Goal: Task Accomplishment & Management: Manage account settings

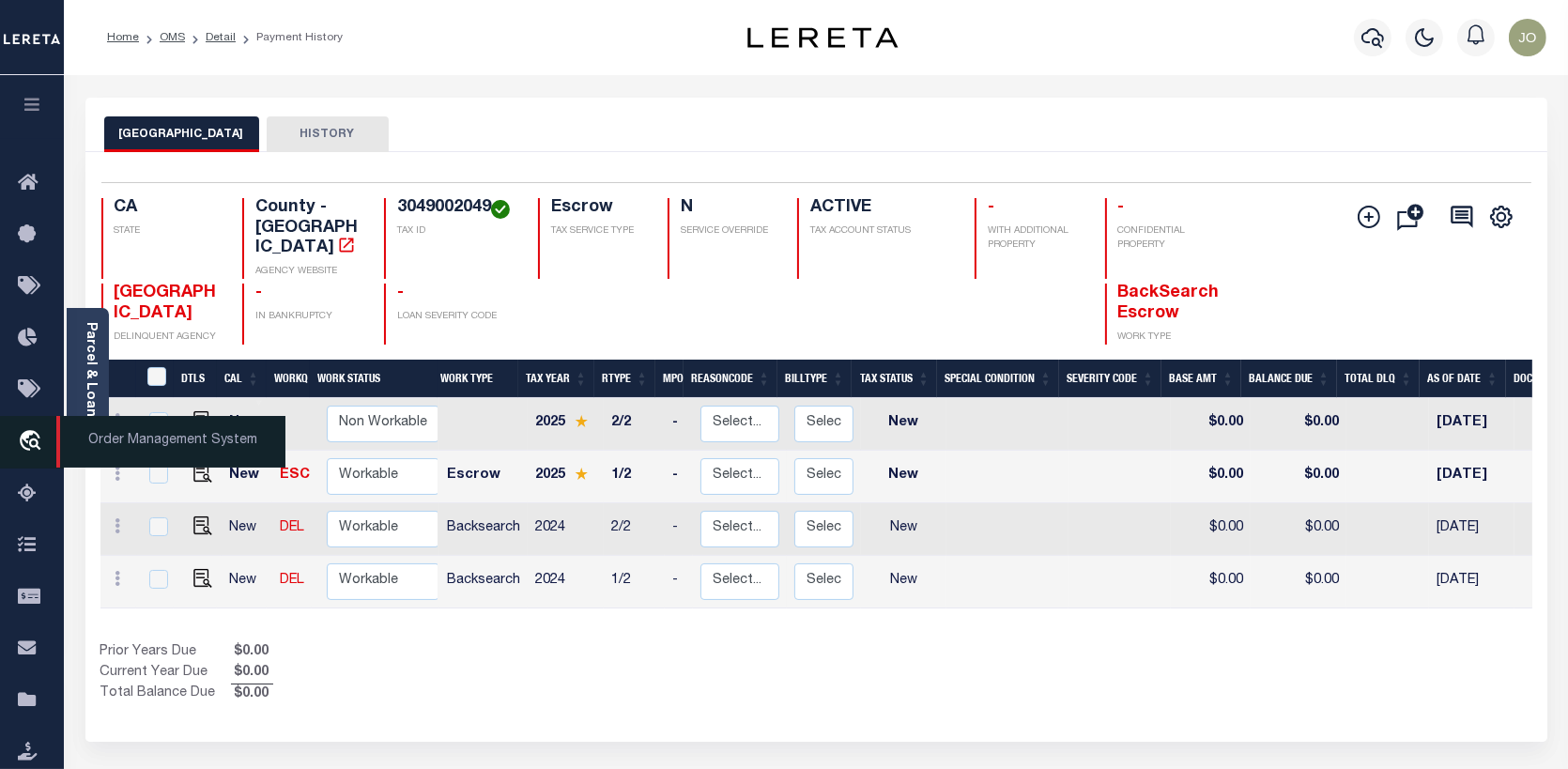
click at [33, 438] on icon "travel_explore" at bounding box center [32, 442] width 30 height 24
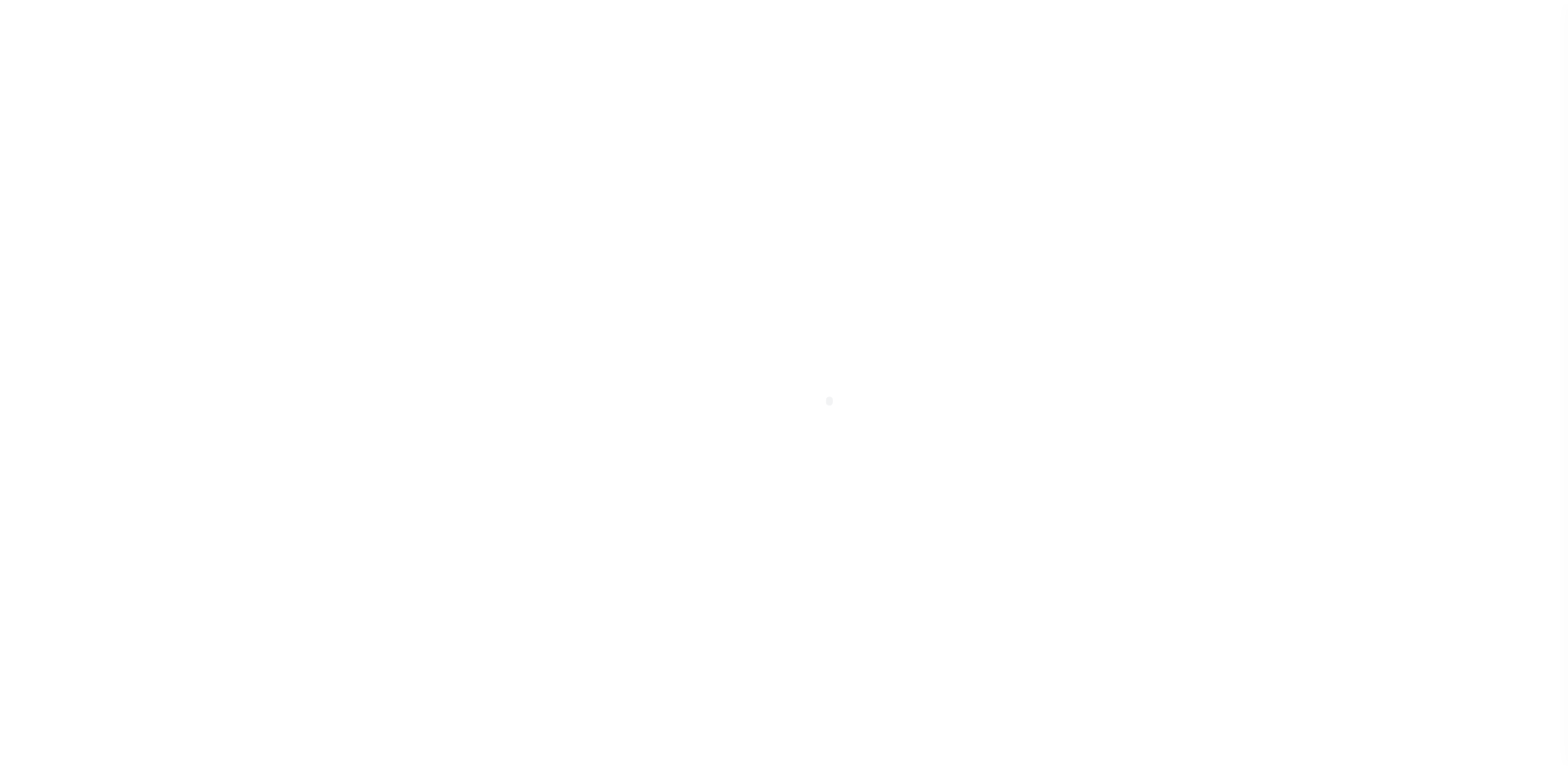
scroll to position [136, 0]
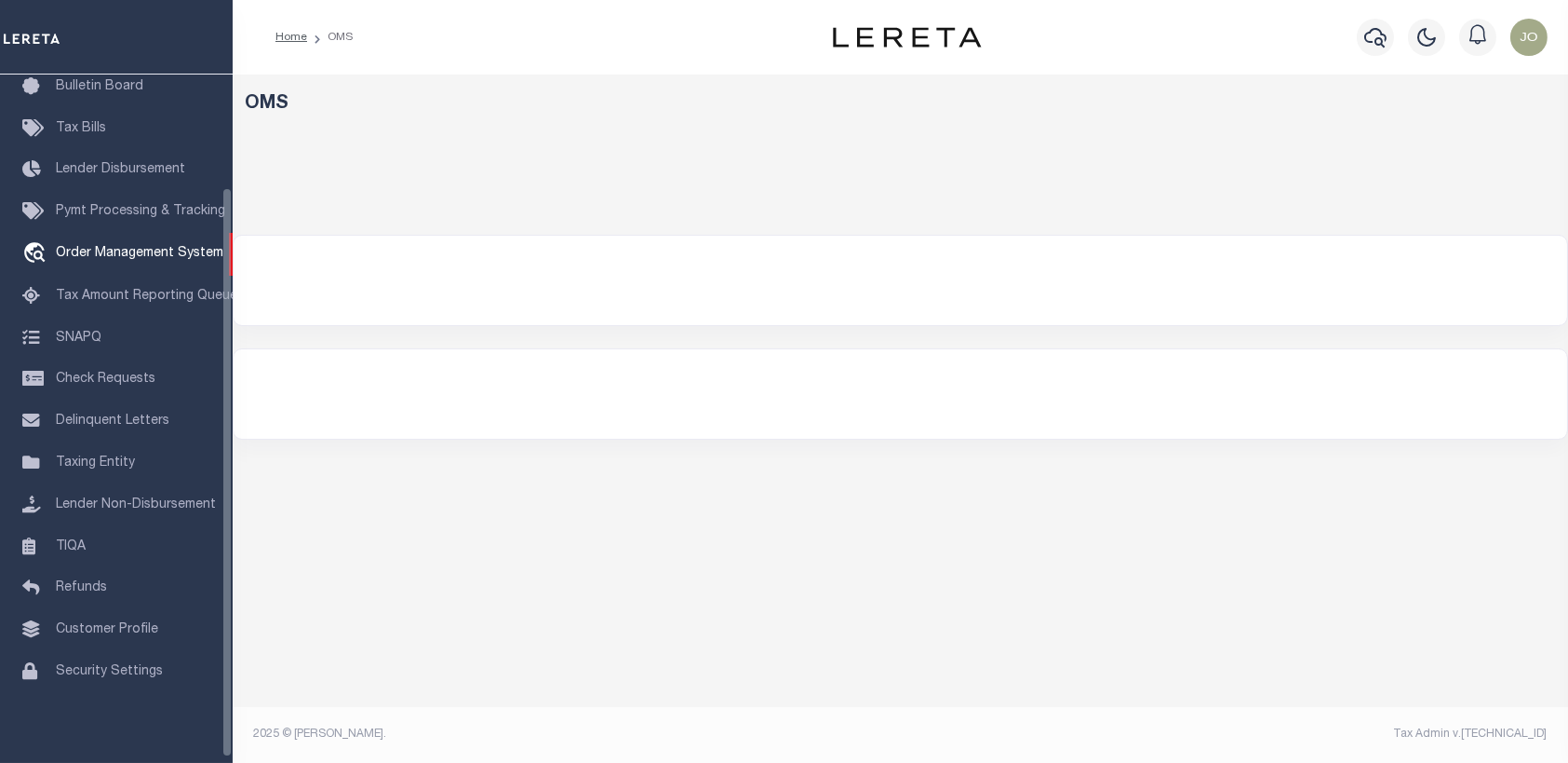
select select "200"
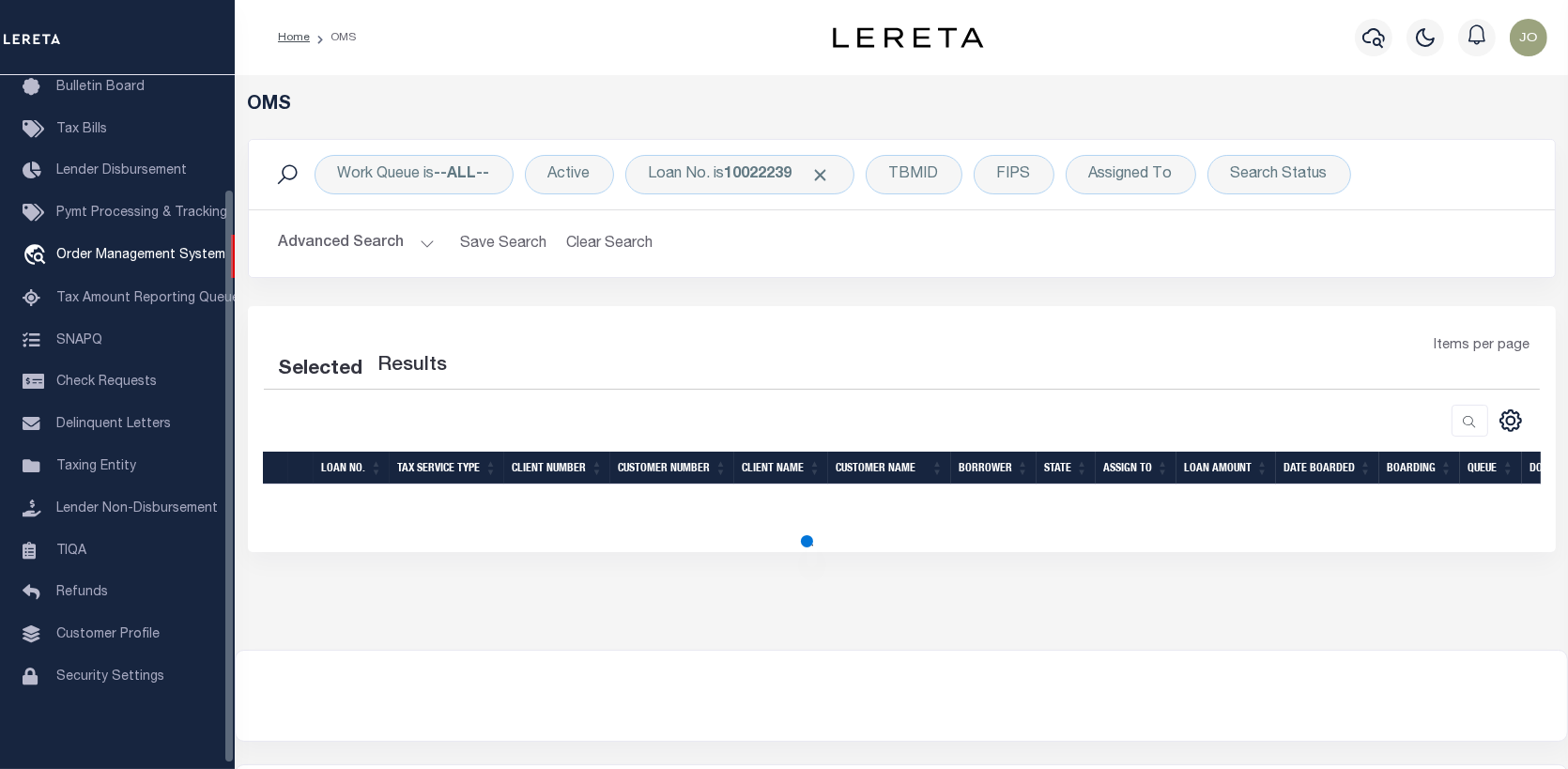
select select "200"
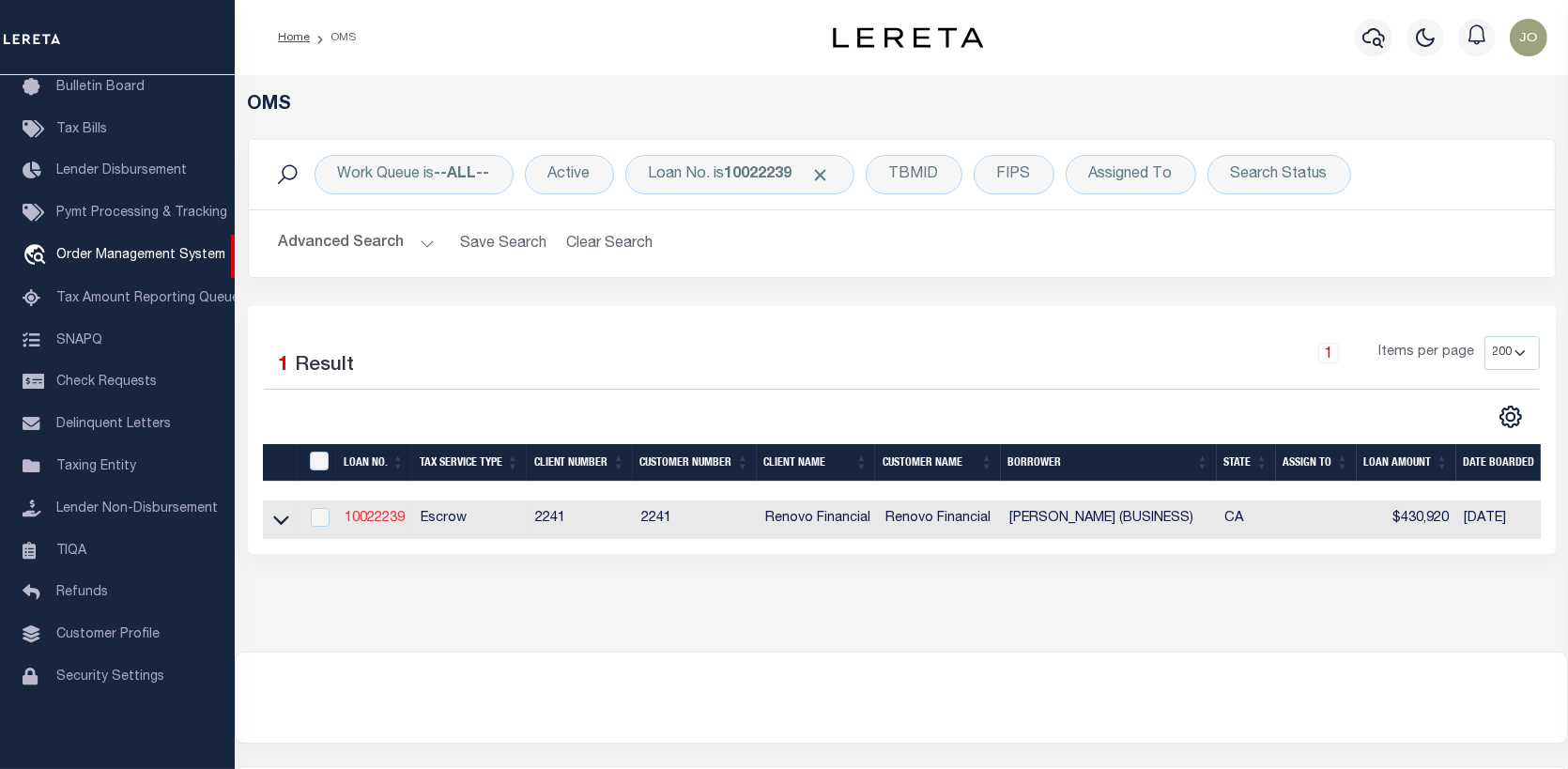
click at [371, 520] on link "10022239" at bounding box center [374, 518] width 60 height 13
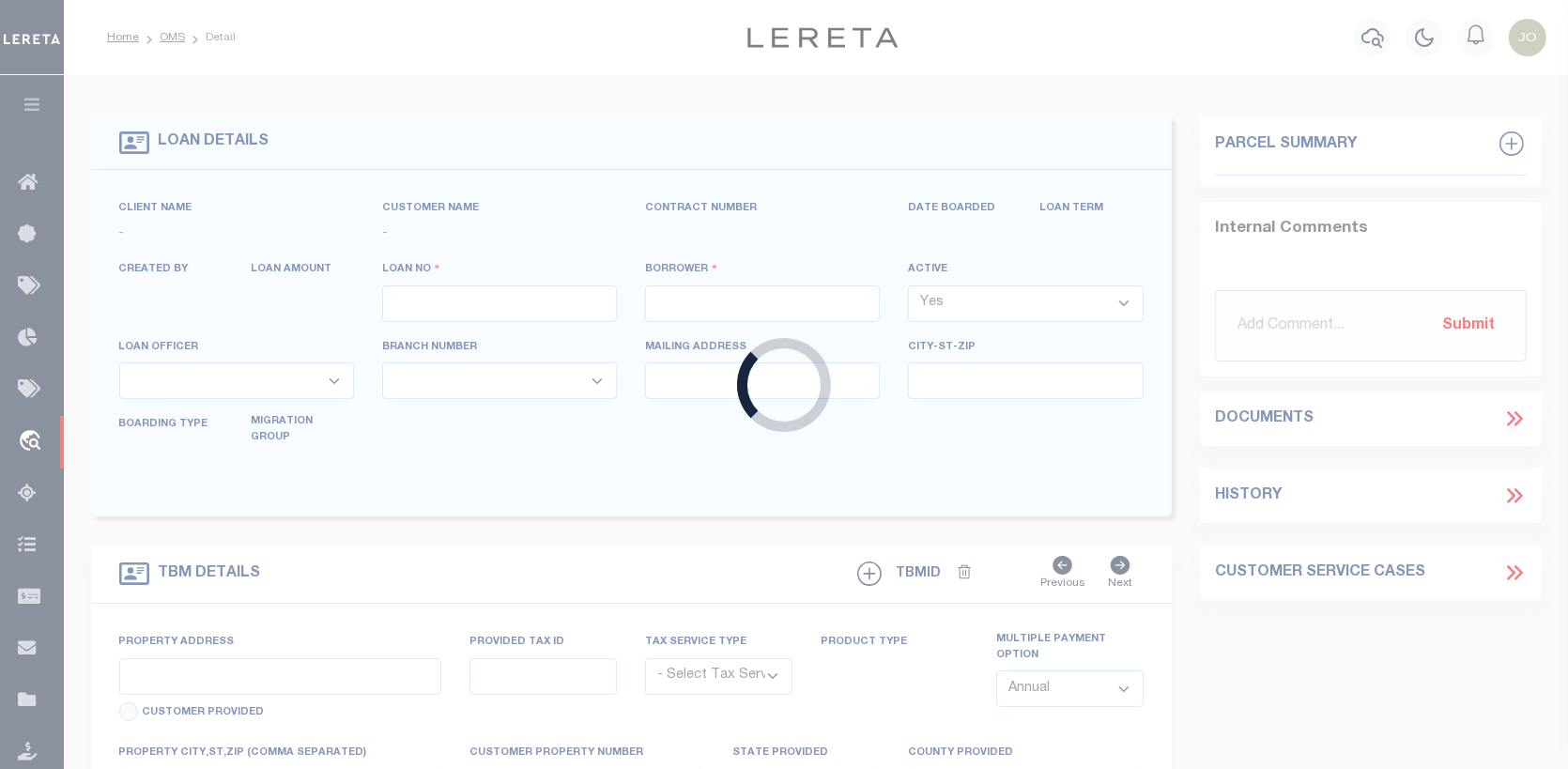
type input "10022239"
type input "ALEXANDRO PEREZ (BUSINESS)"
select select
select select "400"
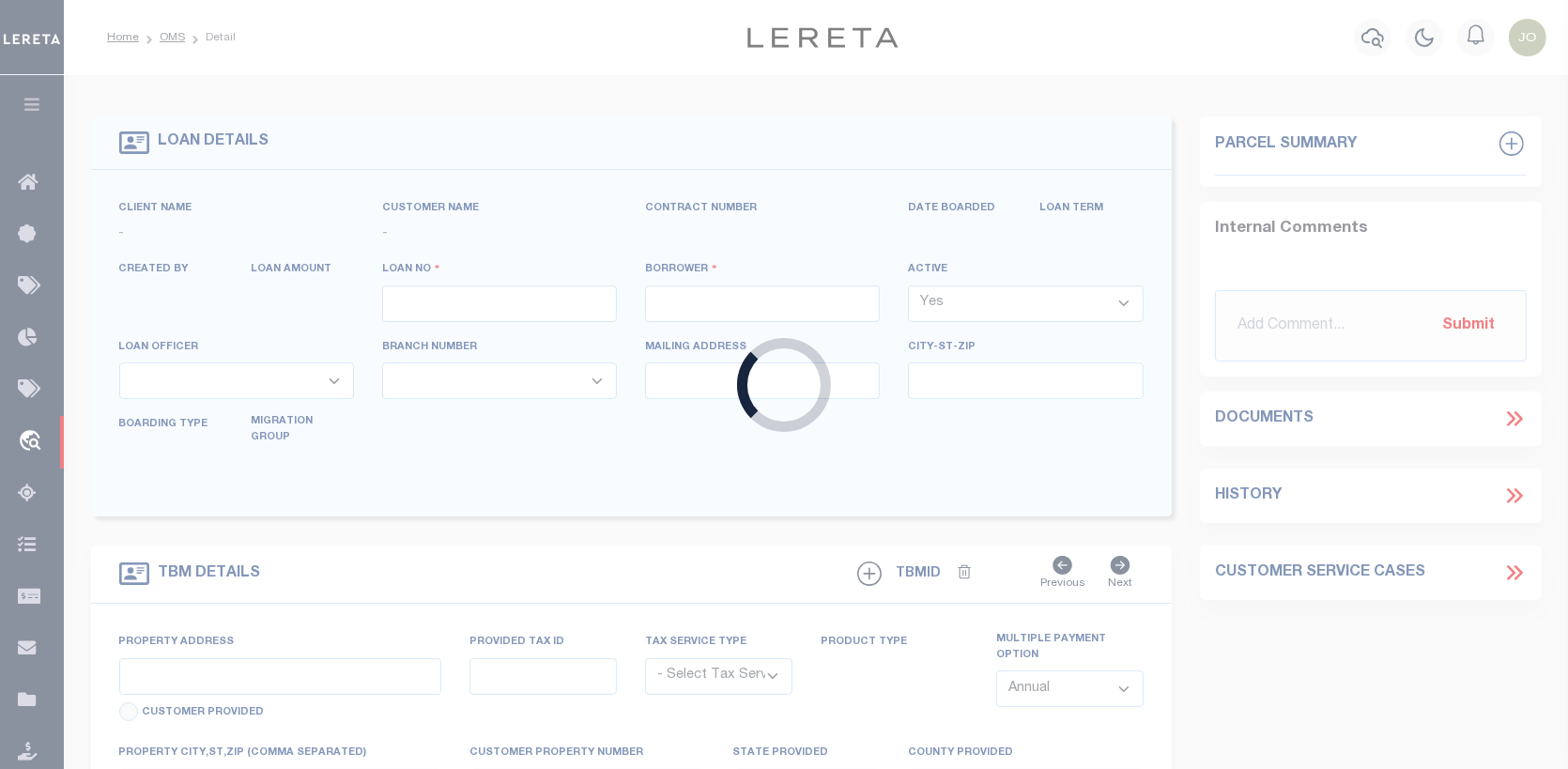
select select "Escrow"
select select "25067"
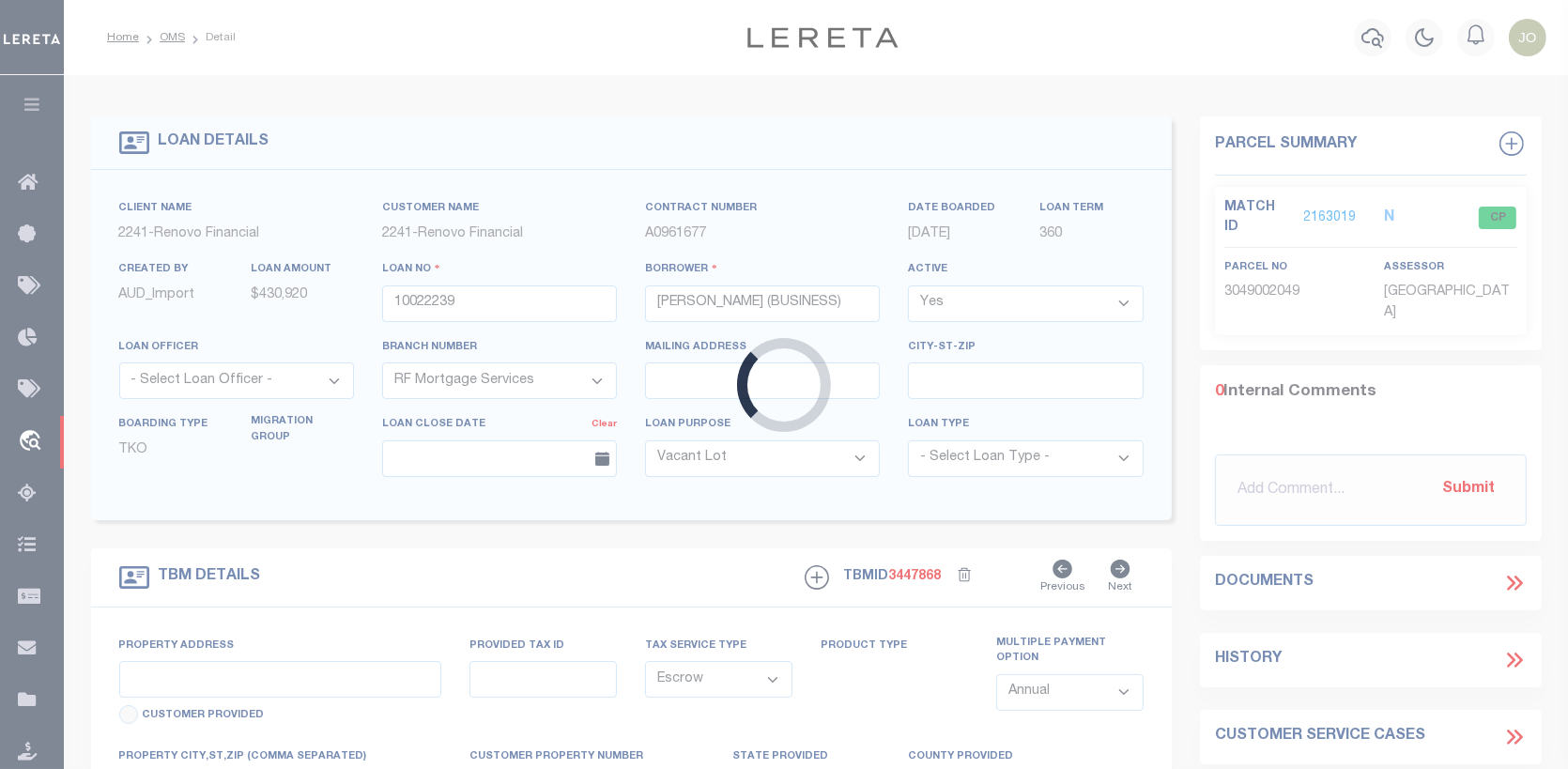
type input "7757 E Avenue T8"
select select
type input "Littlerock, CA 93543"
type input "a0kUS00000BohQ2"
type input "CA"
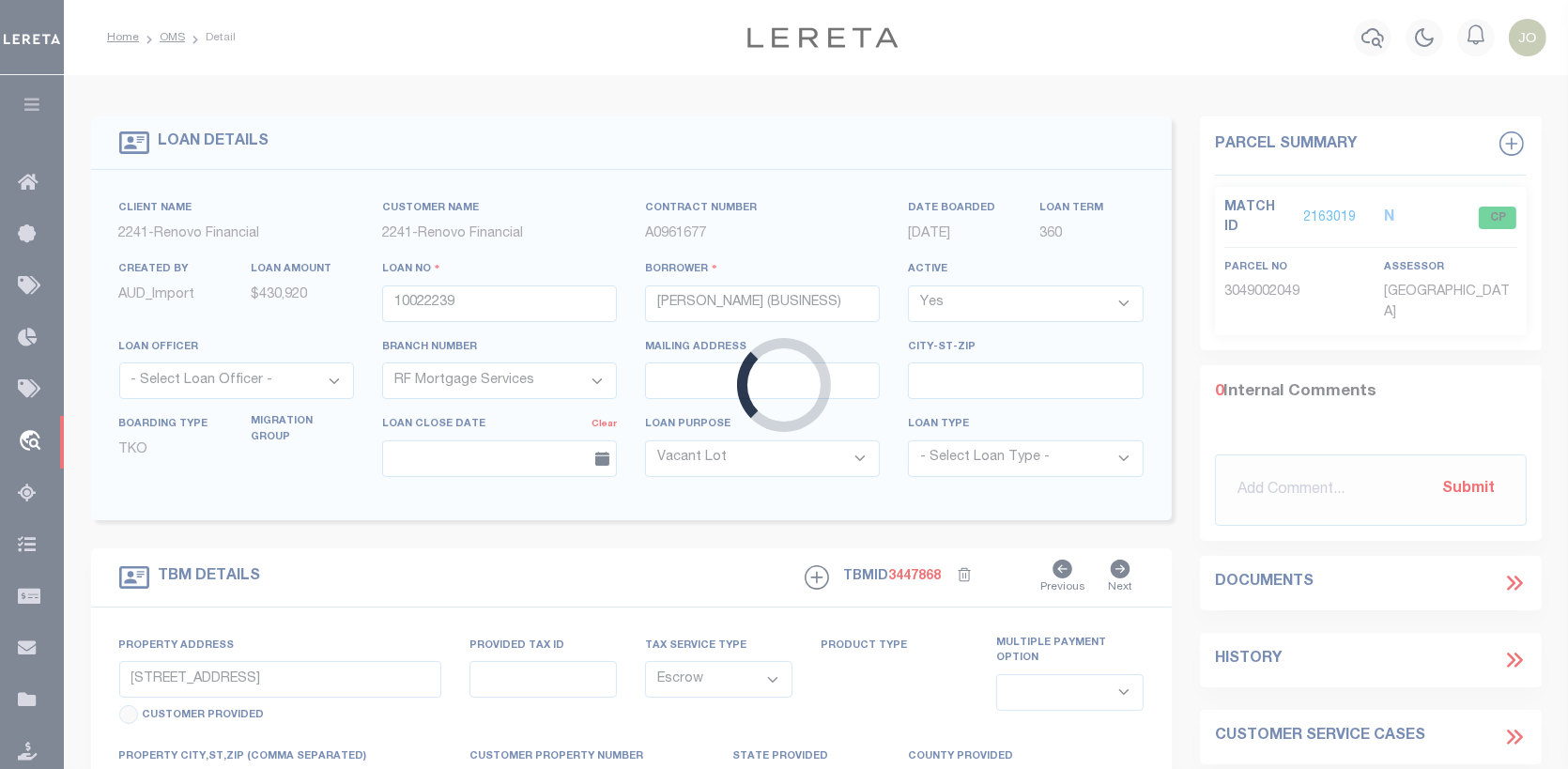
select select
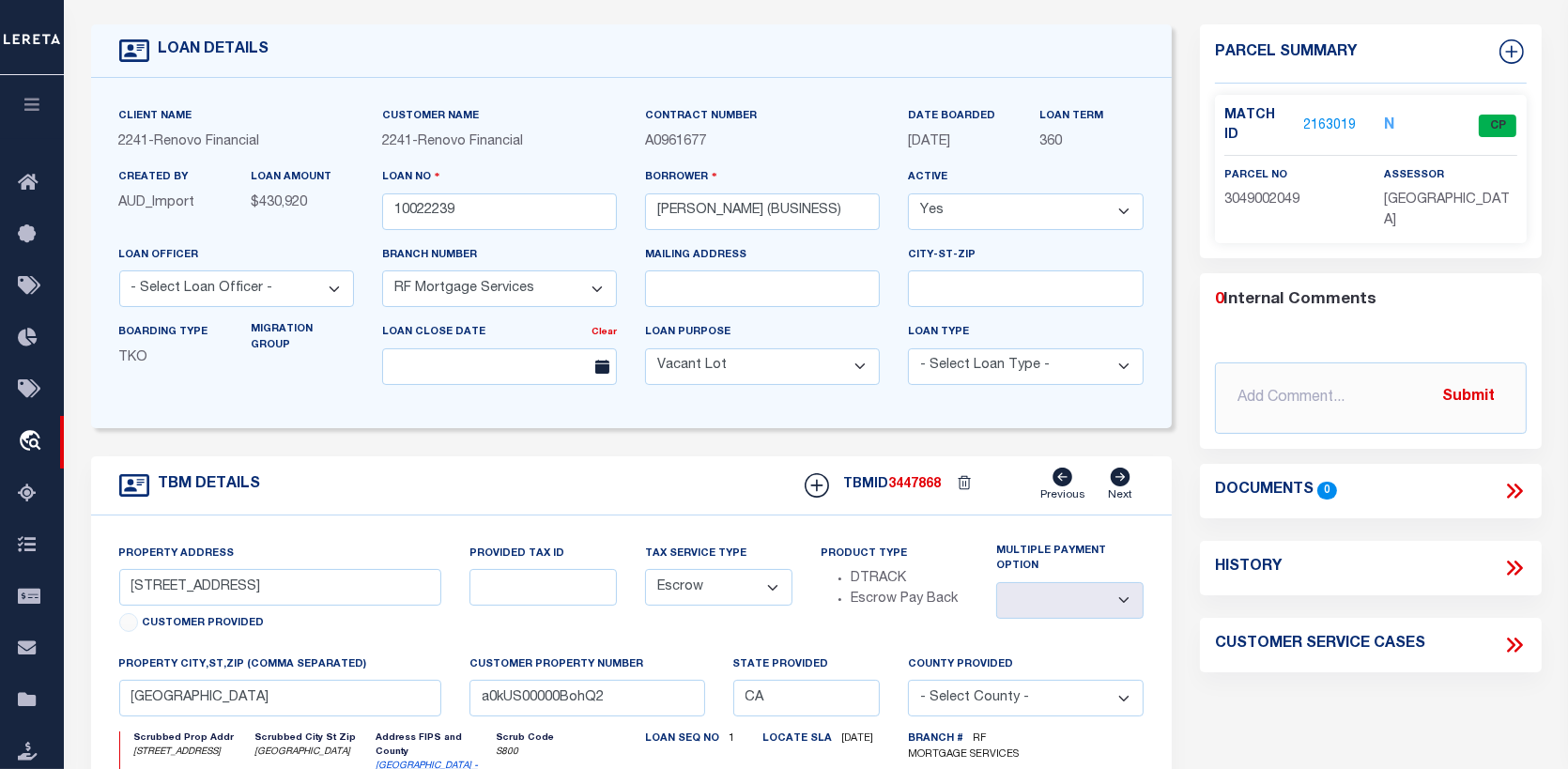
scroll to position [94, 0]
click at [1334, 114] on link "2163019" at bounding box center [1330, 124] width 53 height 19
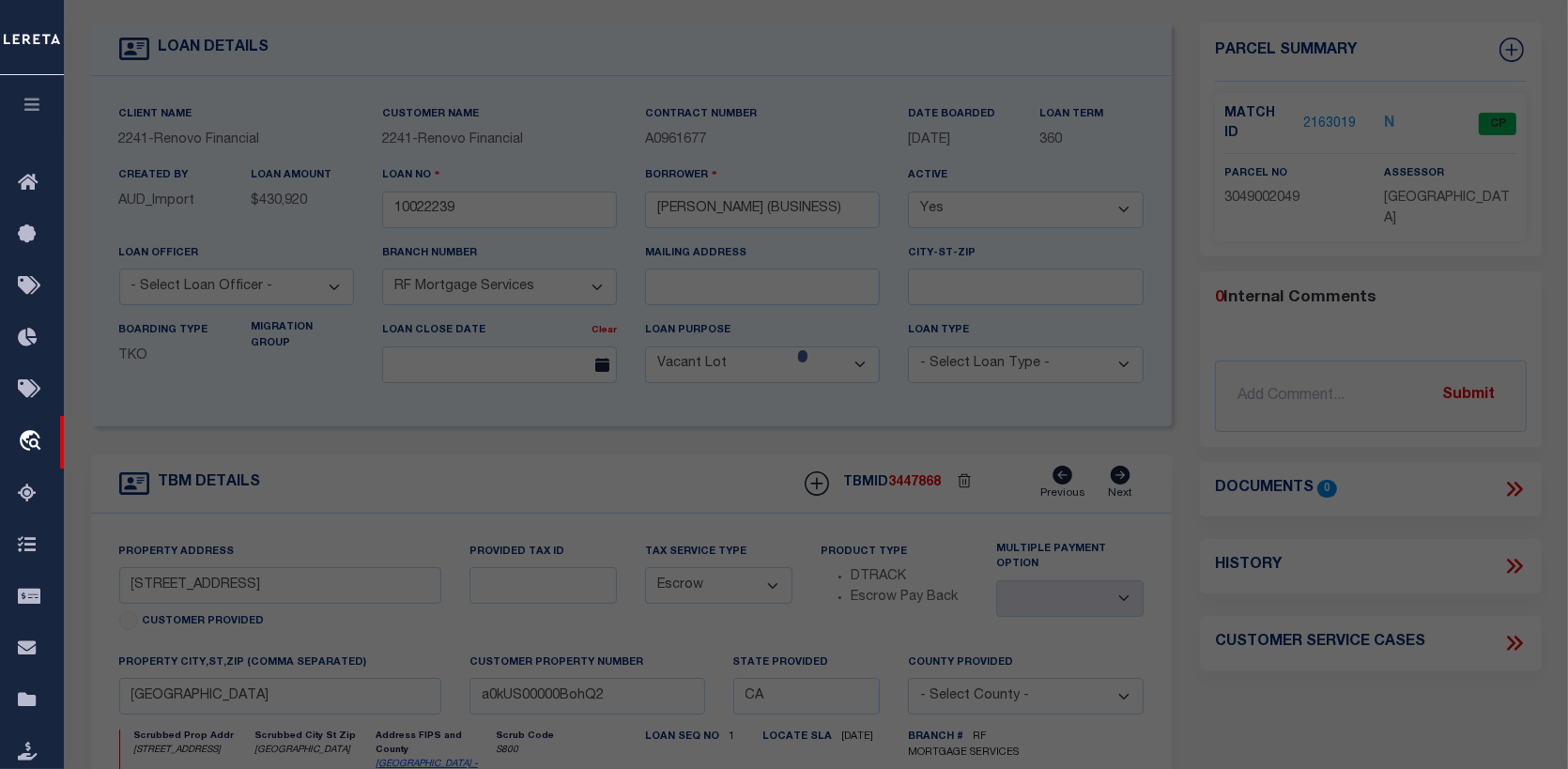
checkbox input "false"
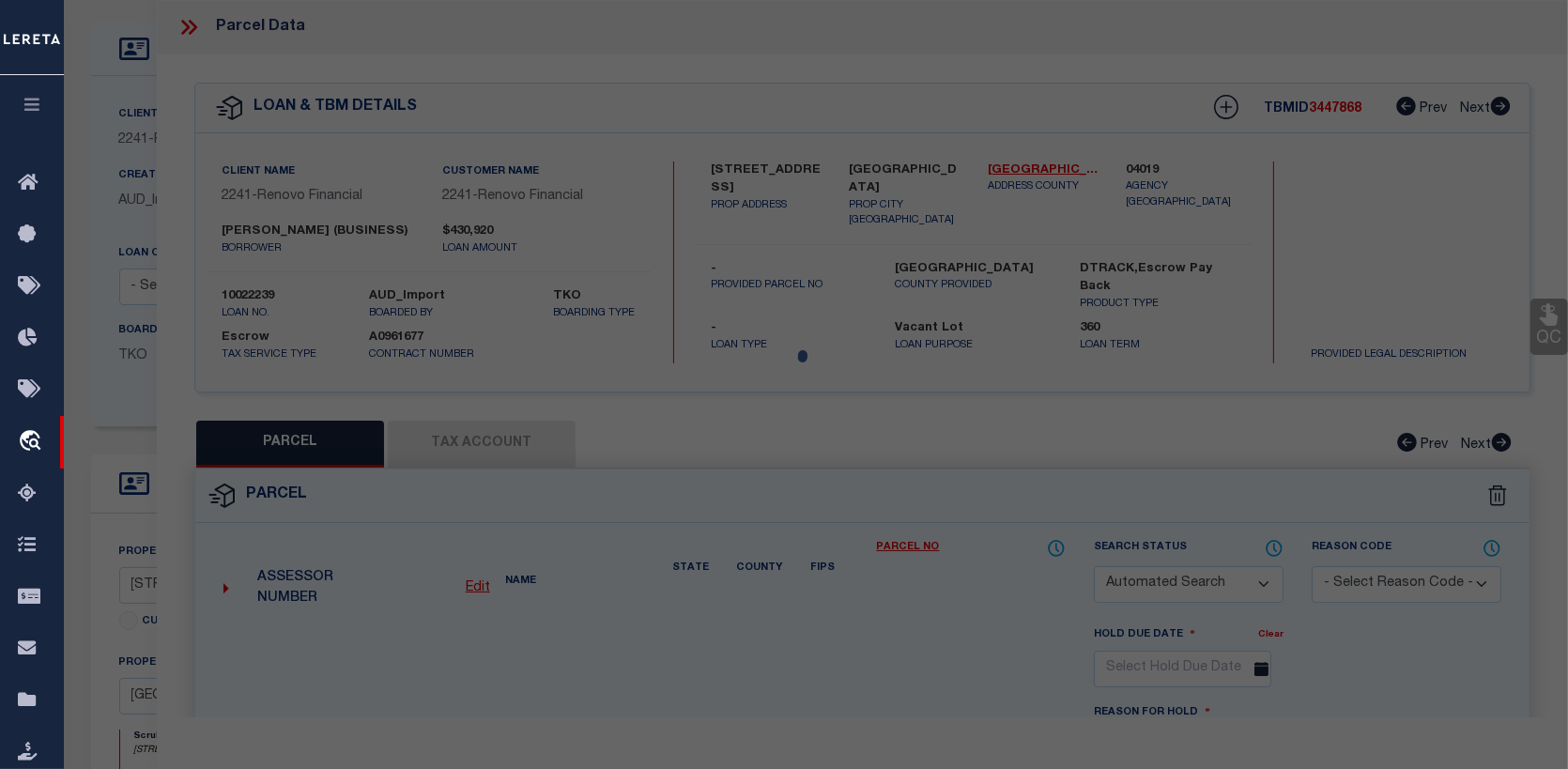
select select "CP"
type input "AP INVESTMENTS & REHABS LLC"
select select "ATL"
select select "ADD"
type input "7757 E AVENUE T8"
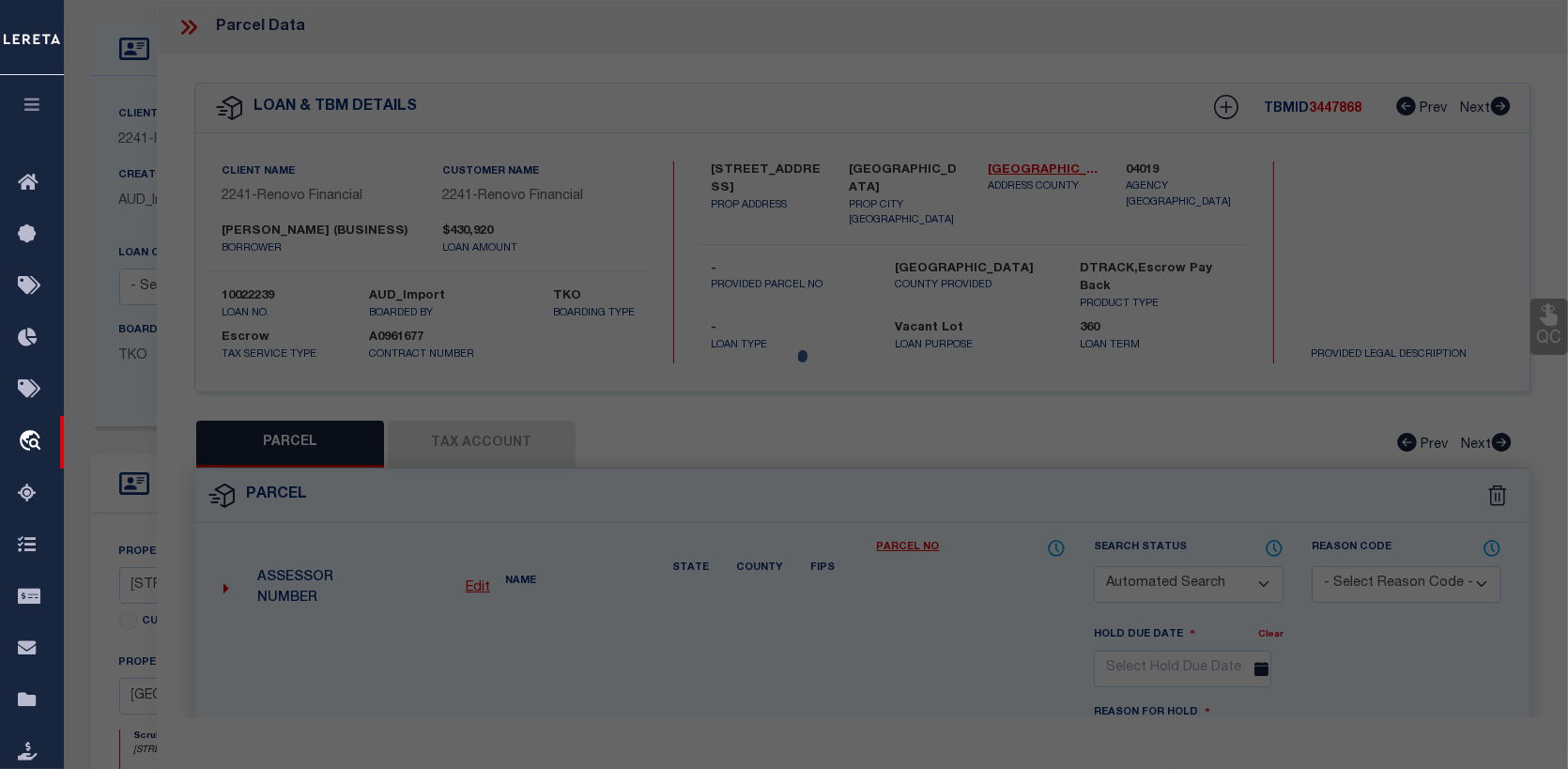
checkbox input "false"
type input "LITTLEROCK, CA 93543"
type textarea "PARCEL MAP AS PER BK 194 P 31-32 OF P M LOT 1"
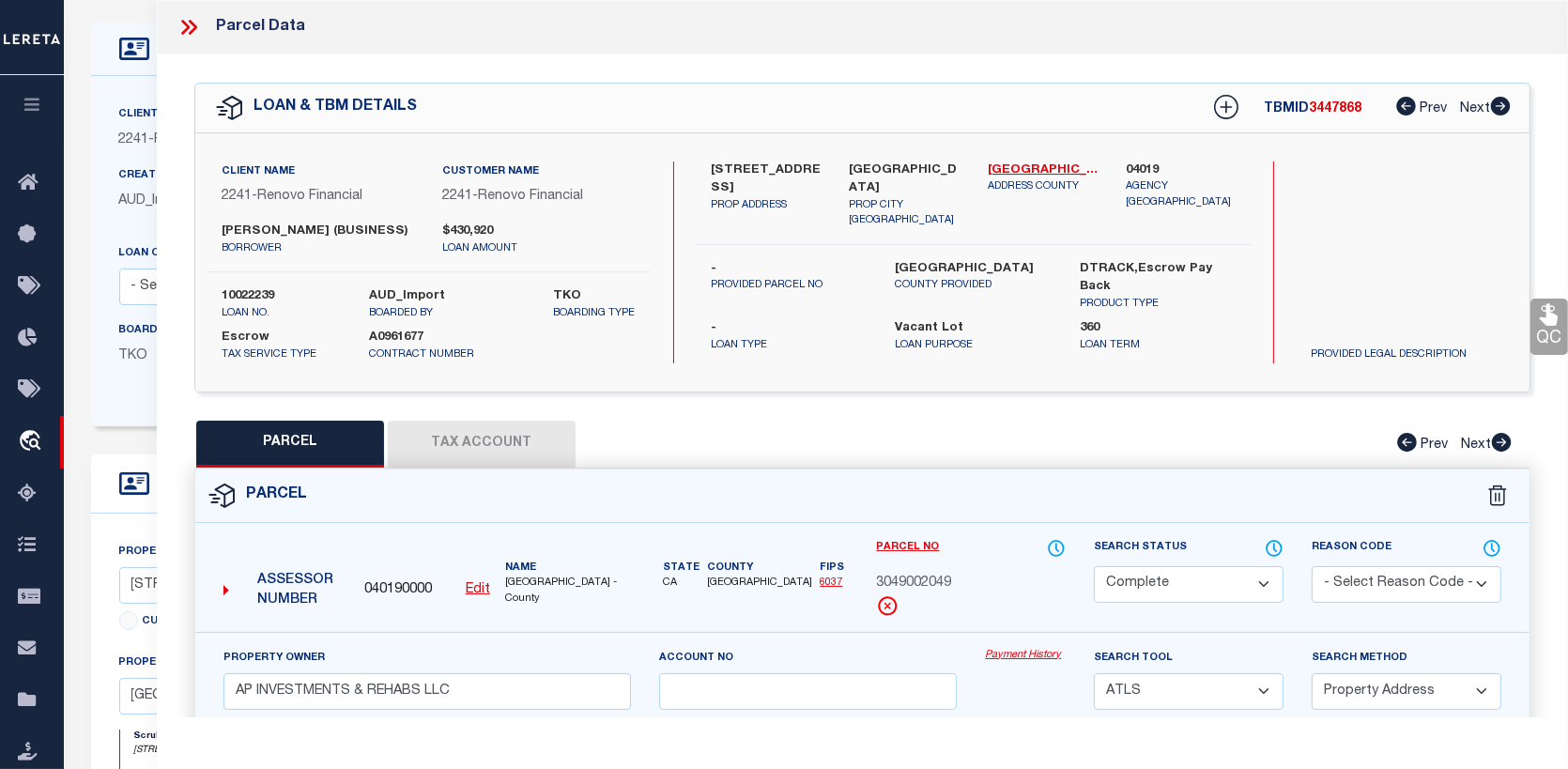
click at [459, 440] on button "Tax Account" at bounding box center [482, 443] width 188 height 47
select select "100"
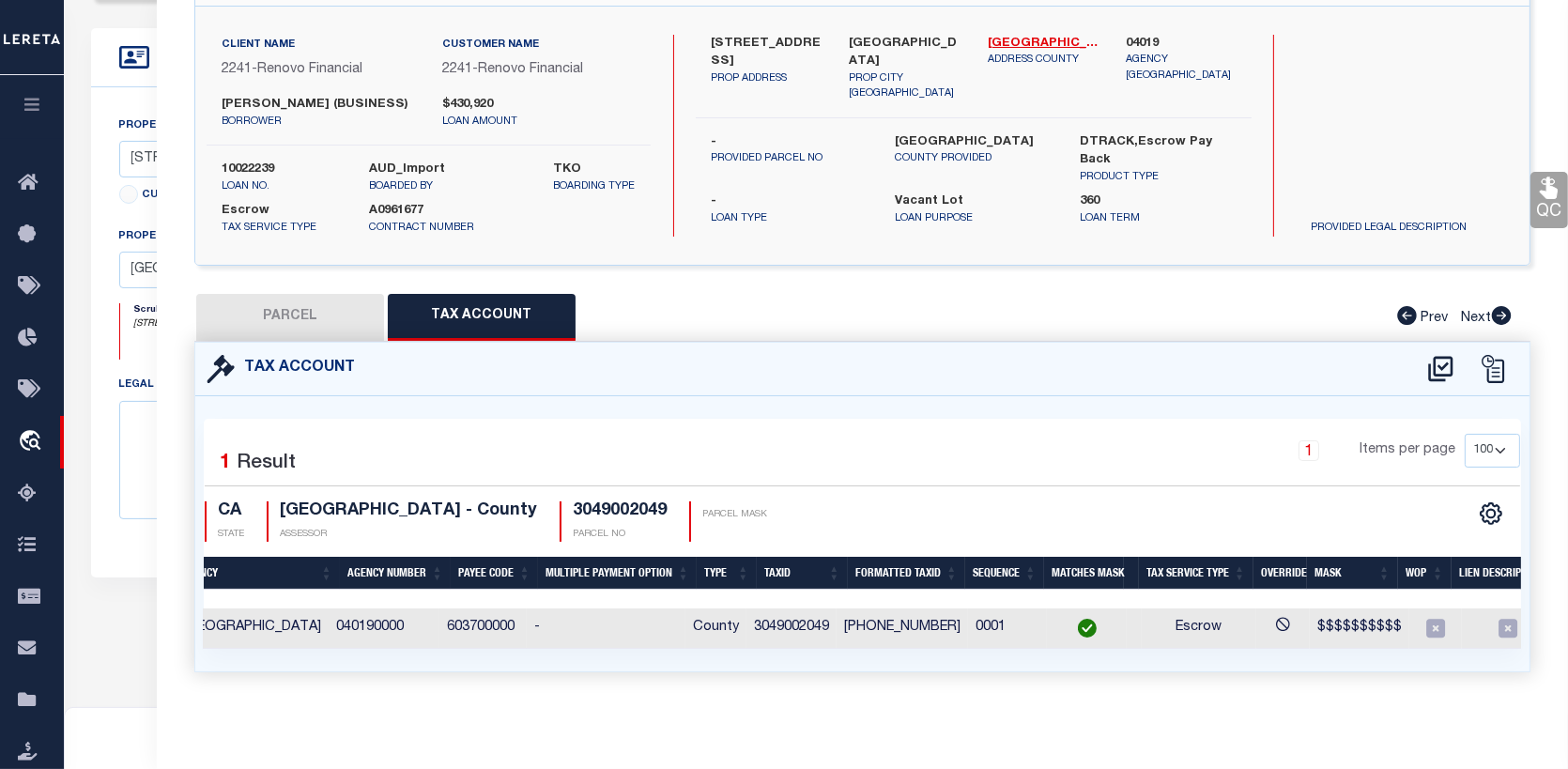
scroll to position [0, 209]
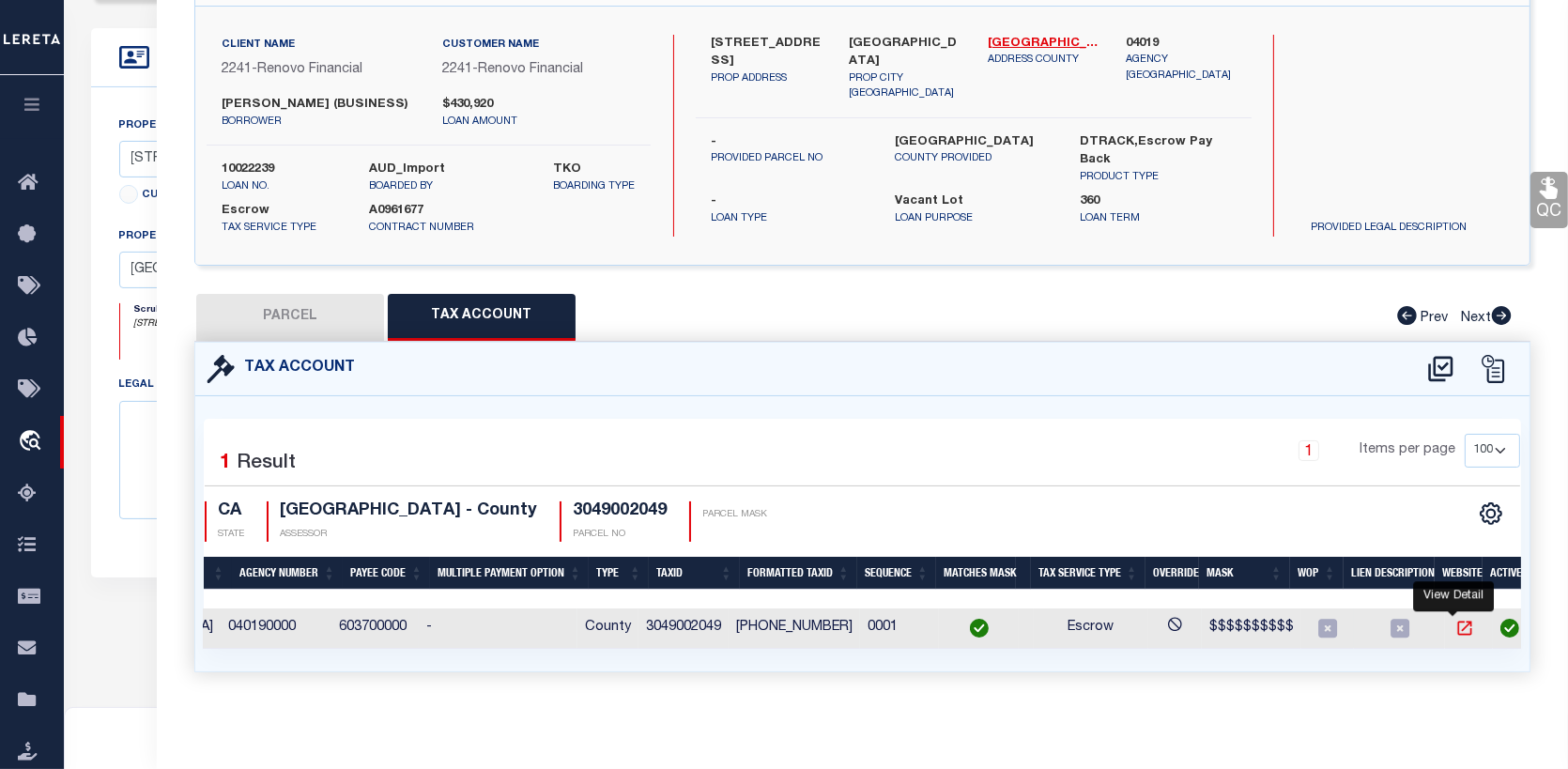
click at [1458, 621] on icon "" at bounding box center [1465, 628] width 14 height 14
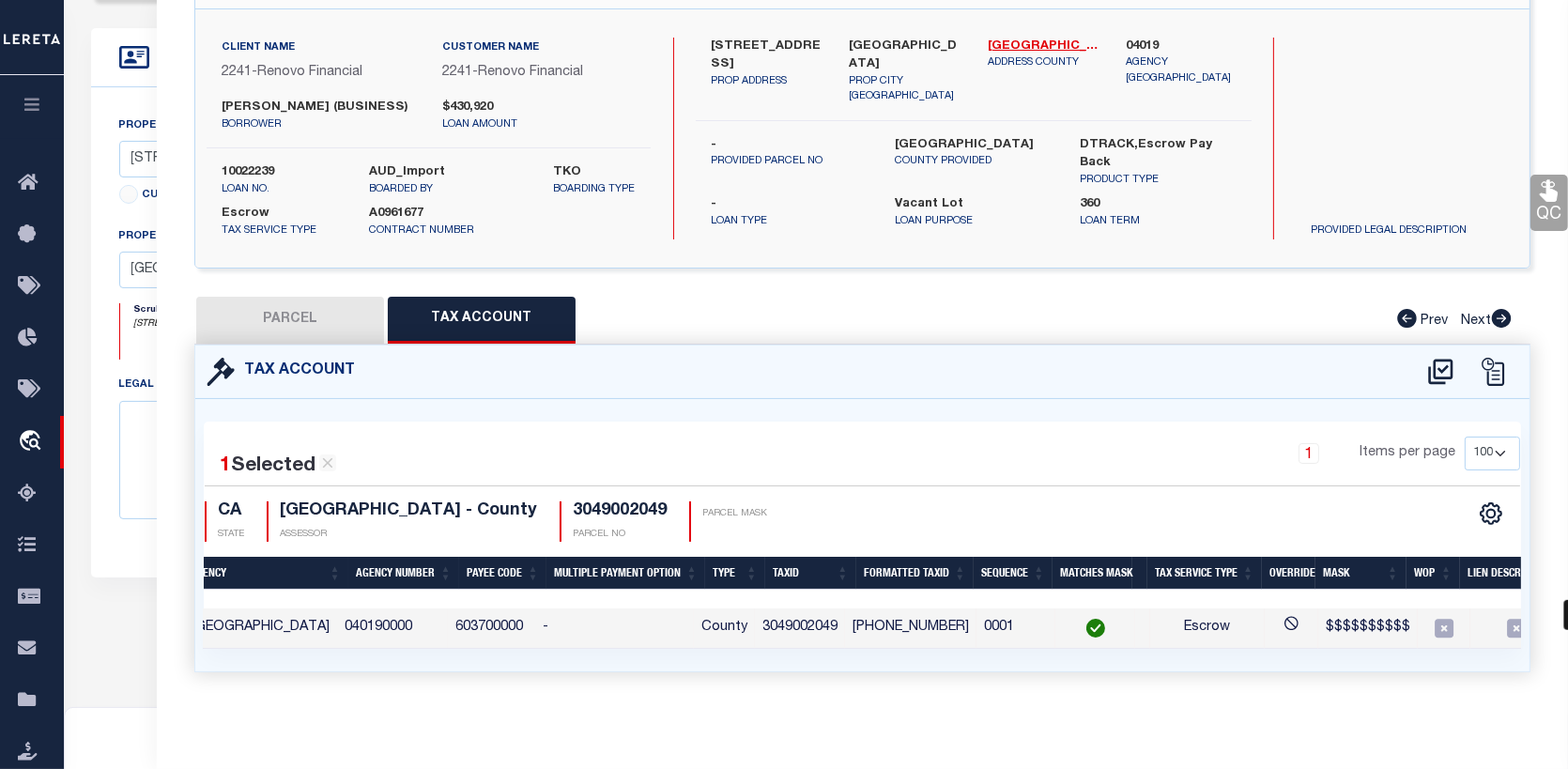
scroll to position [0, 0]
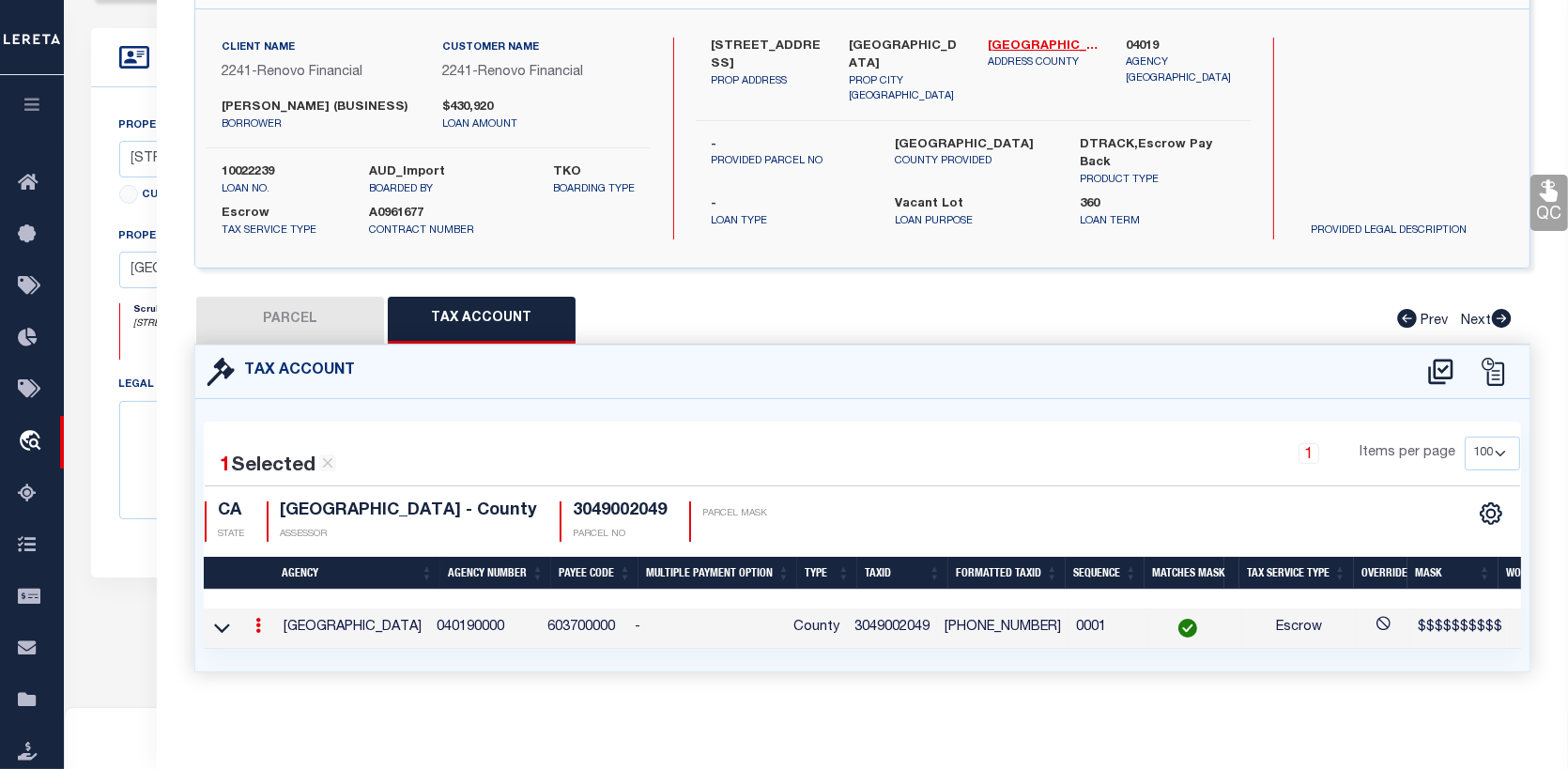
click at [337, 316] on button "PARCEL" at bounding box center [290, 320] width 188 height 47
select select "AS"
select select
checkbox input "false"
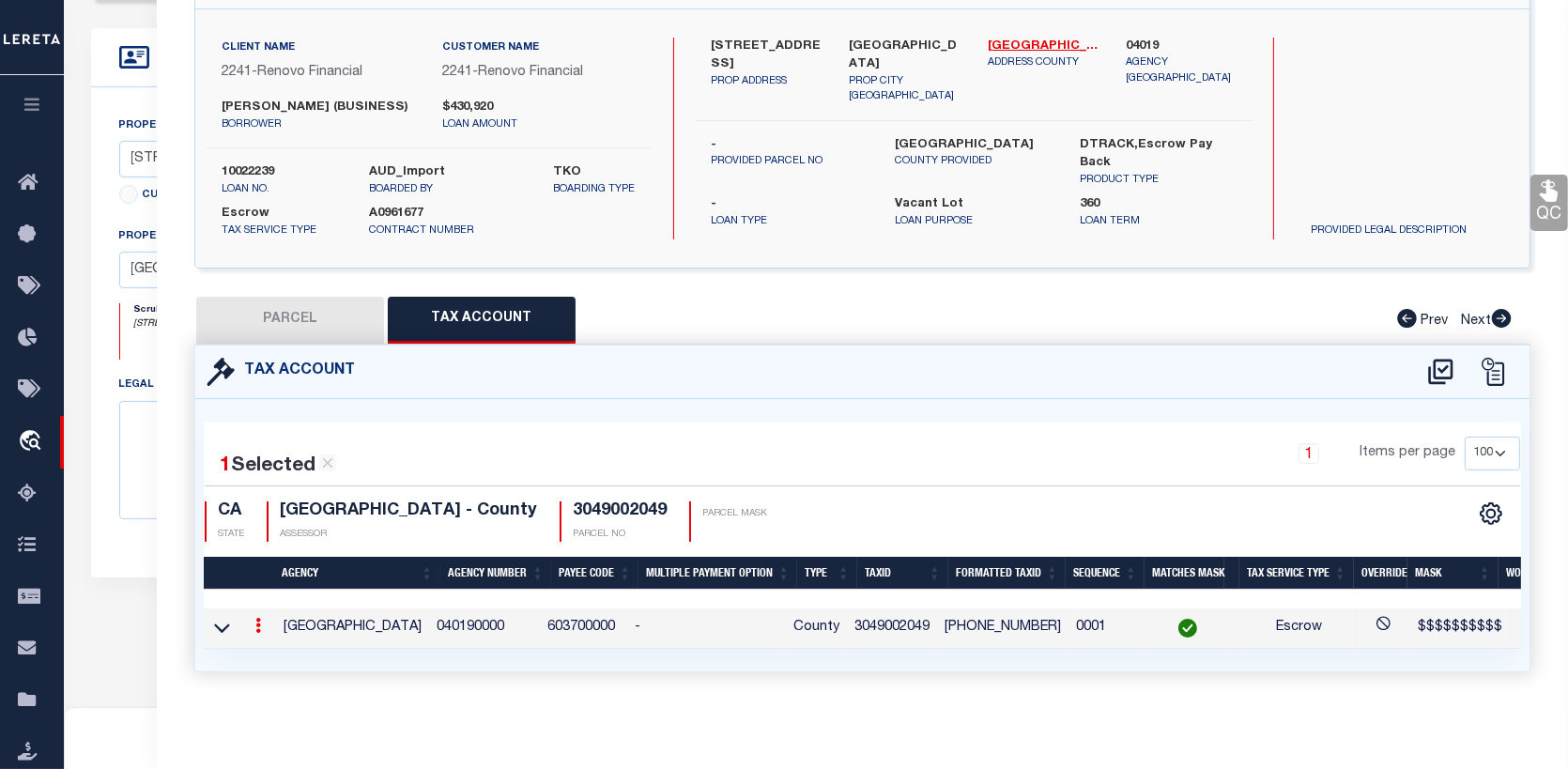
checkbox input "false"
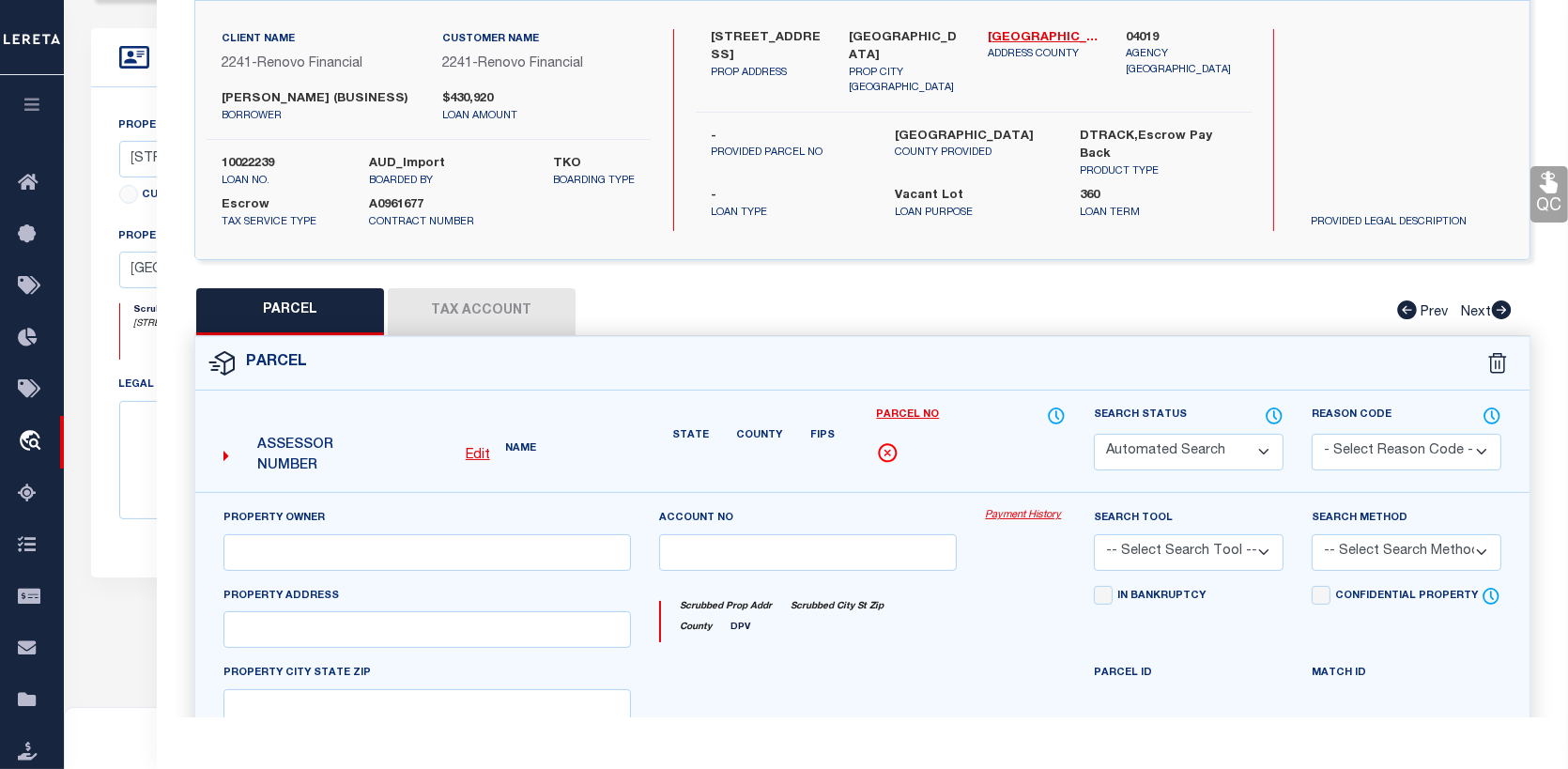
select select "CP"
type input "AP INVESTMENTS & REHABS LLC"
select select "ATL"
select select "ADD"
type input "7757 E AVENUE T8"
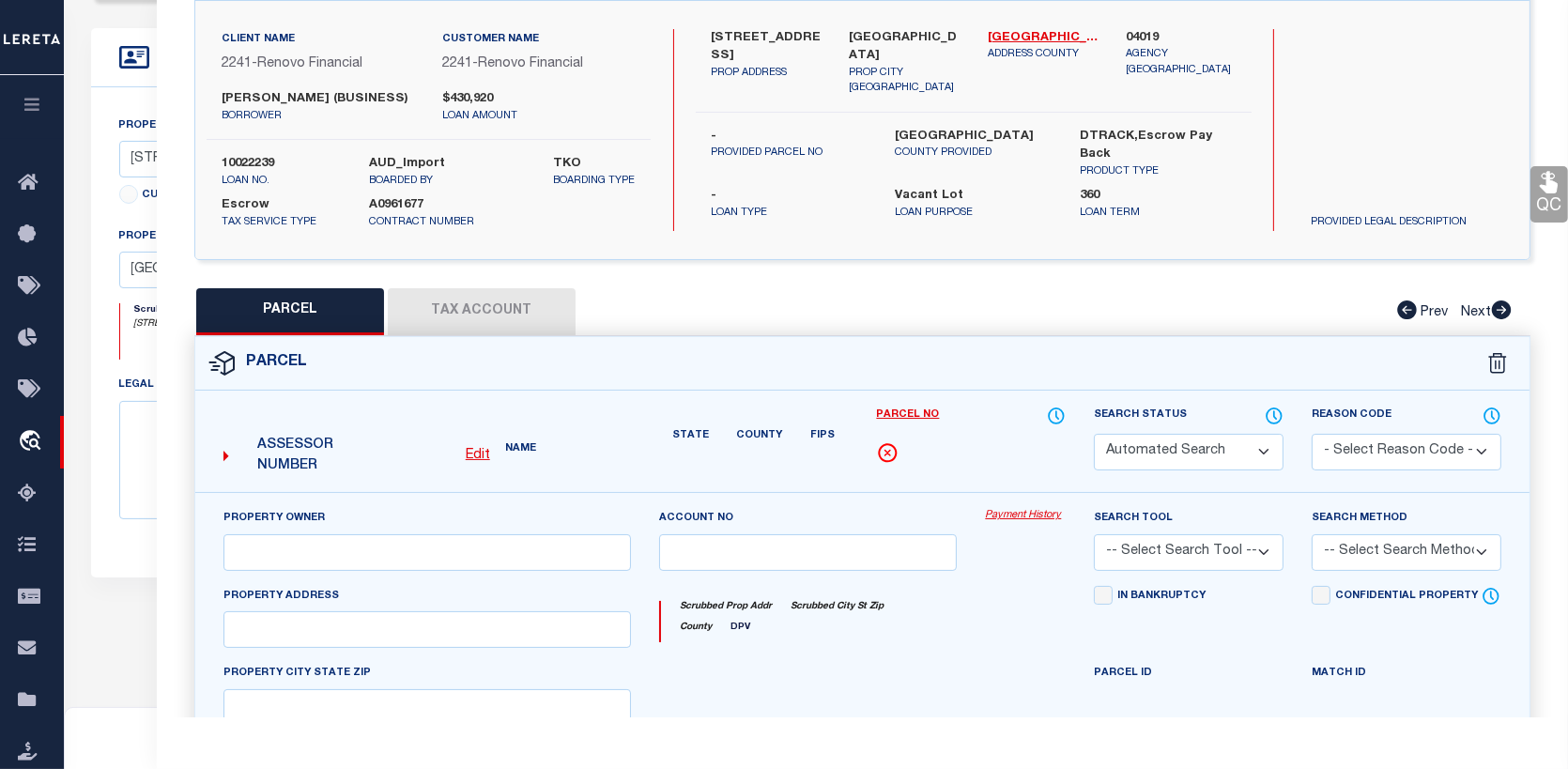
checkbox input "false"
type input "LITTLEROCK, CA 93543"
type textarea "PARCEL MAP AS PER BK 194 P 31-32 OF P M LOT 1"
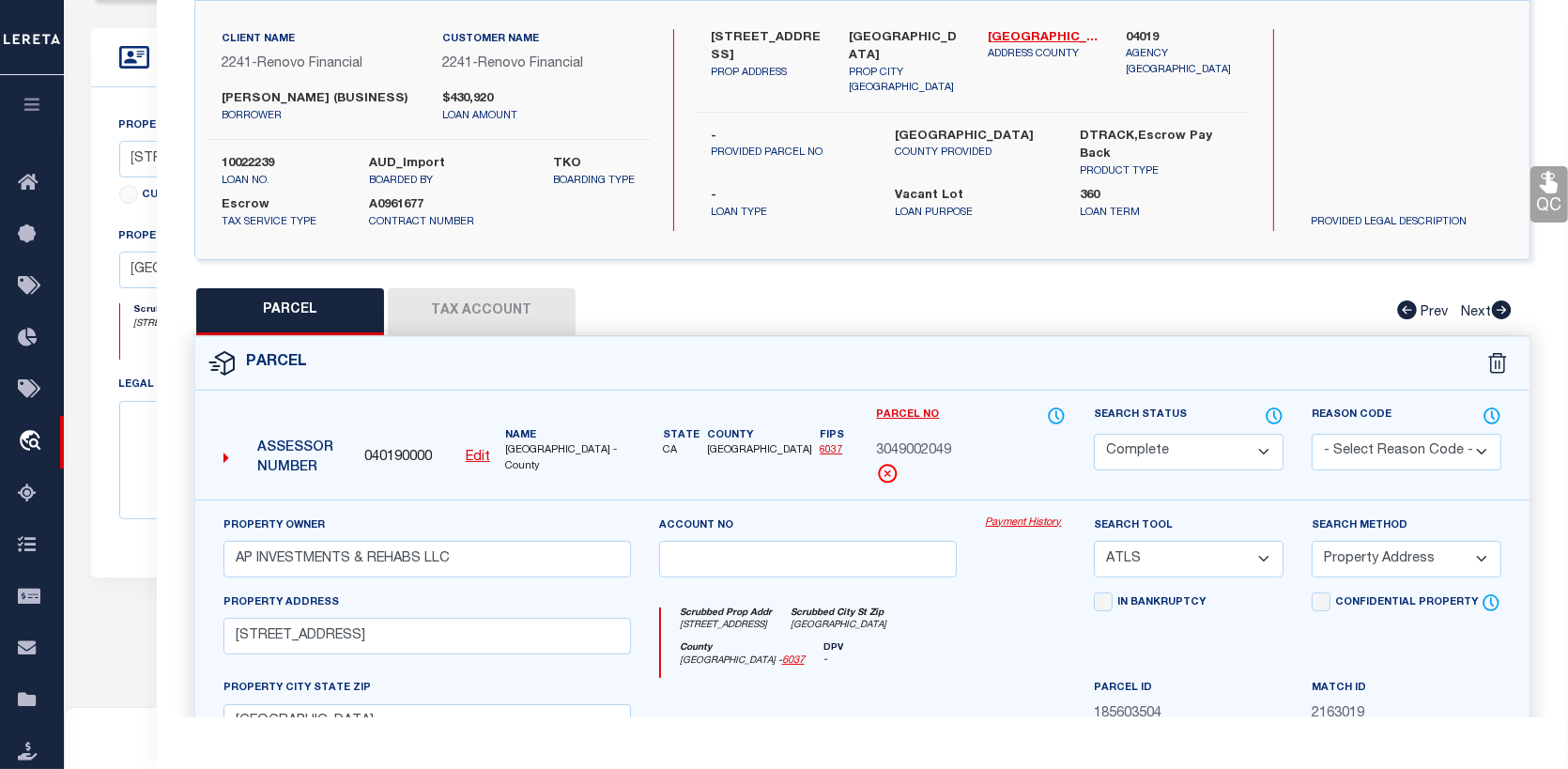
click at [1025, 524] on link "Payment History" at bounding box center [1025, 523] width 81 height 16
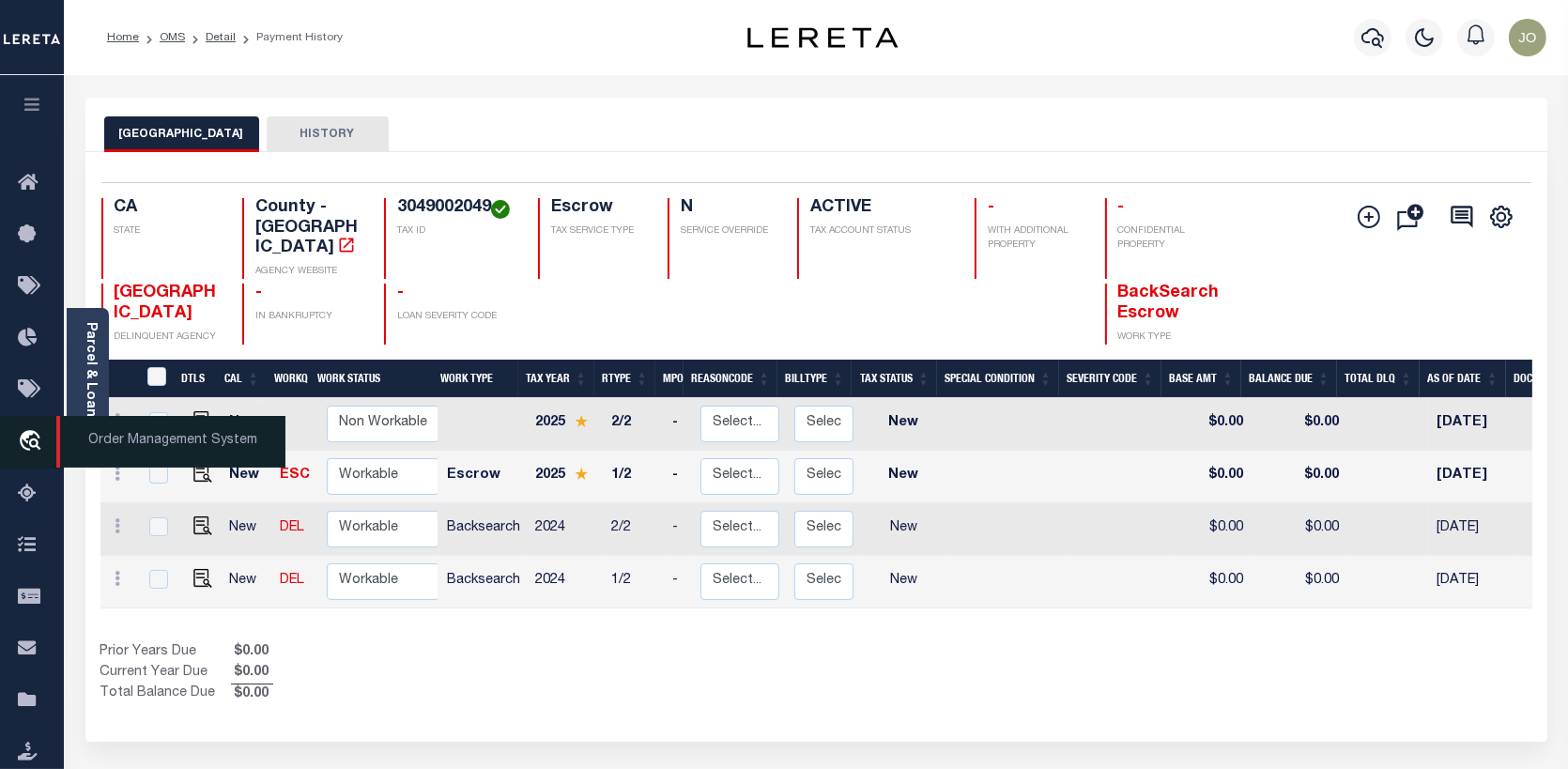
click at [30, 425] on link "travel_explore Order Management System" at bounding box center [31, 442] width 63 height 53
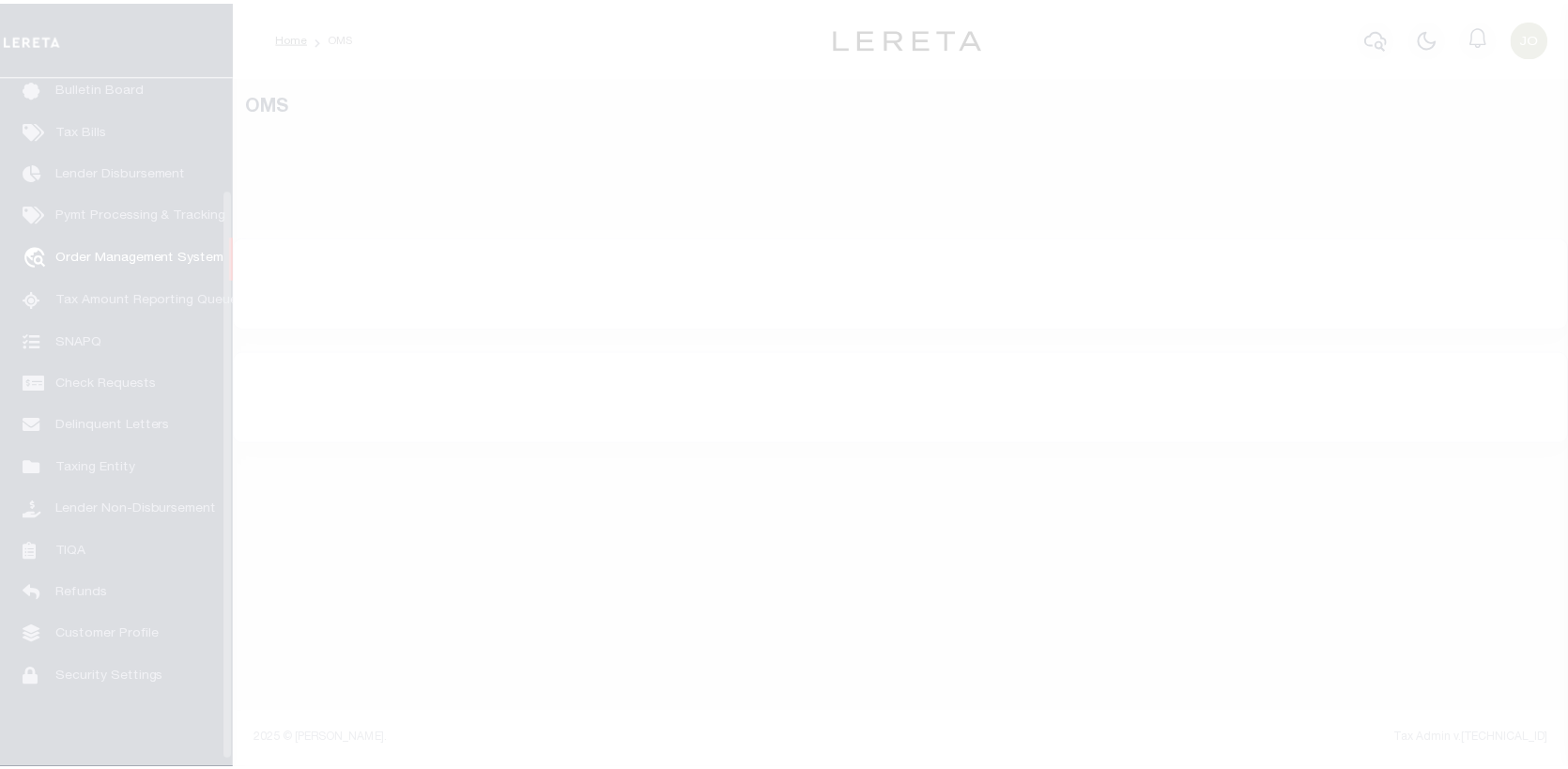
scroll to position [136, 0]
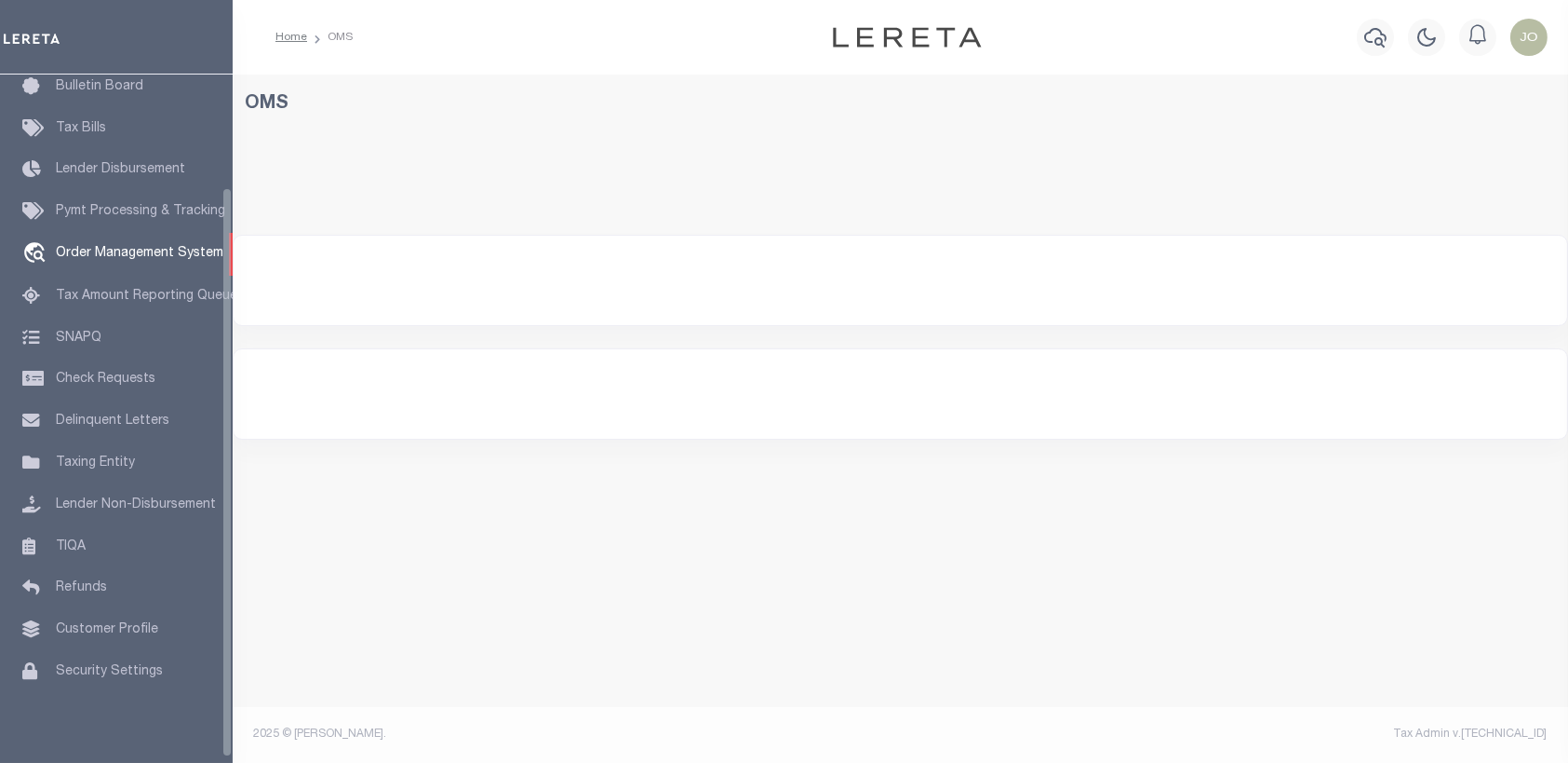
select select "200"
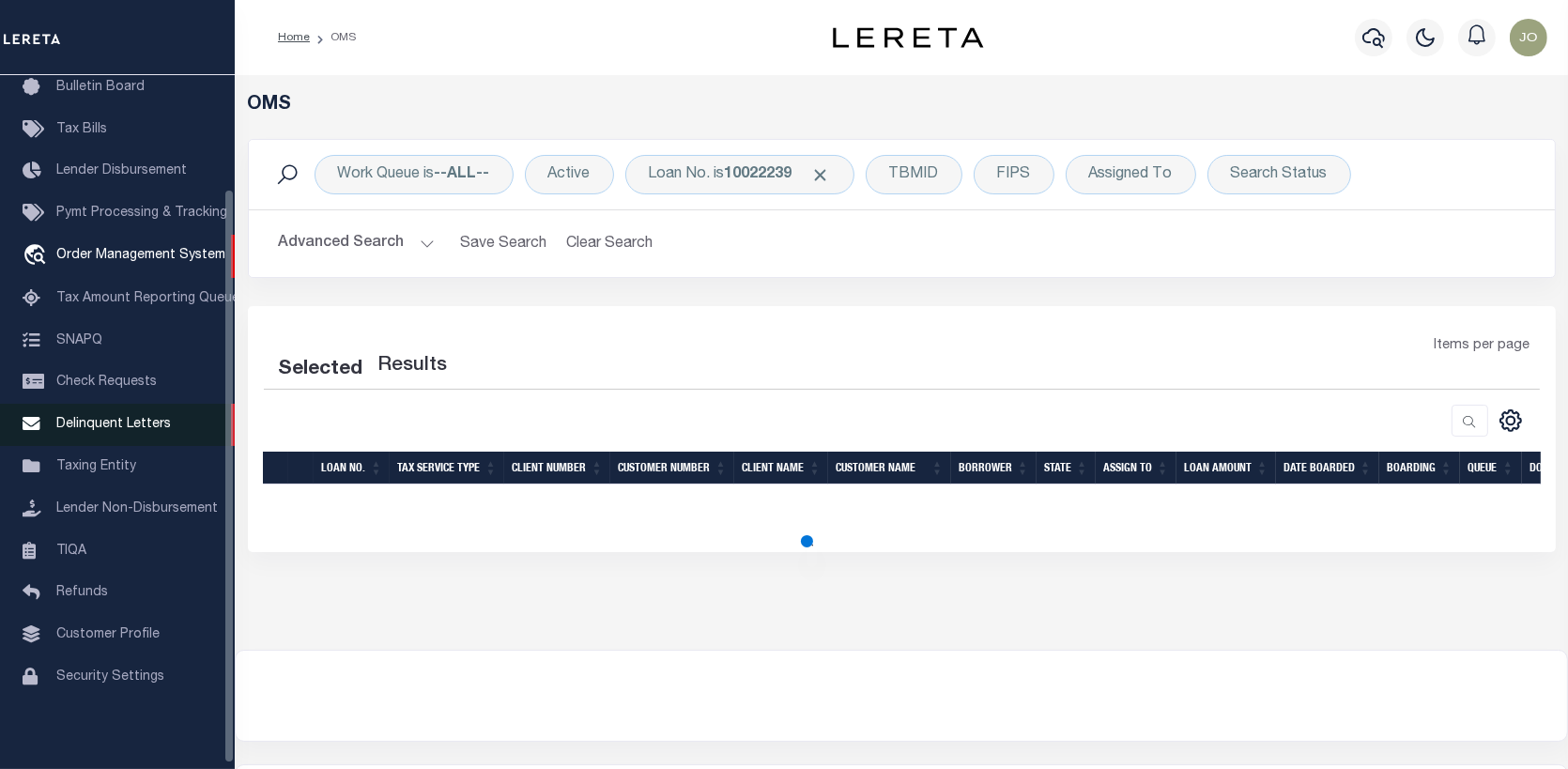
select select "200"
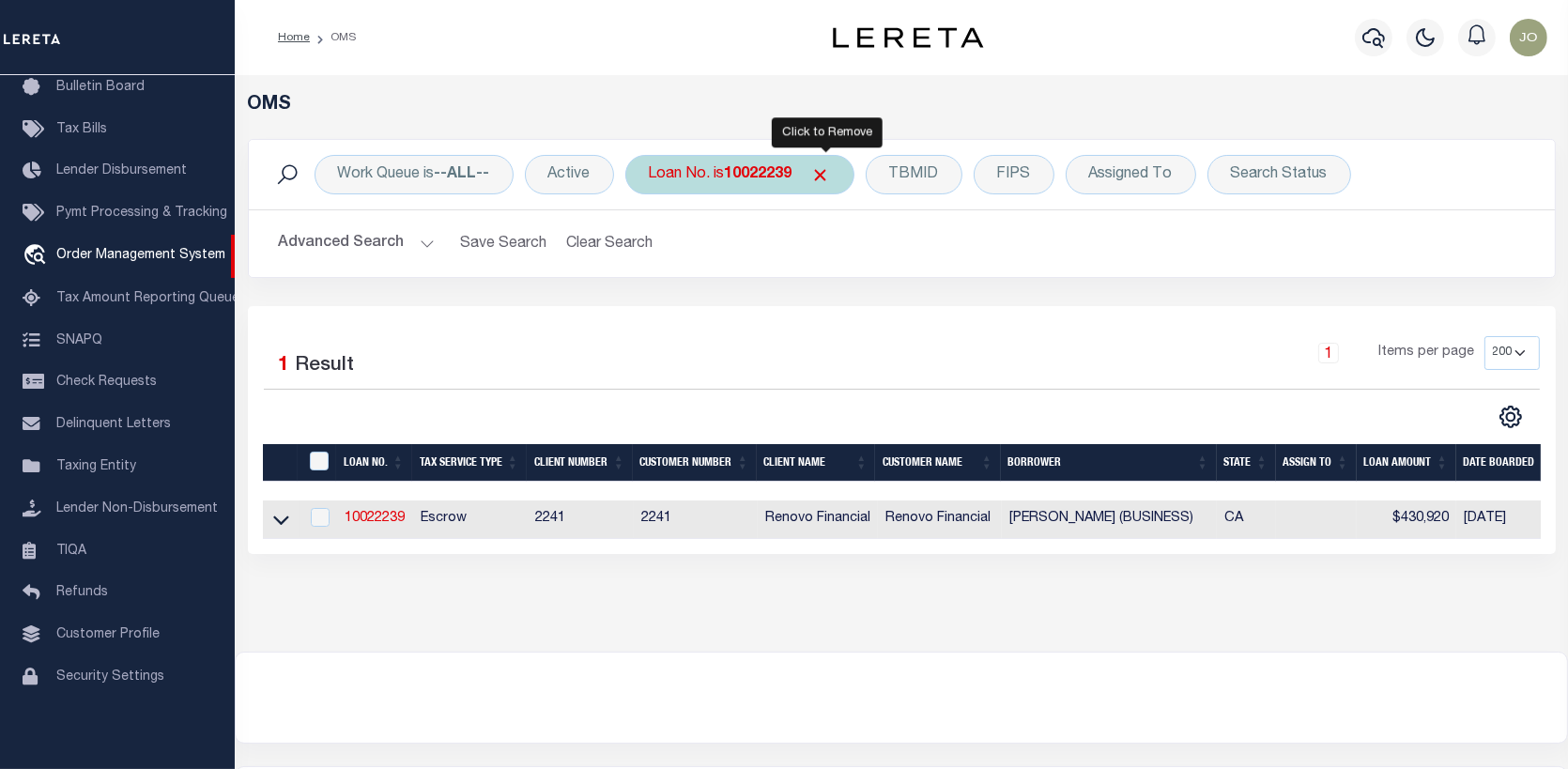
click at [824, 171] on span "Click to Remove" at bounding box center [821, 174] width 20 height 19
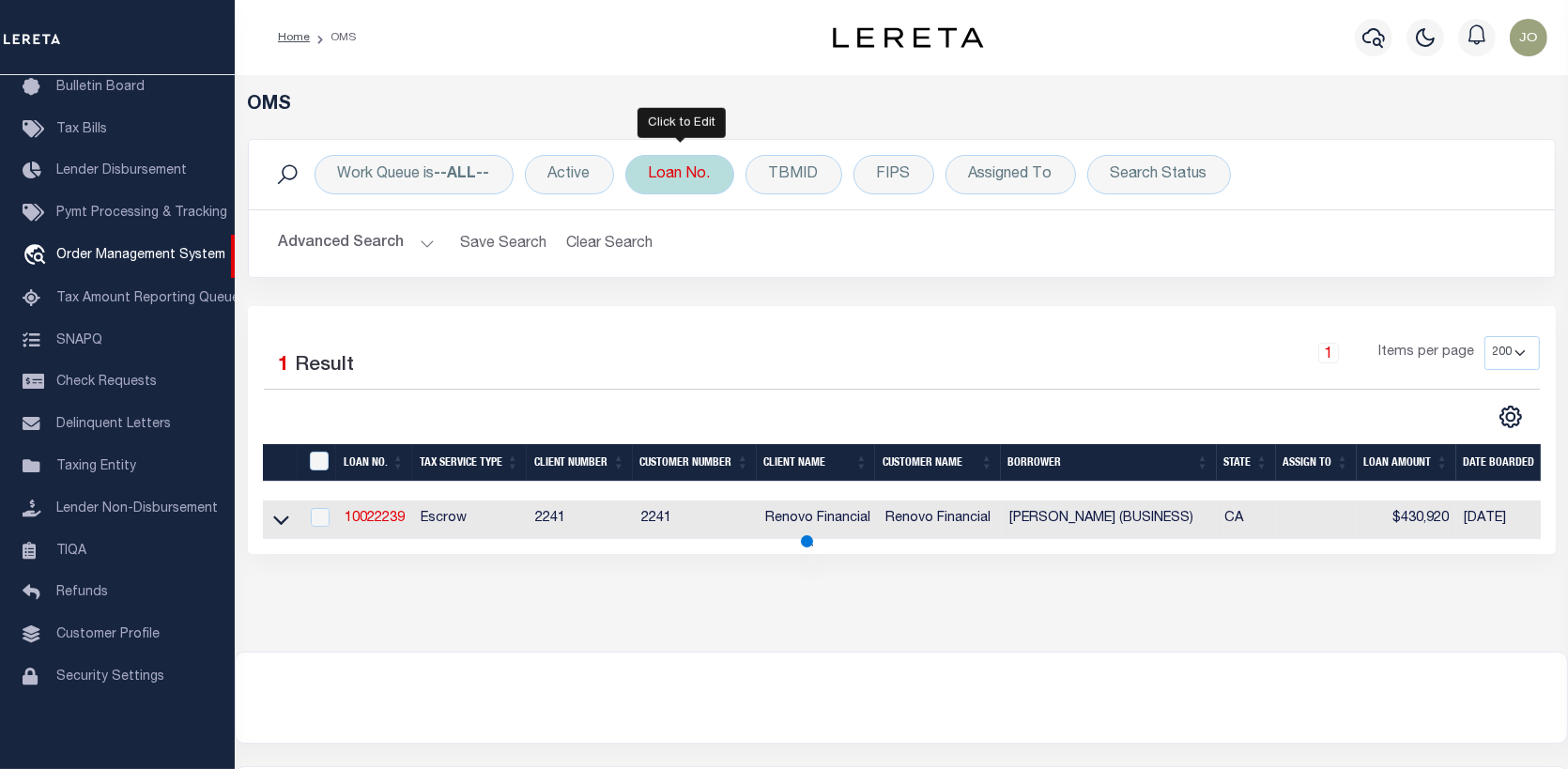
click at [702, 173] on div "Loan No." at bounding box center [680, 174] width 109 height 39
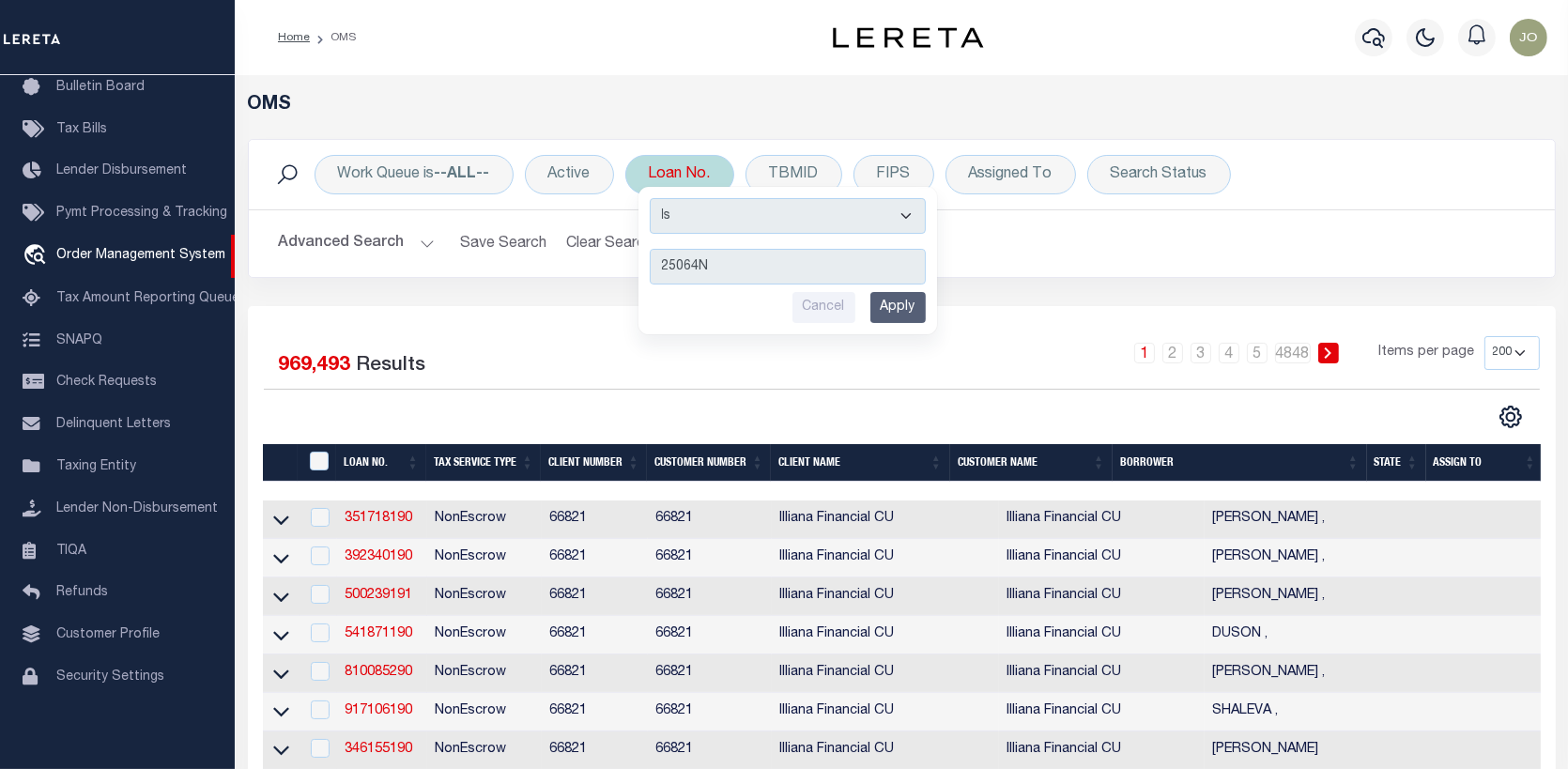
type input "25064ND"
click at [892, 297] on input "Apply" at bounding box center [898, 307] width 56 height 31
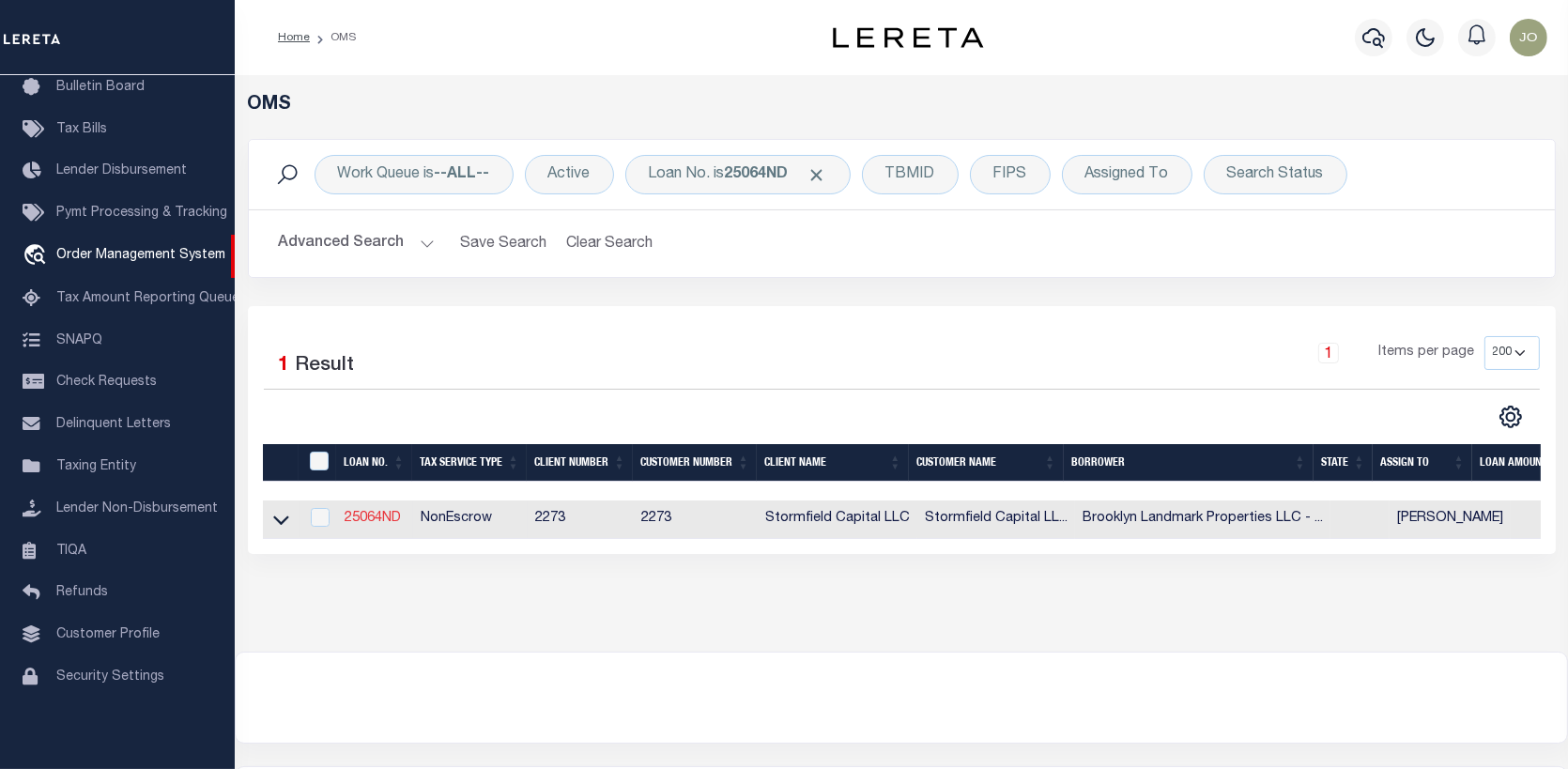
click at [358, 515] on link "25064ND" at bounding box center [372, 518] width 57 height 13
type input "25064ND"
type input "Brooklyn Landmark Properties LLC - [GEOGRAPHIC_DATA], [GEOGRAPHIC_DATA]"
select select
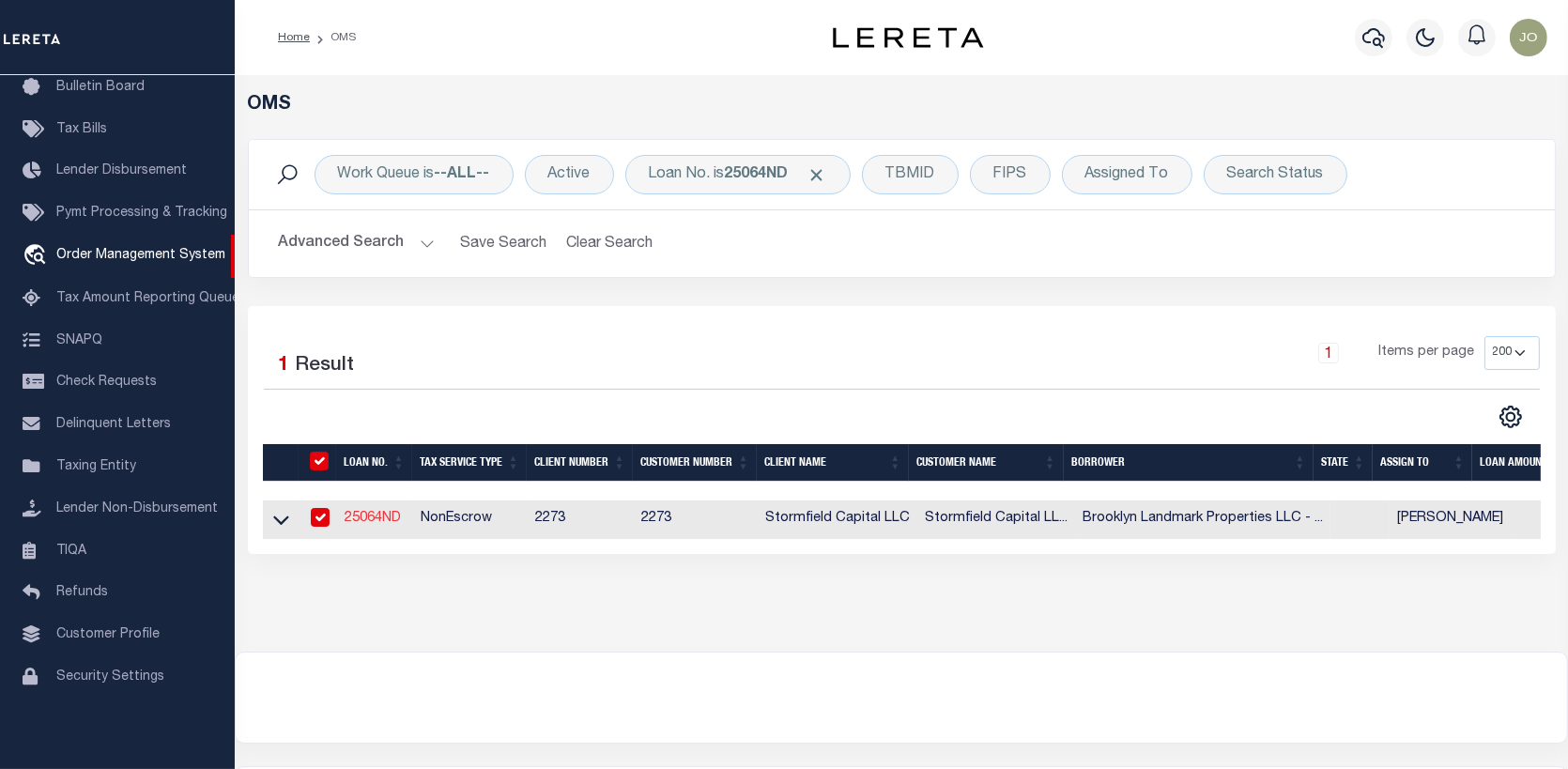
type input "[STREET_ADDRESS]"
select select "10"
select select "NonEscrow"
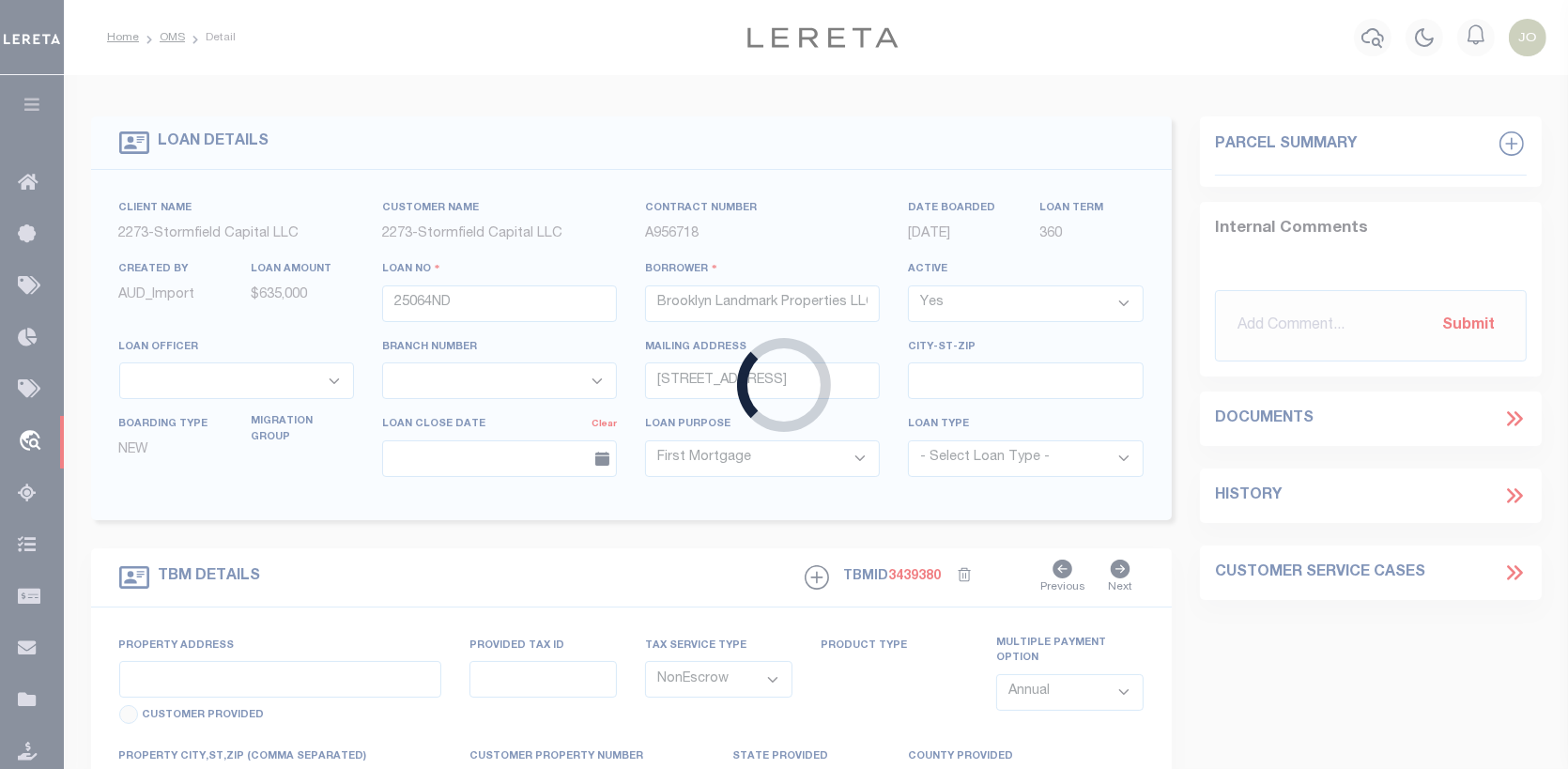
select select "84865"
select select "27559"
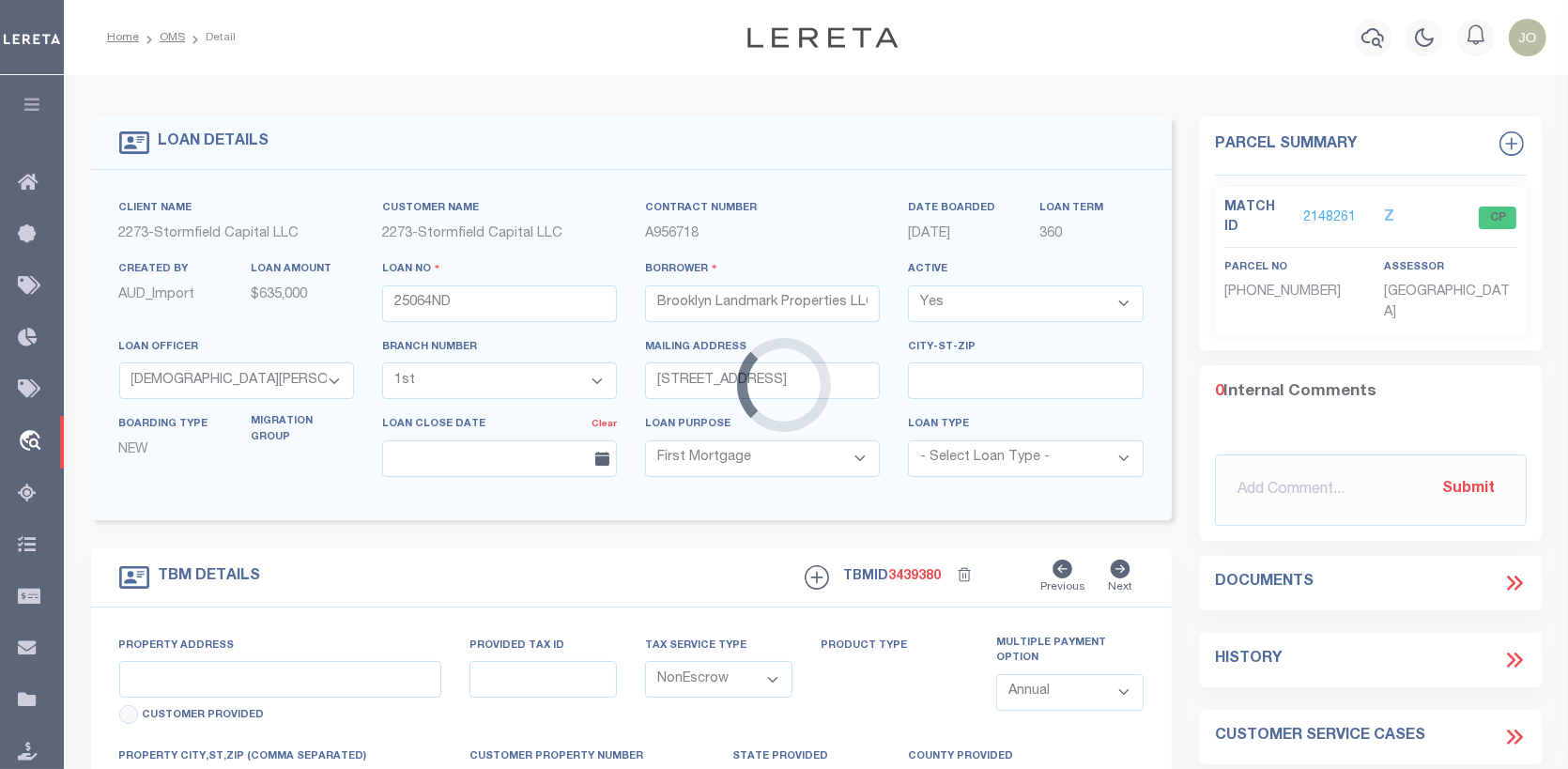
type input "[STREET_ADDRESS][PERSON_NAME]"
type input "3166977"
select select
type input "[GEOGRAPHIC_DATA]"
type input "1st sent [DATE]"
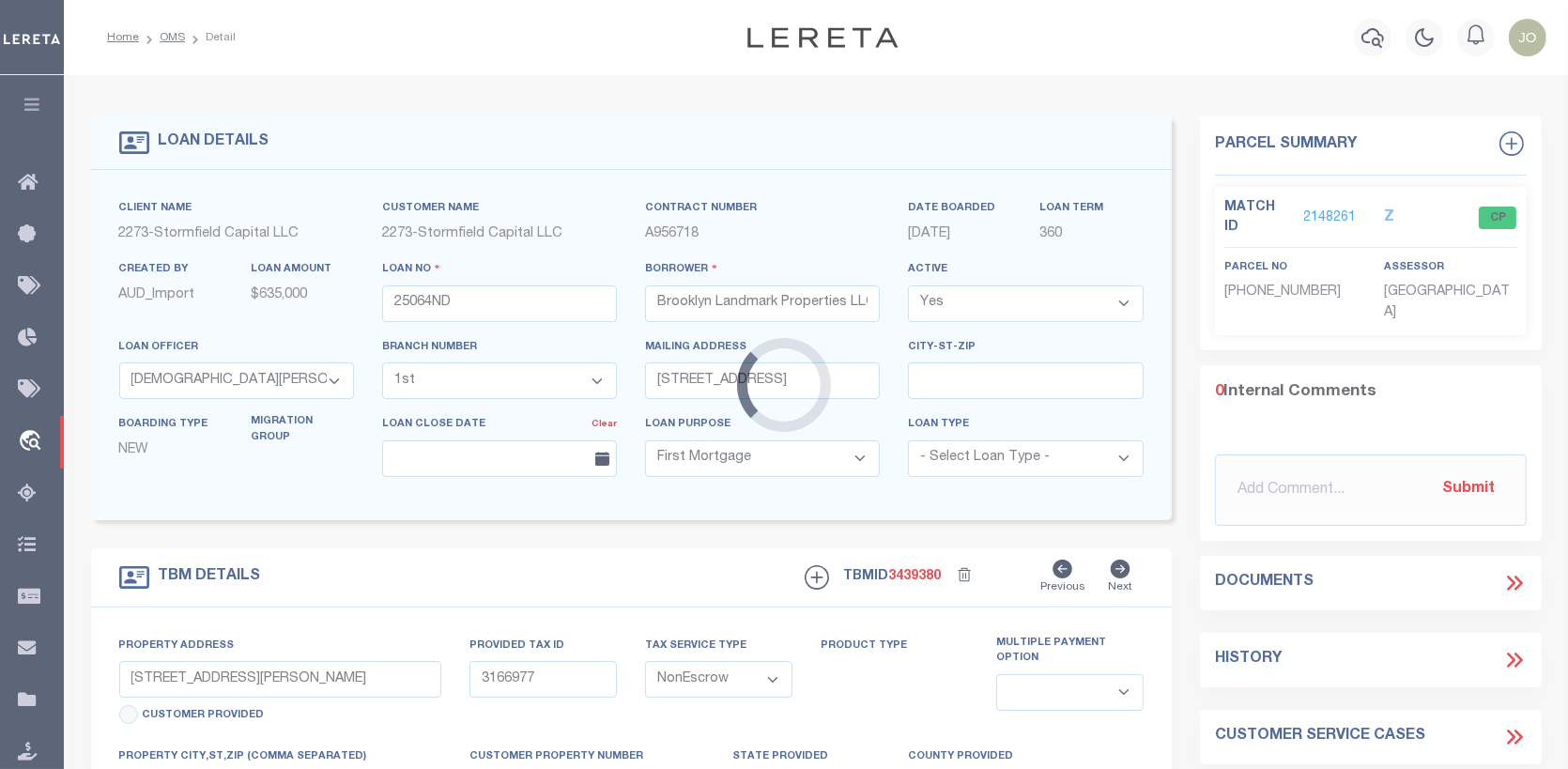
select select
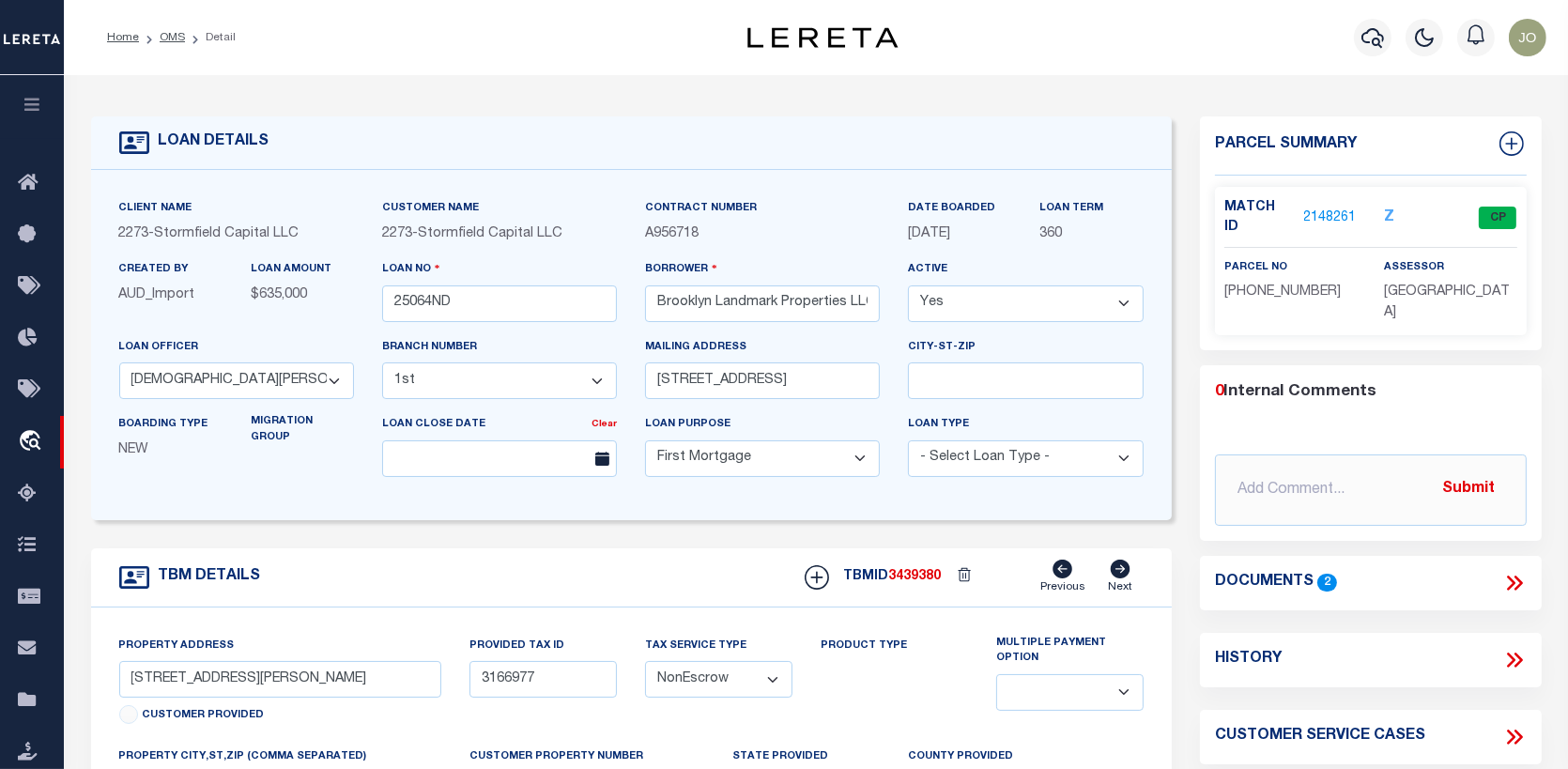
click at [1311, 209] on link "2148261" at bounding box center [1330, 218] width 53 height 19
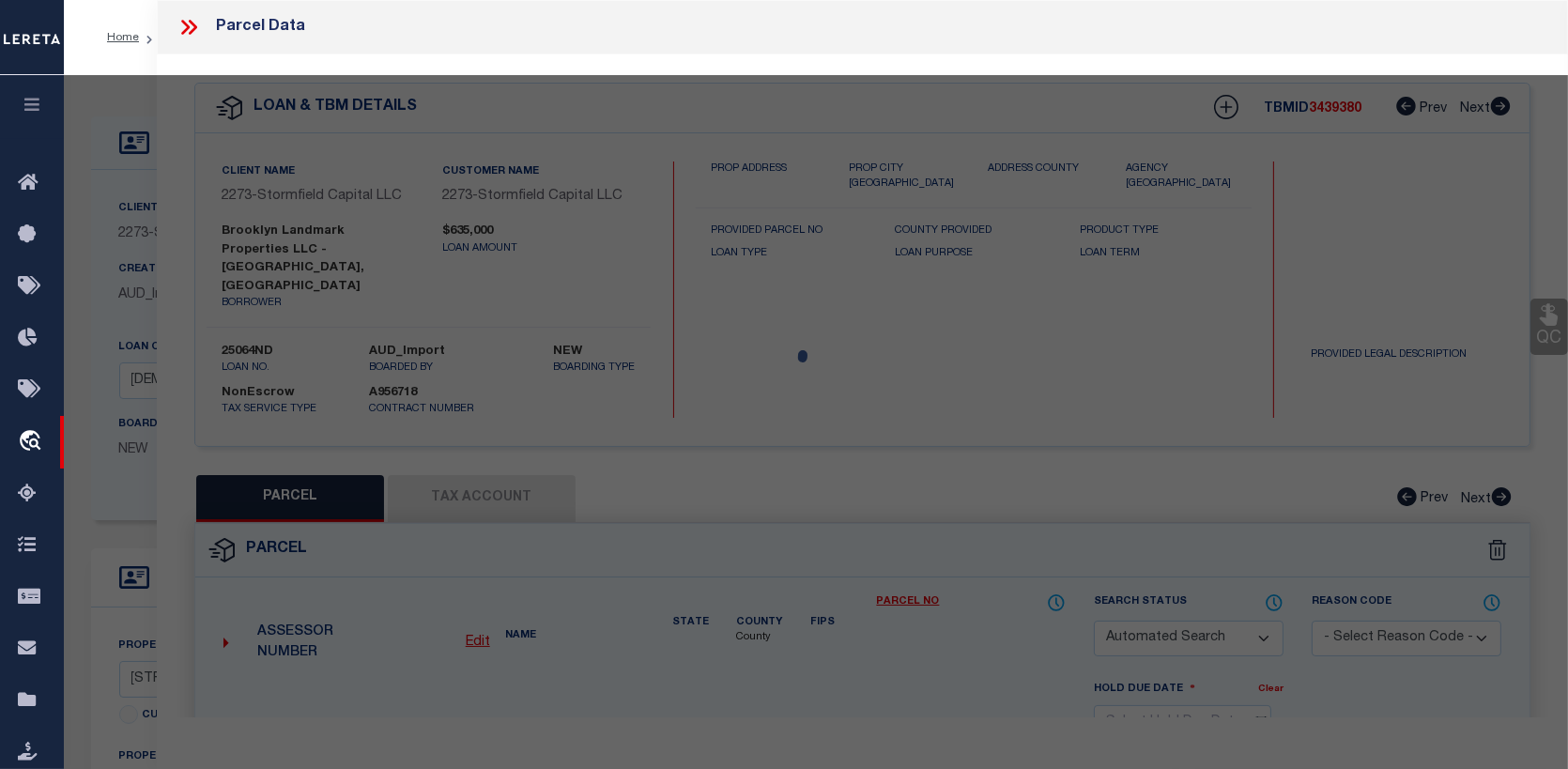
checkbox input "false"
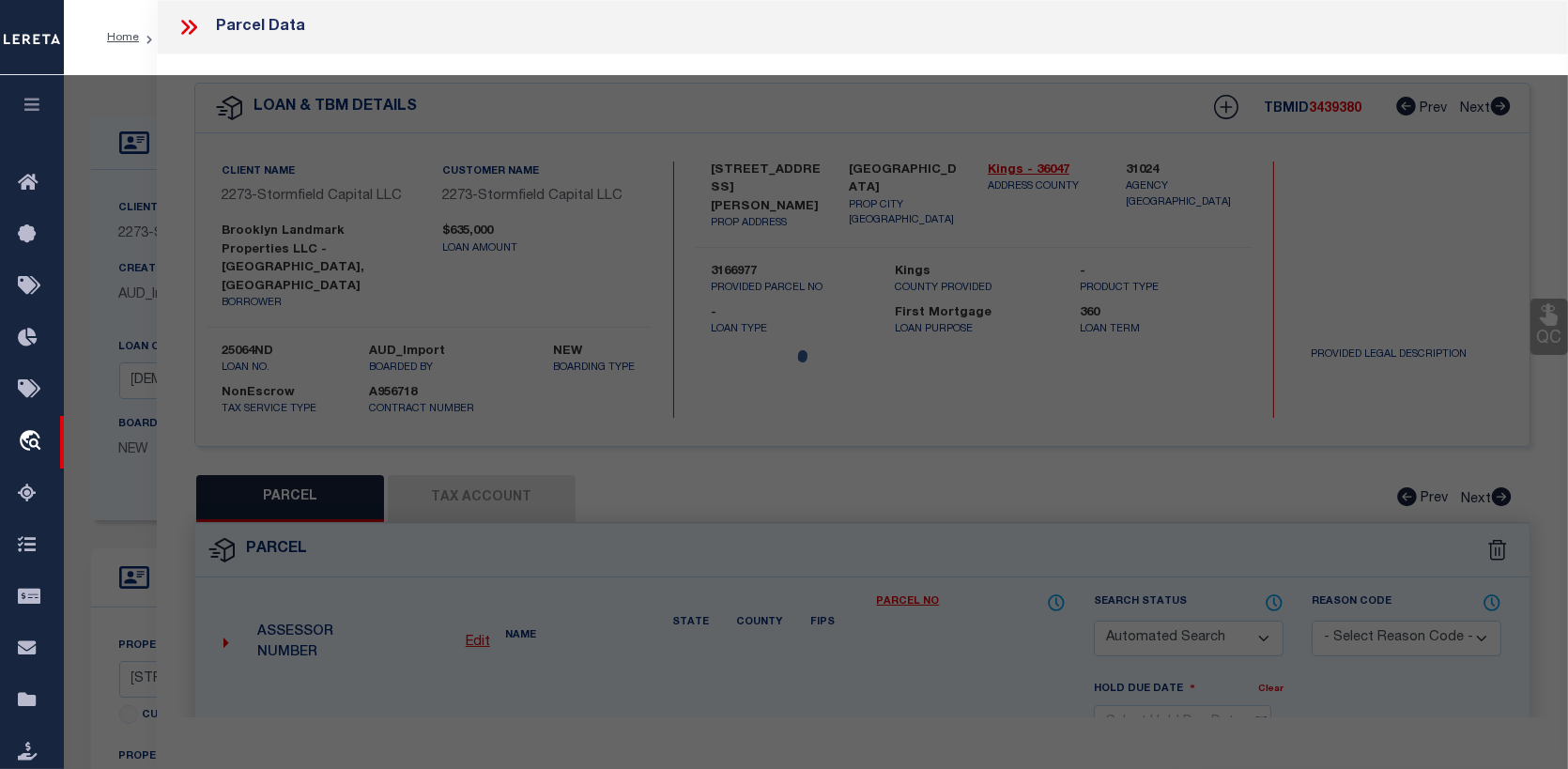
select select "CP"
type input "BROOKLYN LANDMARK PROPERTIES, LLC"
select select
type input "211 MAC DONOUGH STREET"
checkbox input "false"
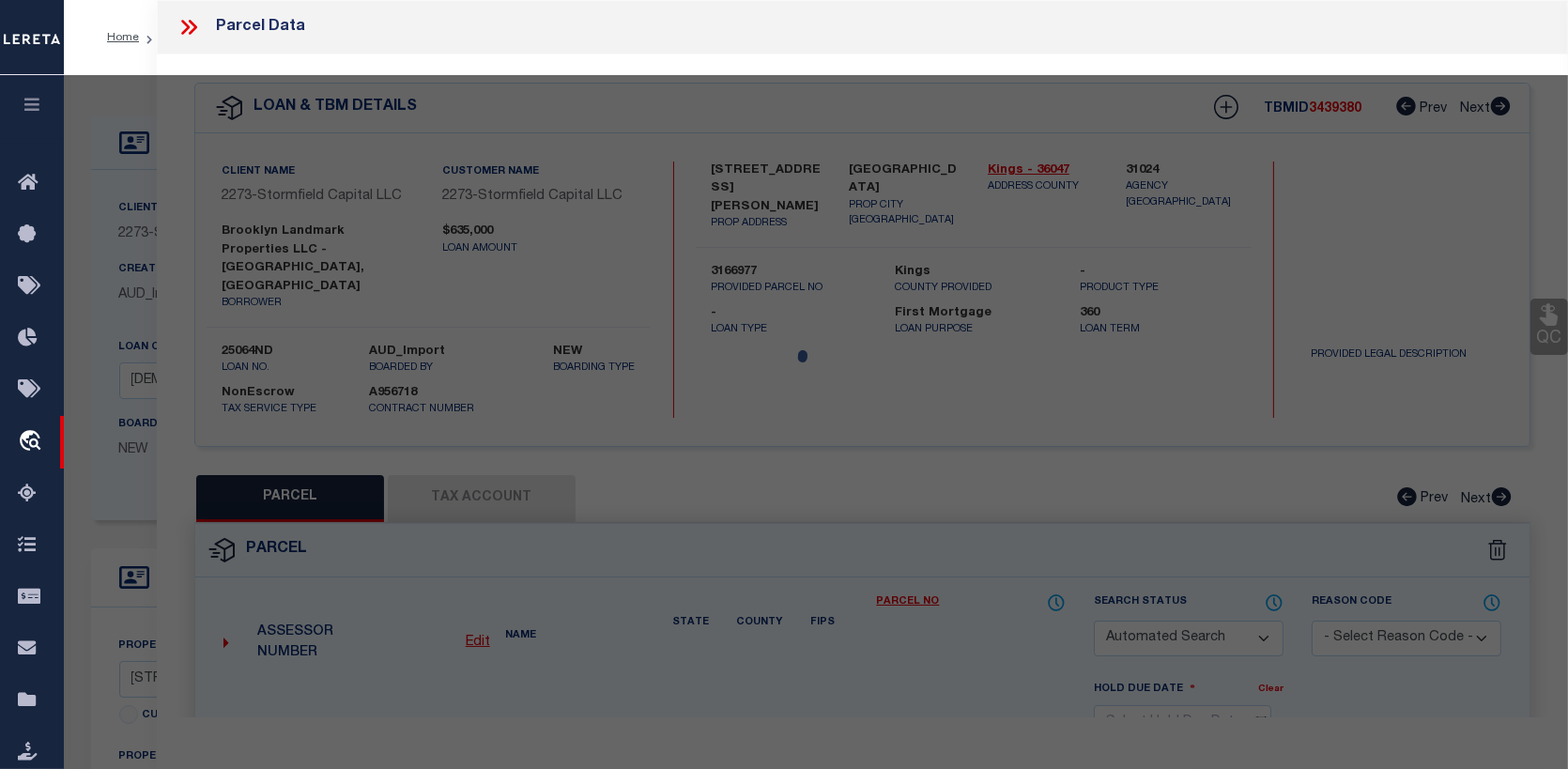
type input "[GEOGRAPHIC_DATA]"
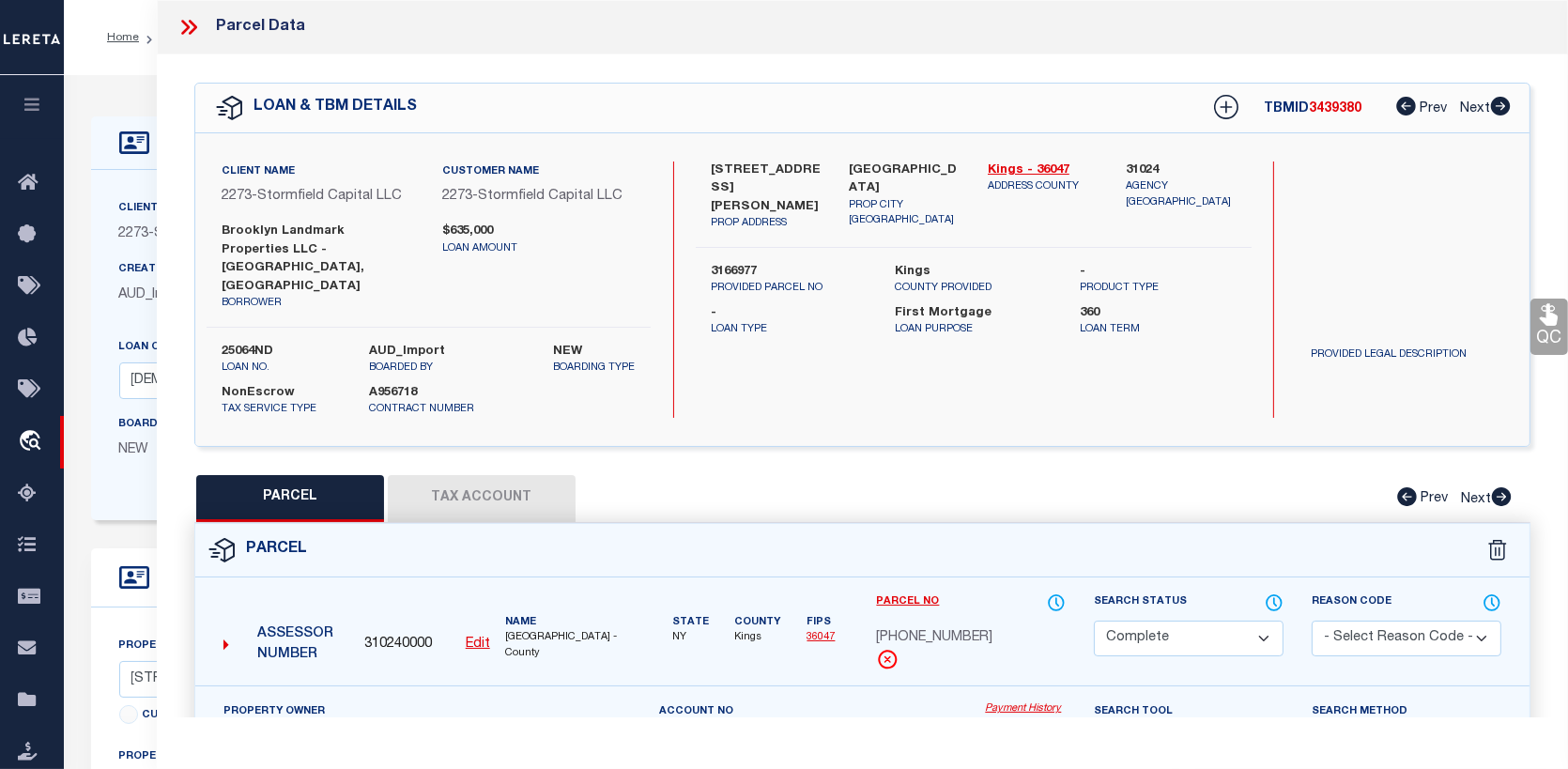
click at [1001, 701] on link "Payment History" at bounding box center [1025, 709] width 81 height 16
click at [453, 475] on button "Tax Account" at bounding box center [482, 498] width 188 height 47
select select "100"
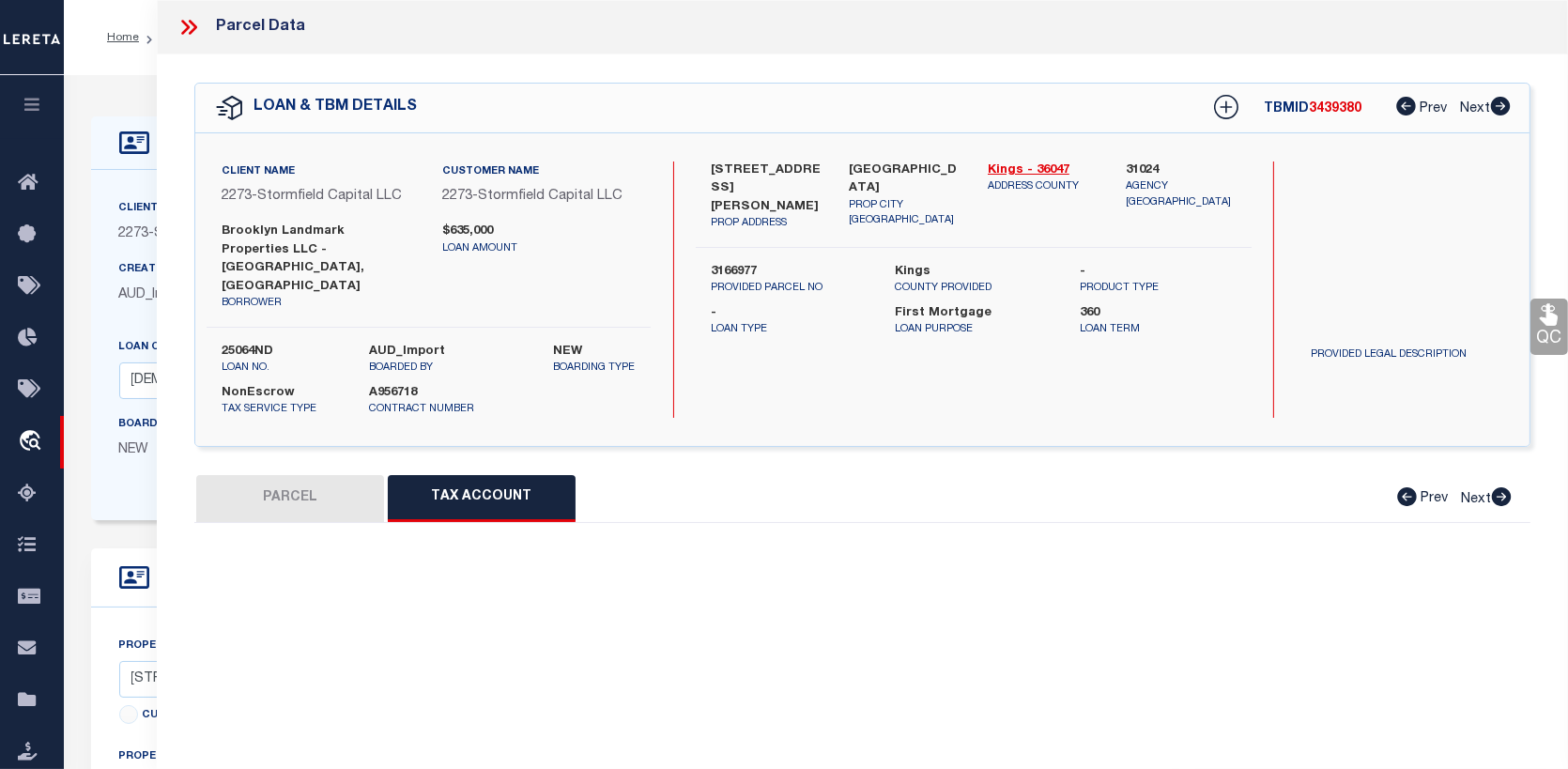
select select "100"
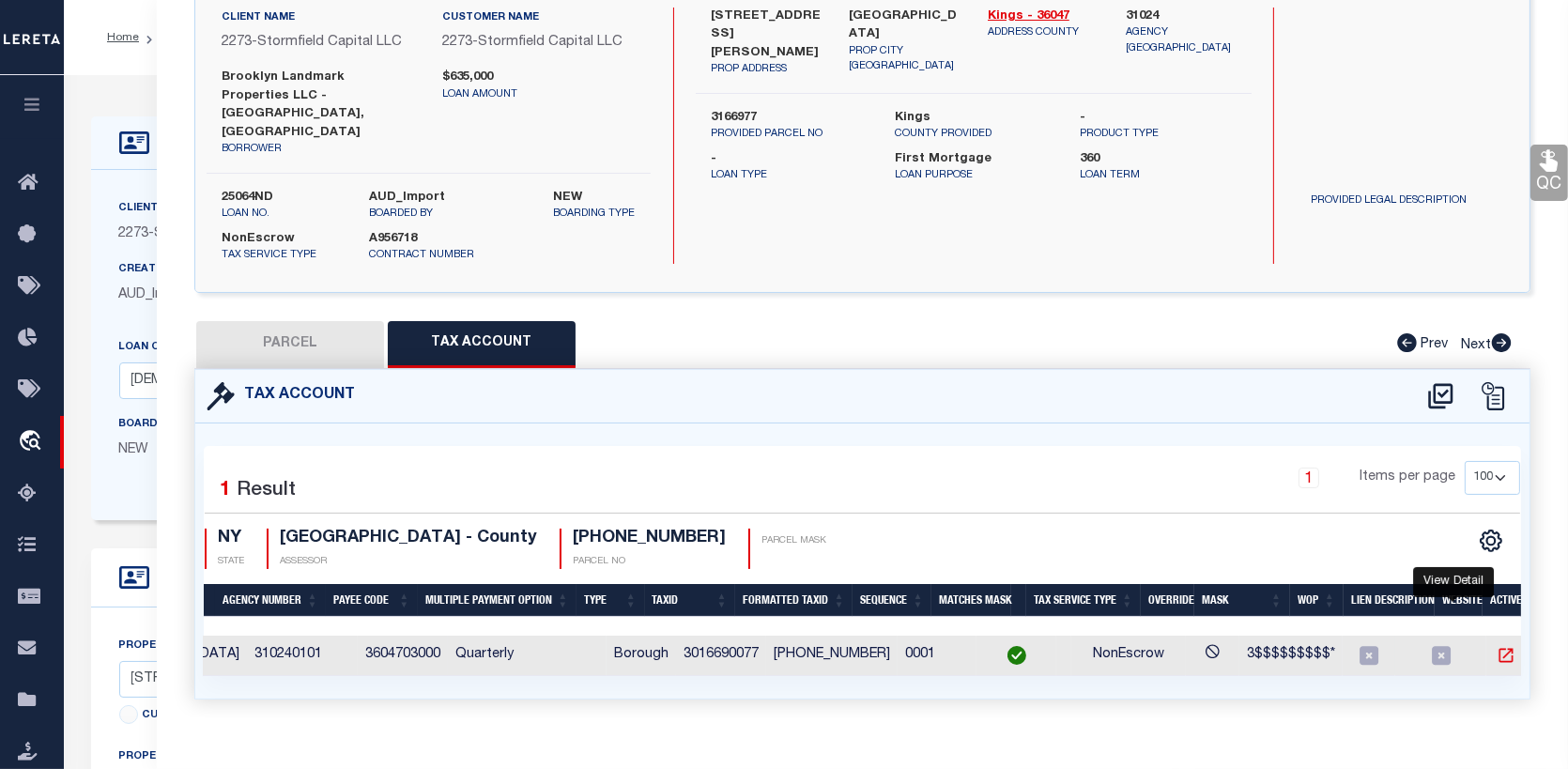
click at [1497, 645] on icon "" at bounding box center [1506, 654] width 19 height 19
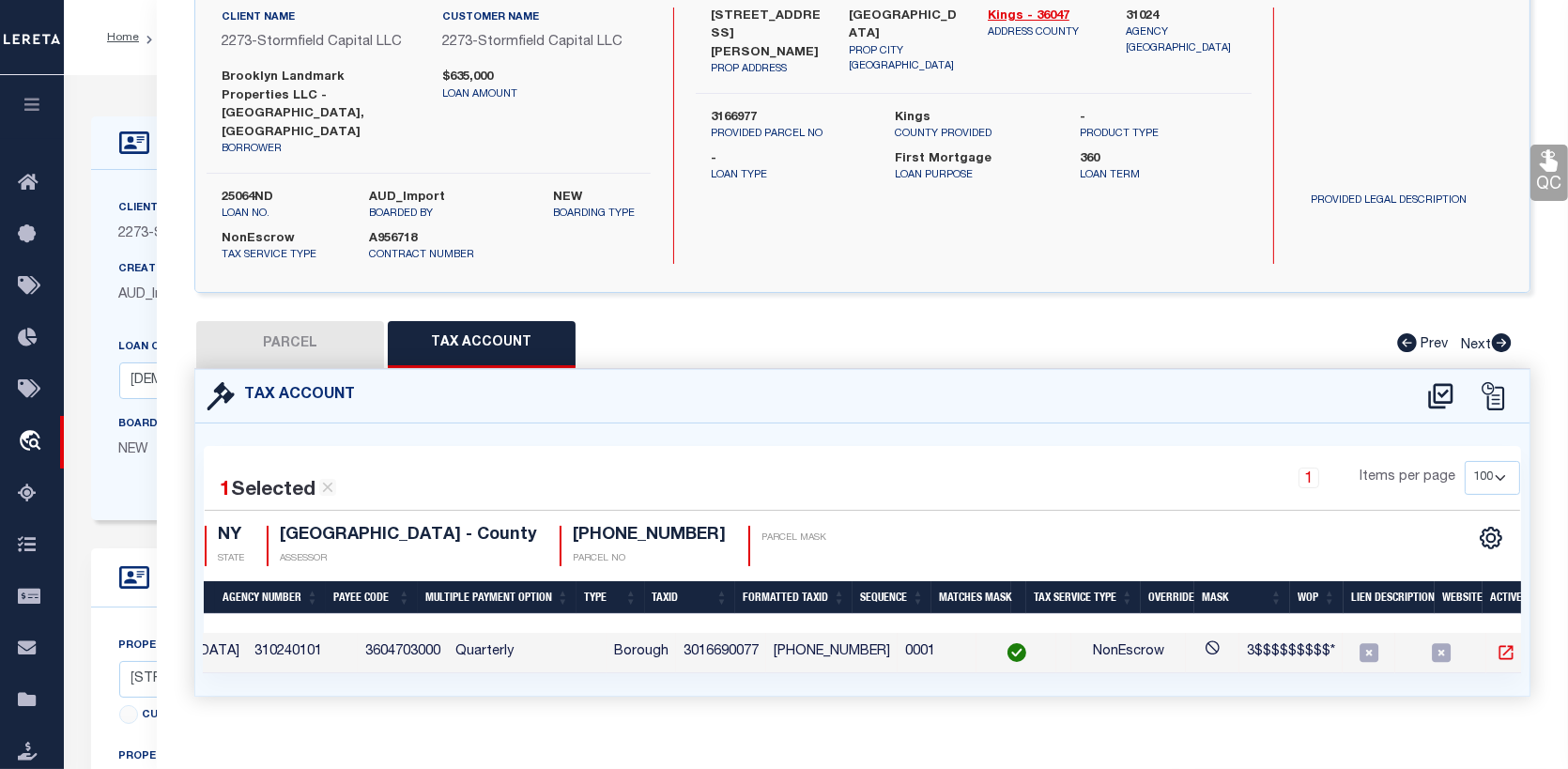
scroll to position [150, 0]
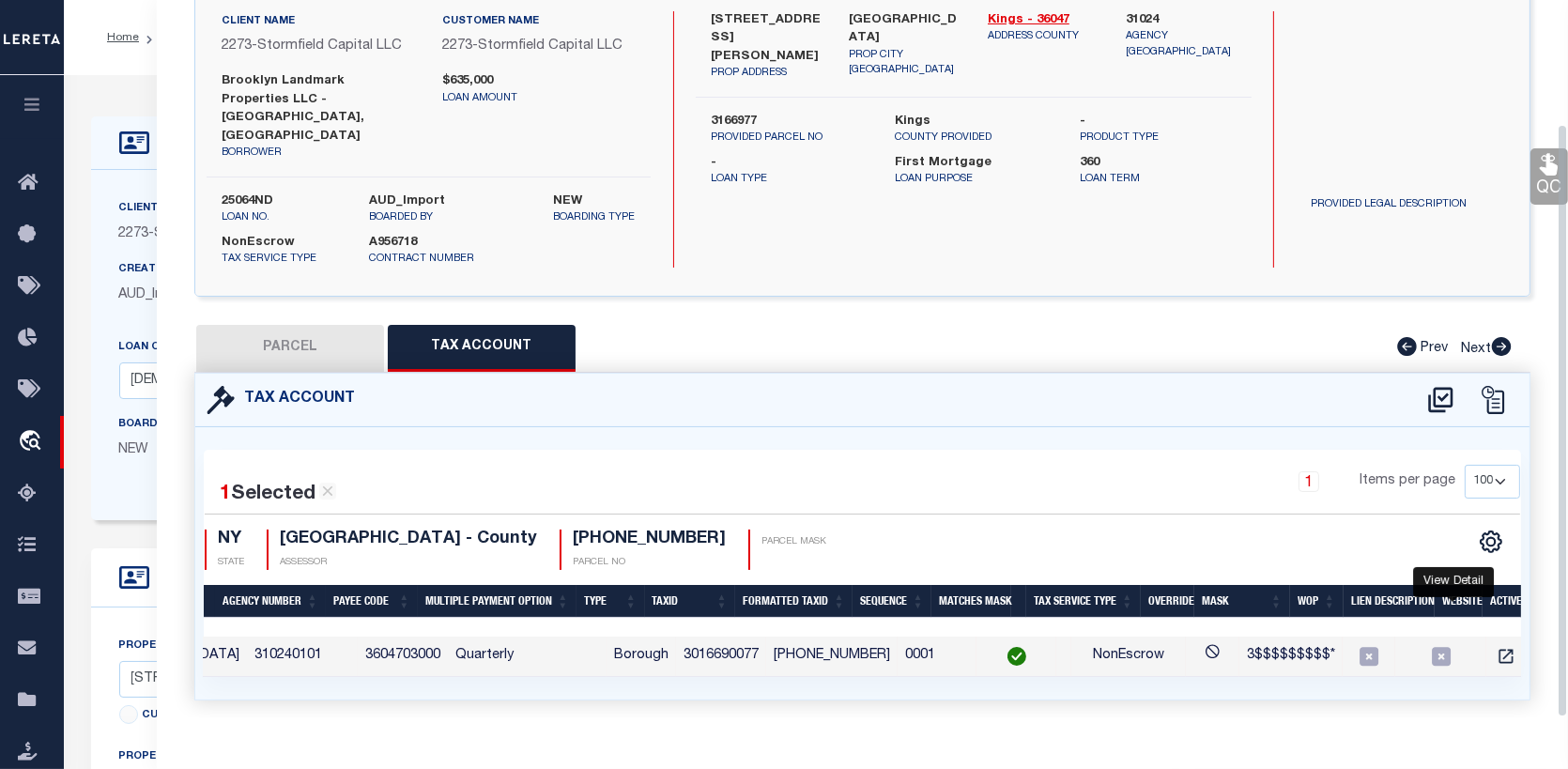
click at [311, 325] on button "PARCEL" at bounding box center [290, 348] width 188 height 47
select select "AS"
checkbox input "false"
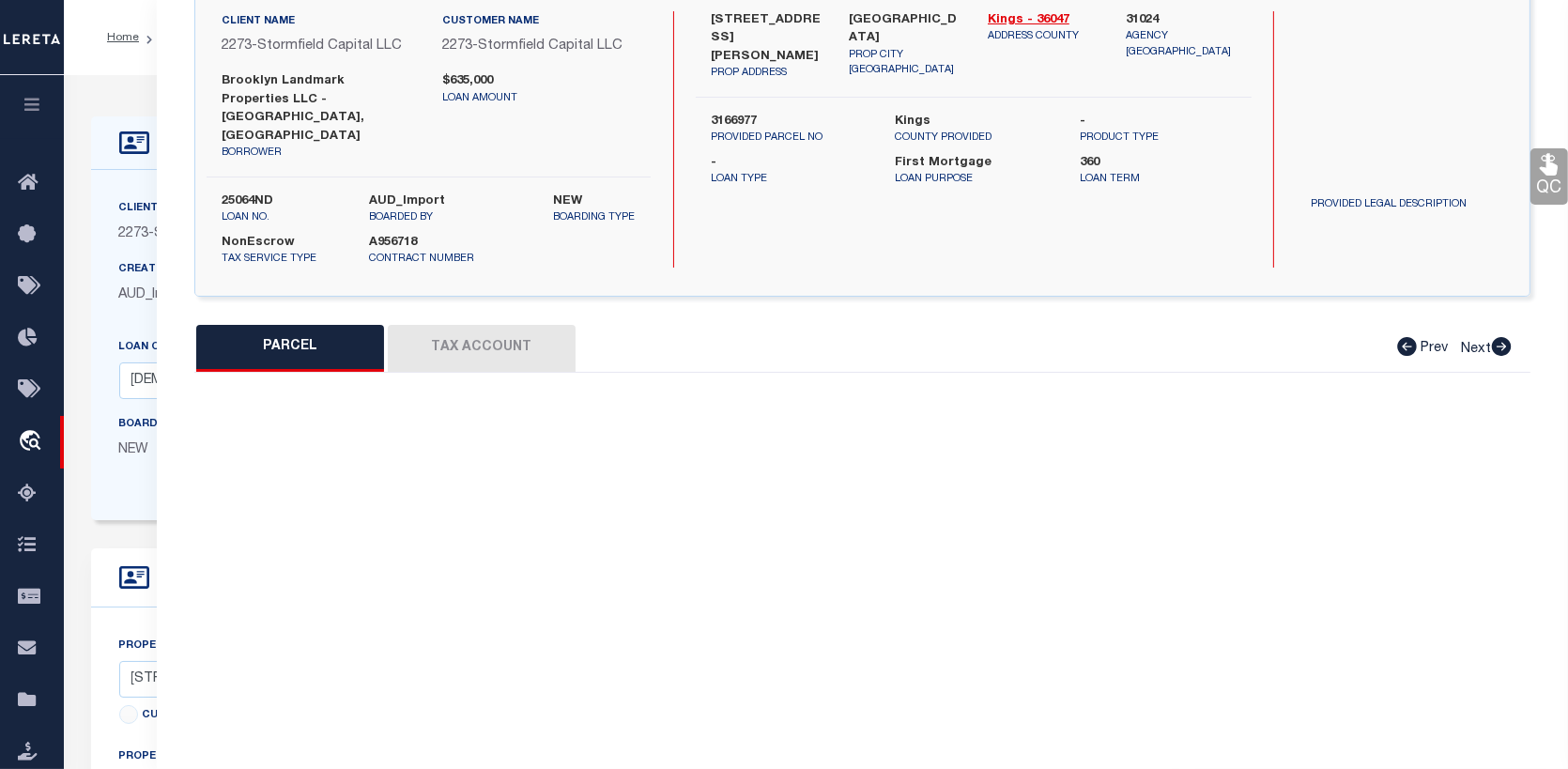
select select "CP"
type input "BROOKLYN LANDMARK PROPERTIES, LLC"
select select
type input "[STREET_ADDRESS][PERSON_NAME]"
checkbox input "false"
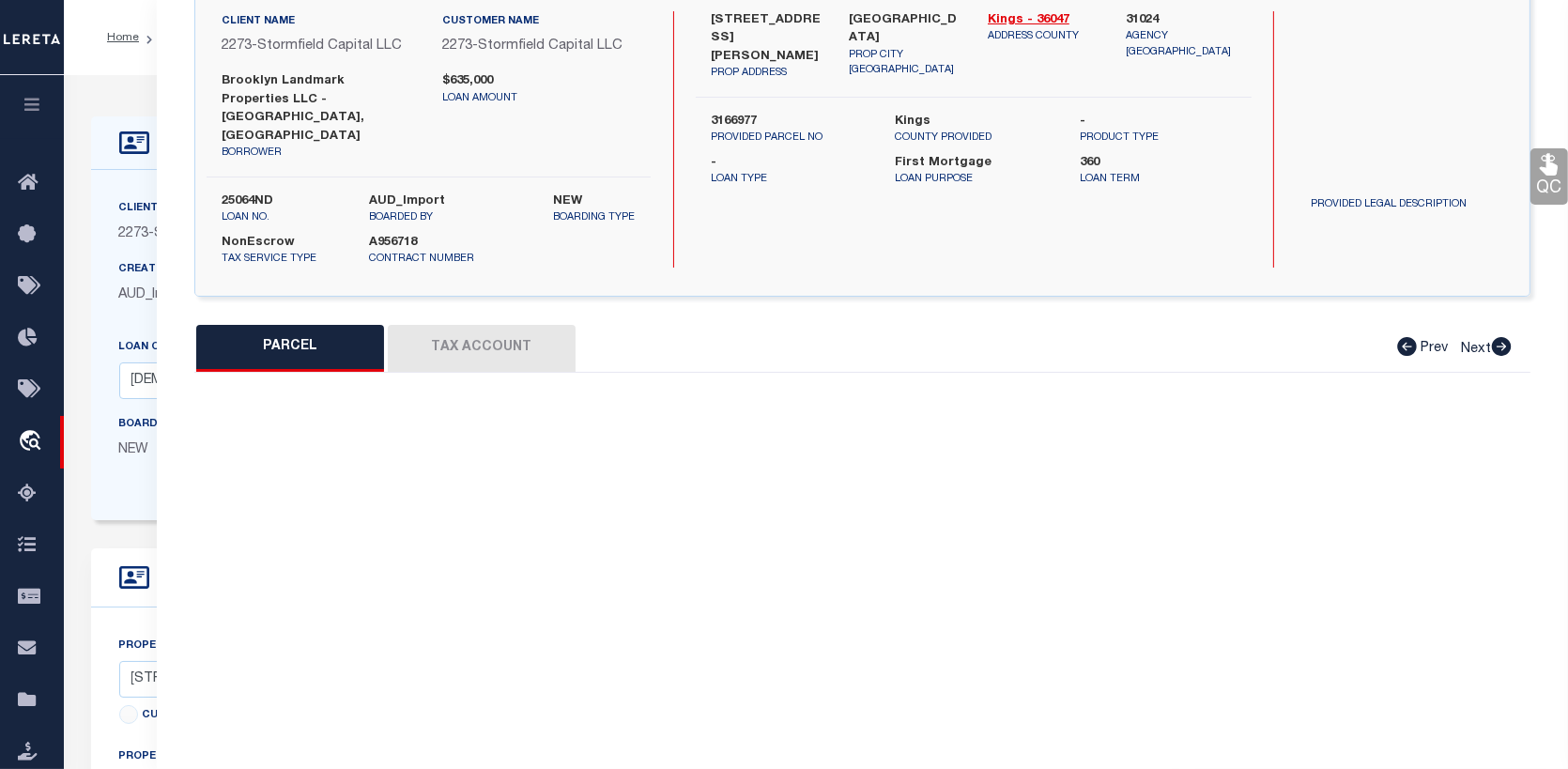
type input "Brooklyn NY 11233"
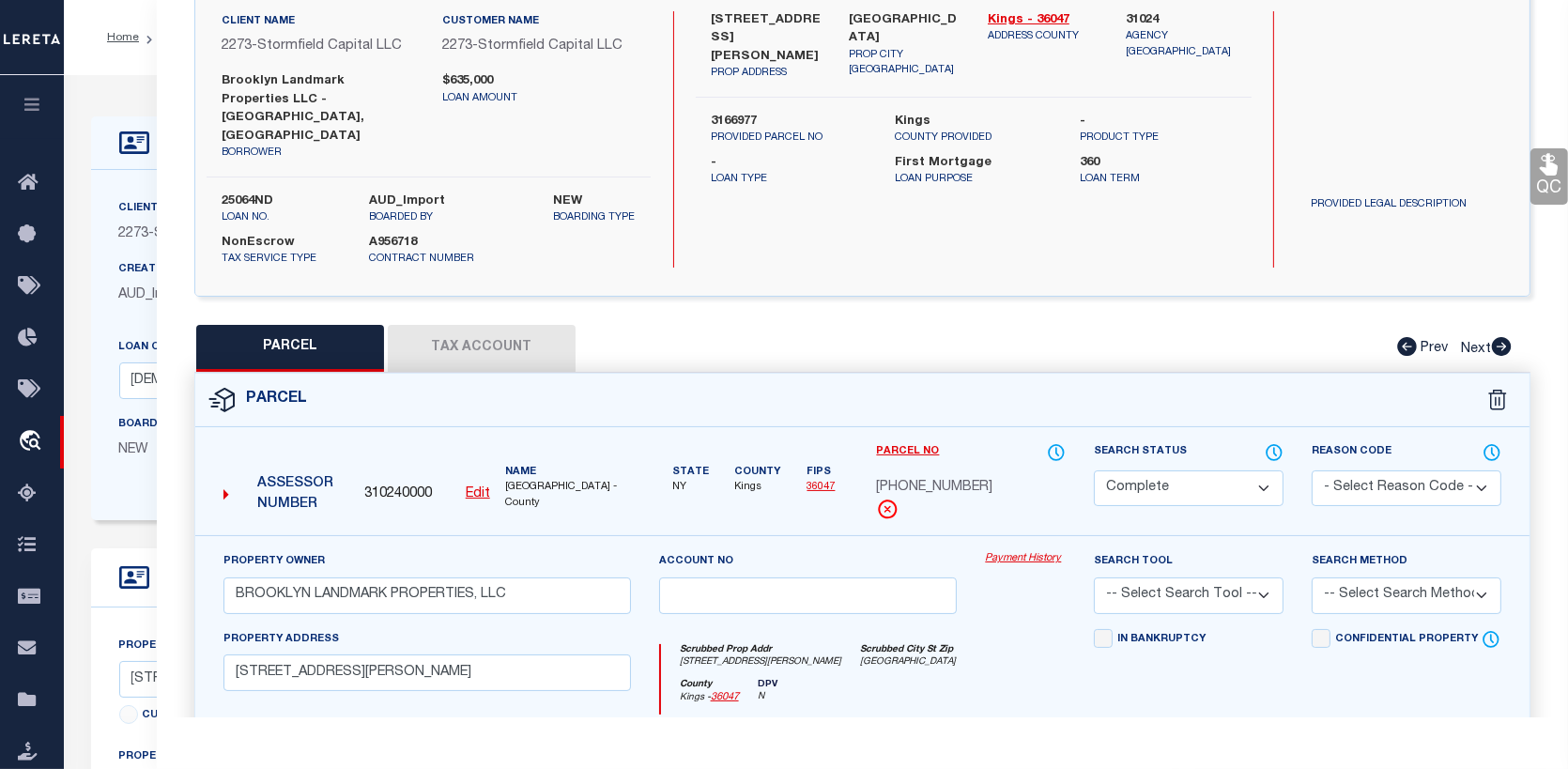
click at [1013, 551] on link "Payment History" at bounding box center [1025, 558] width 81 height 16
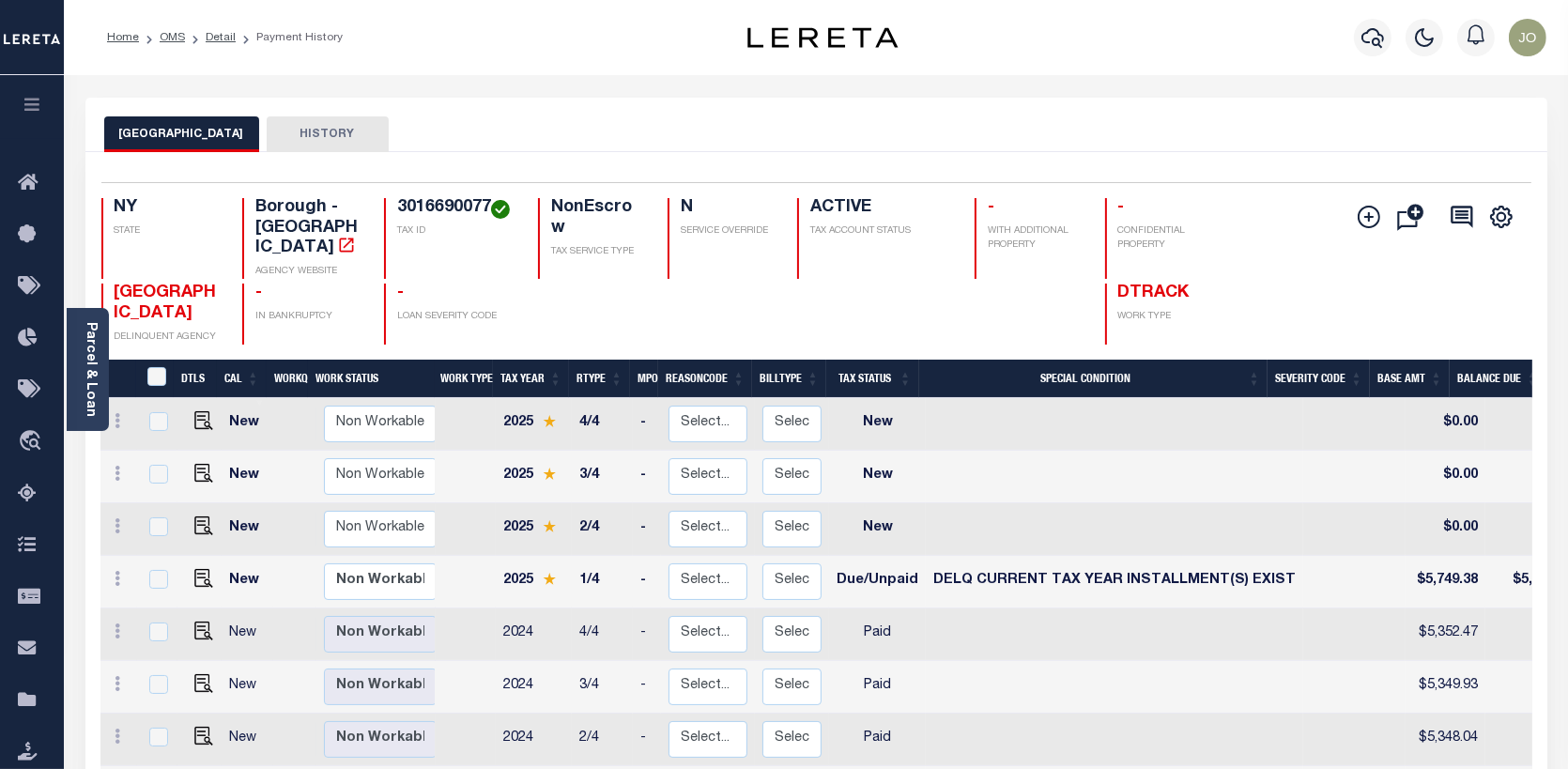
click at [269, 133] on button "HISTORY" at bounding box center [327, 134] width 122 height 36
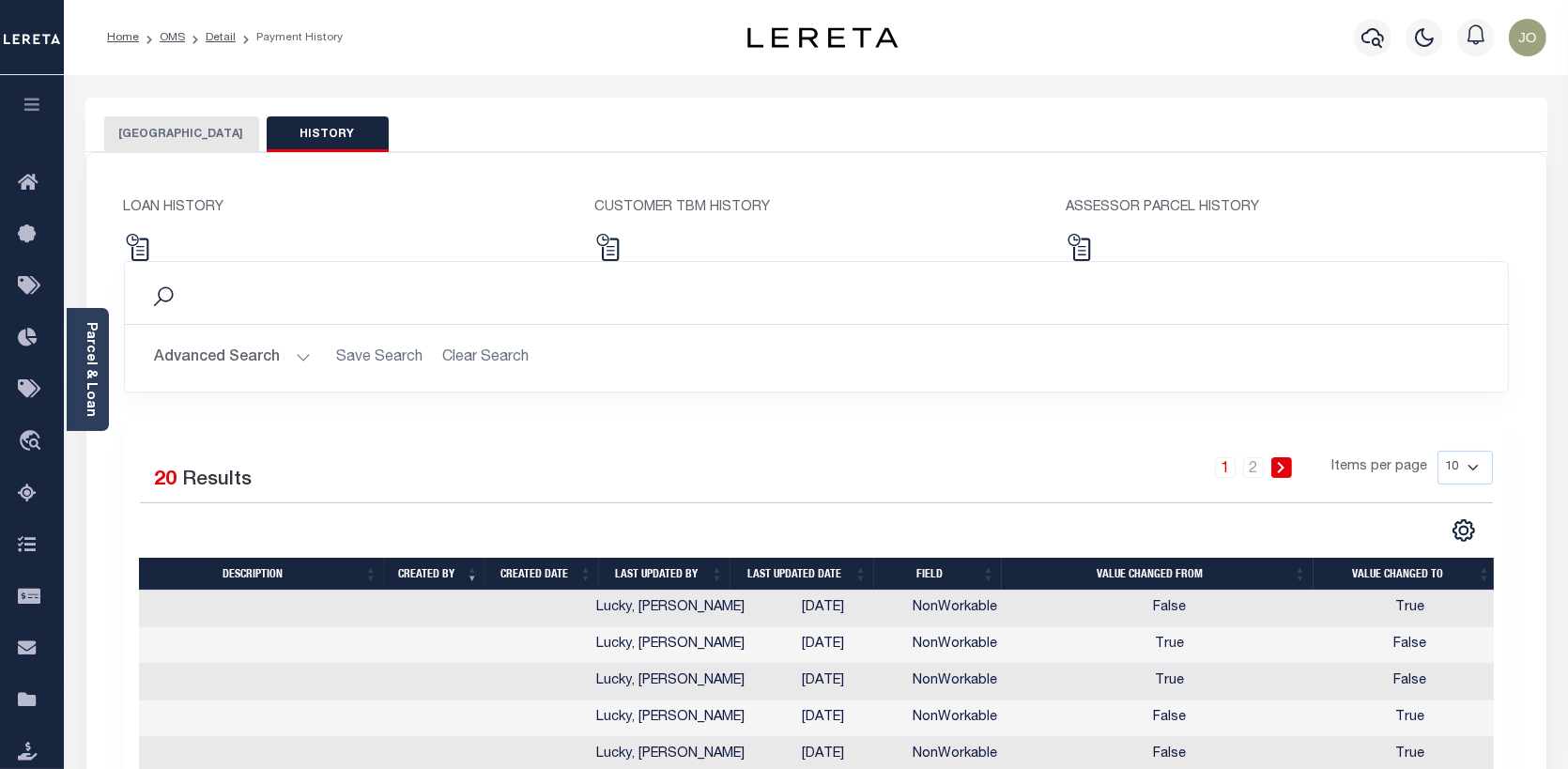
click at [170, 131] on button "[GEOGRAPHIC_DATA]" at bounding box center [181, 134] width 155 height 36
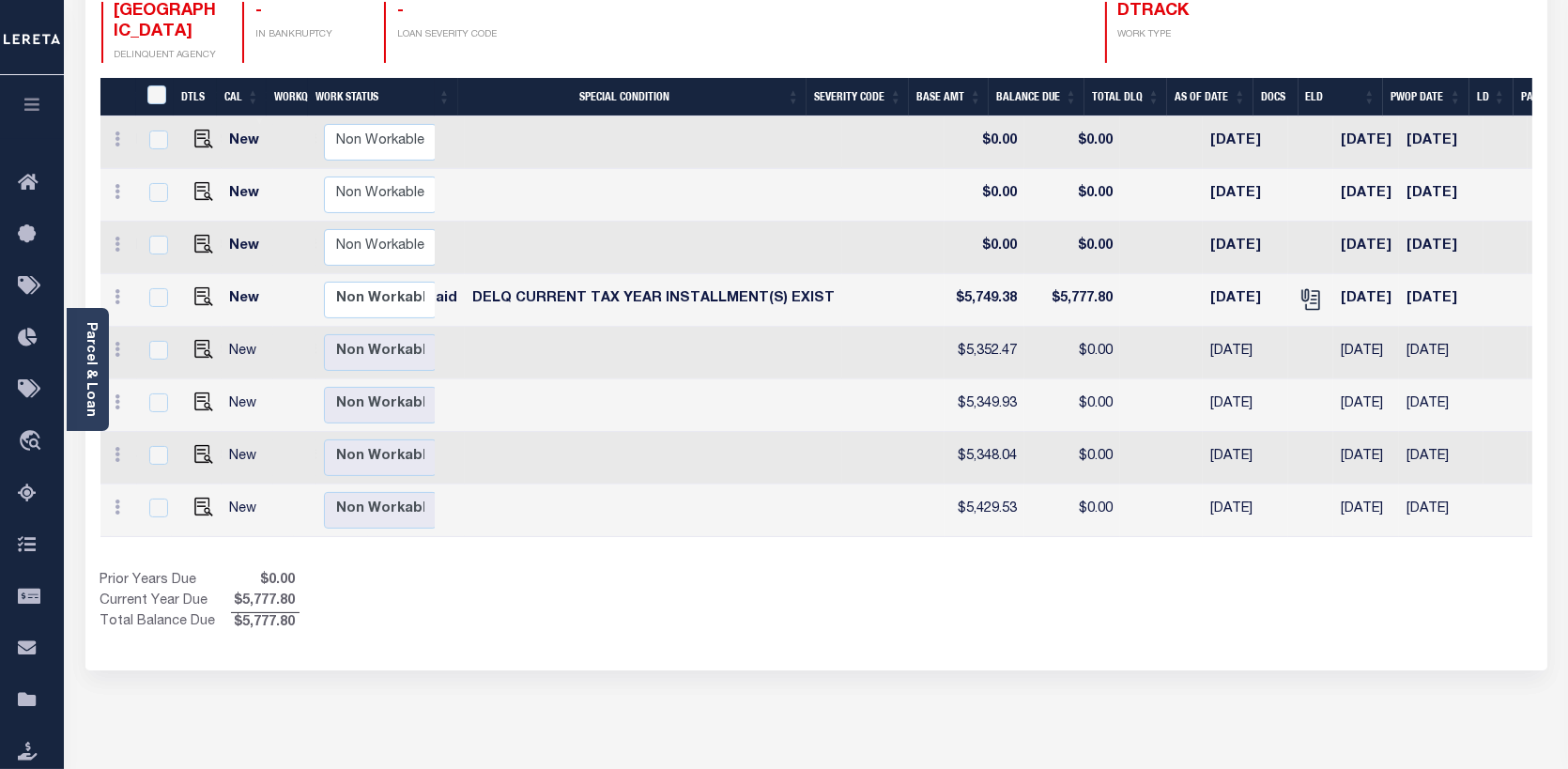
scroll to position [0, 464]
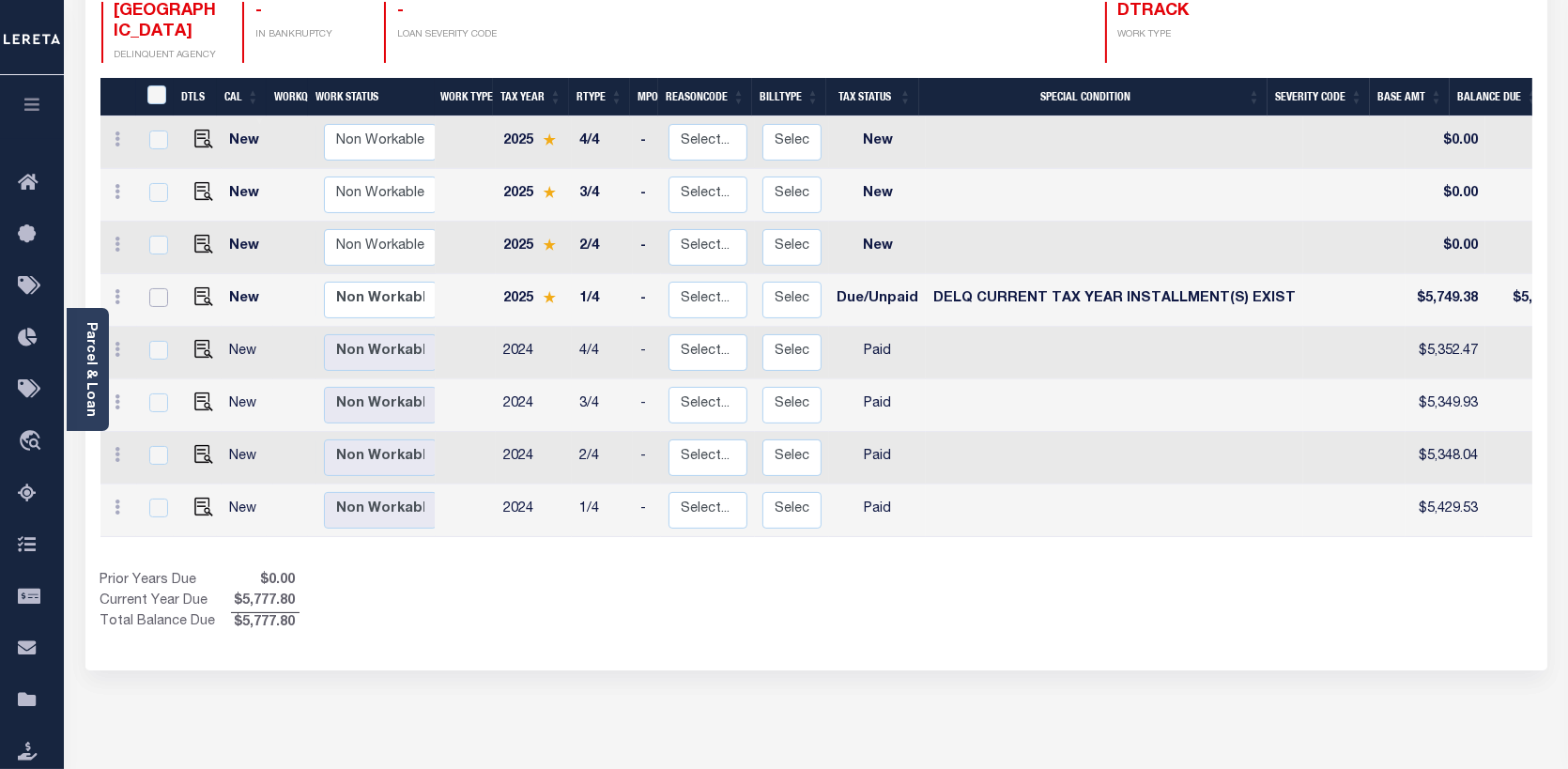
click at [160, 288] on input "checkbox" at bounding box center [158, 297] width 19 height 19
checkbox input "true"
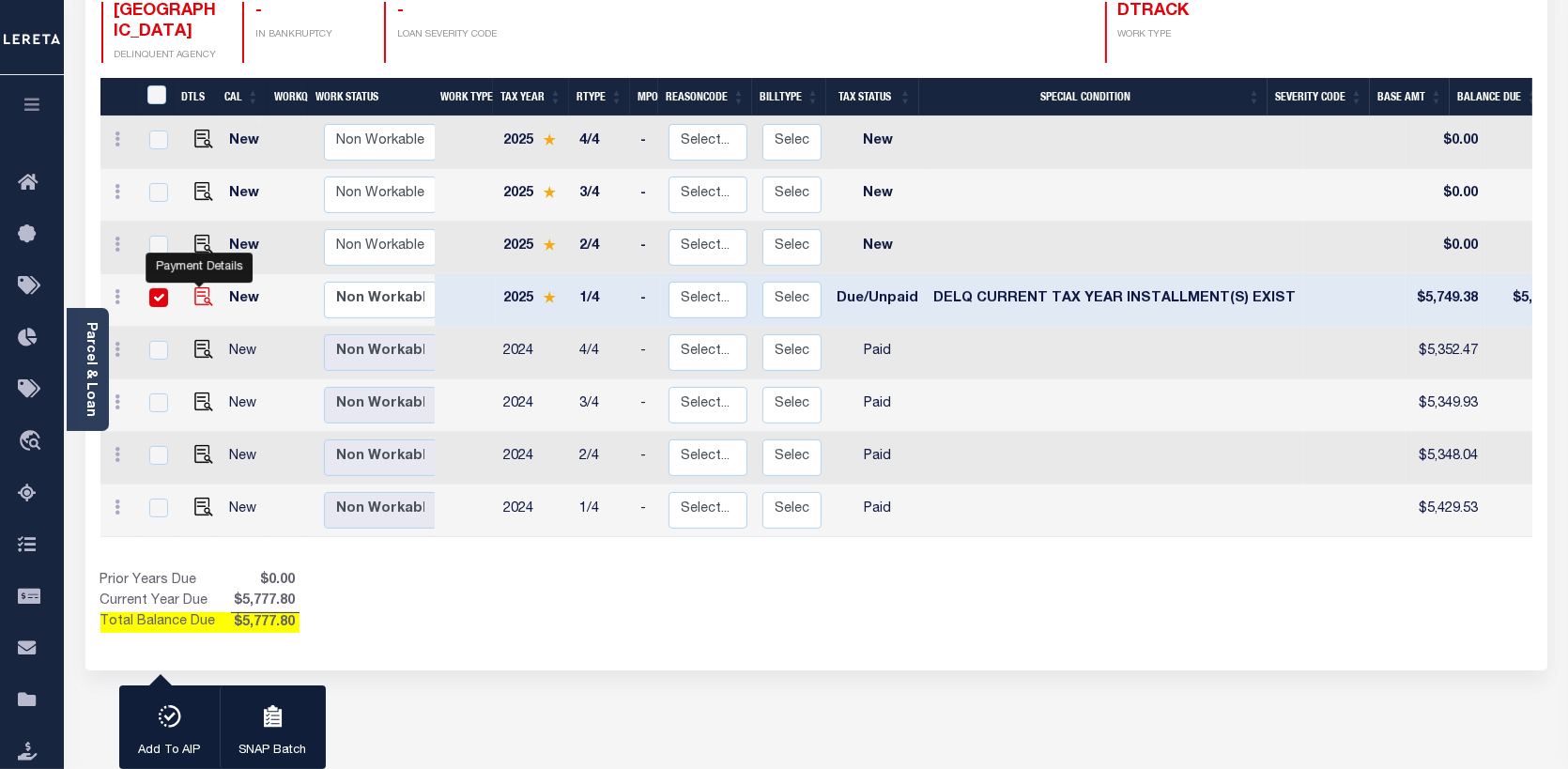
click at [194, 288] on img "" at bounding box center [203, 296] width 19 height 19
checkbox input "false"
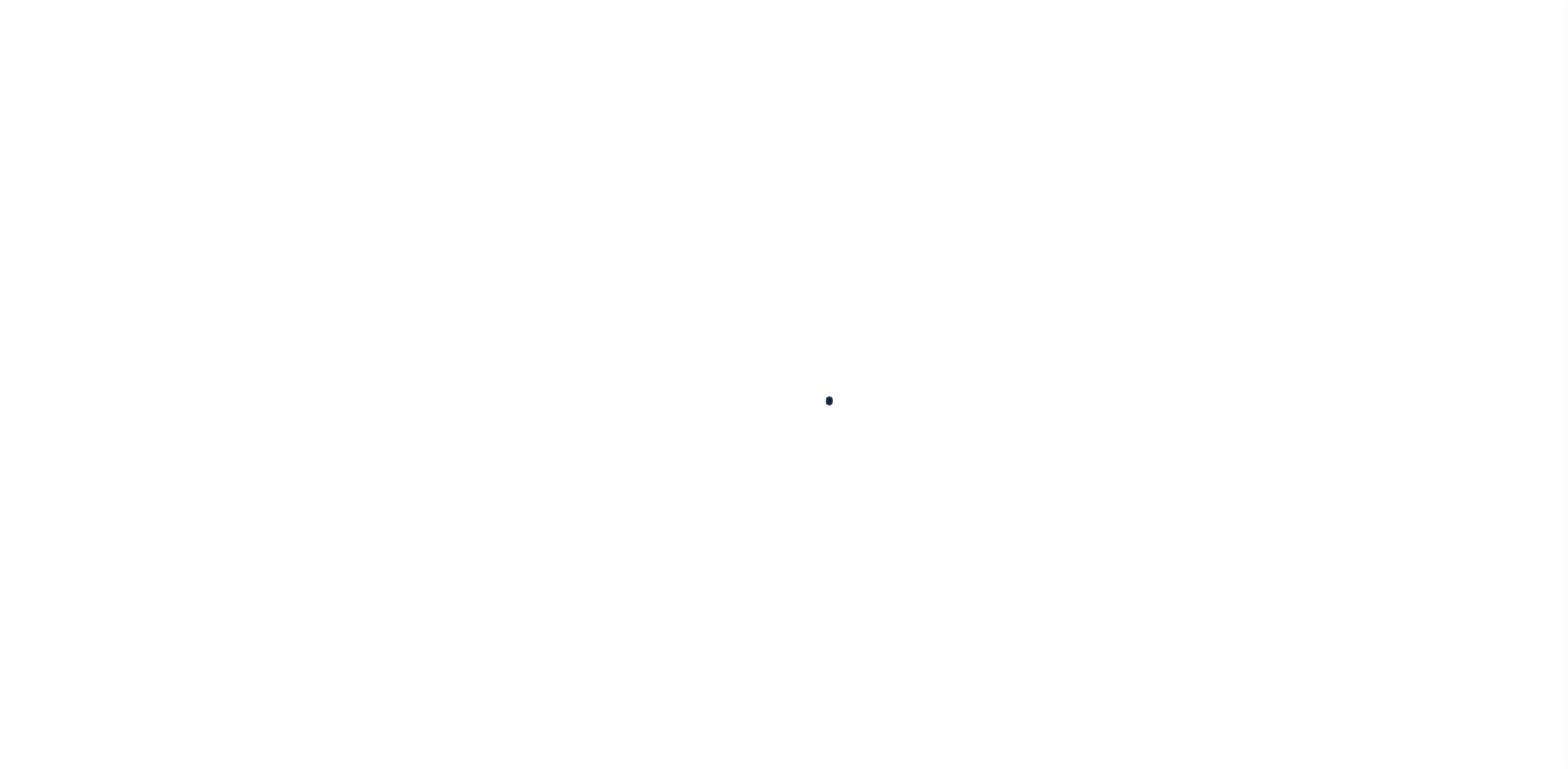
checkbox input "false"
type input "Quarterly"
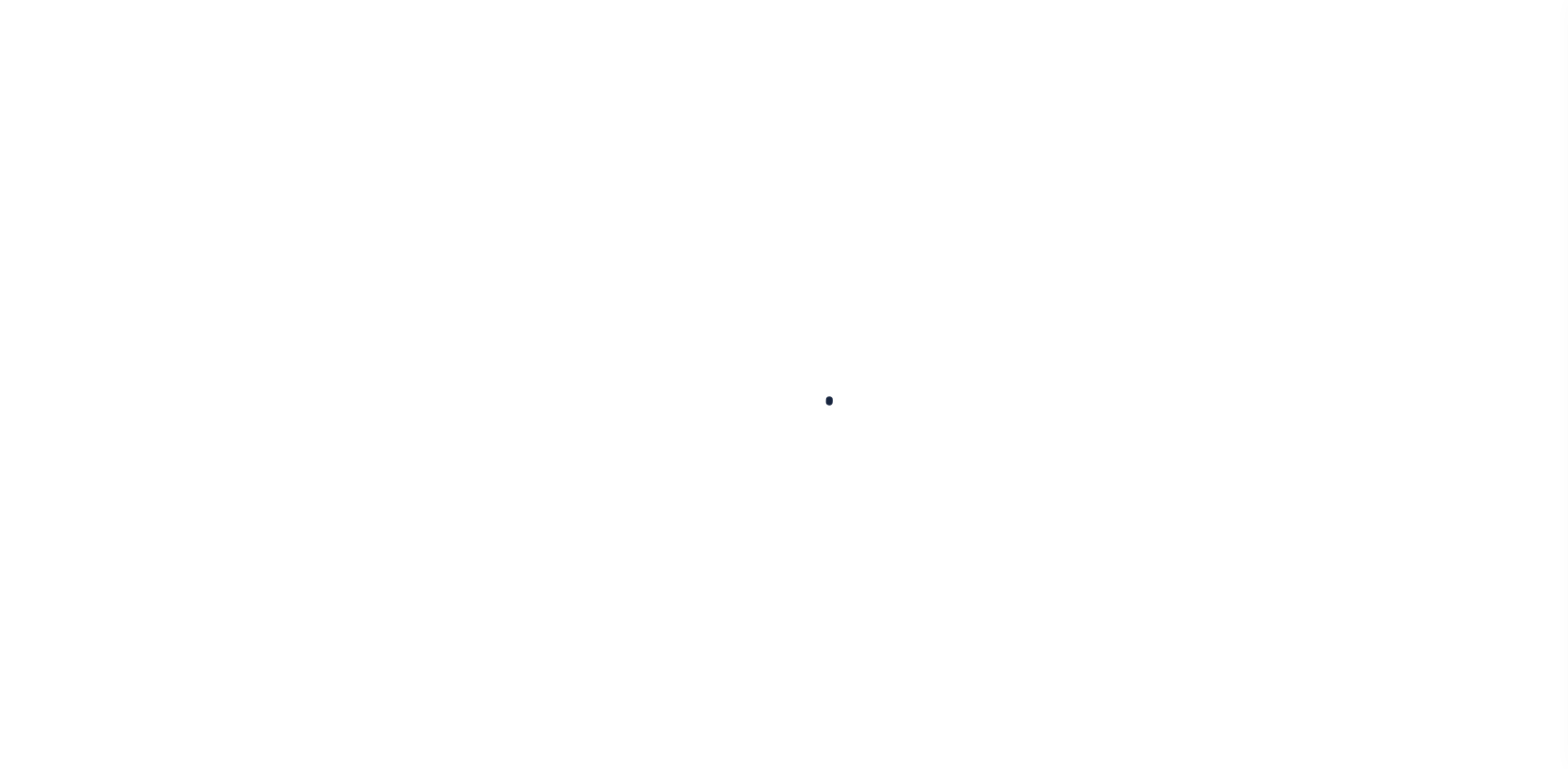
type input "07/31/2025"
type input "07/21/2025"
select select "DUE"
select select "17"
type input "$5,749.38"
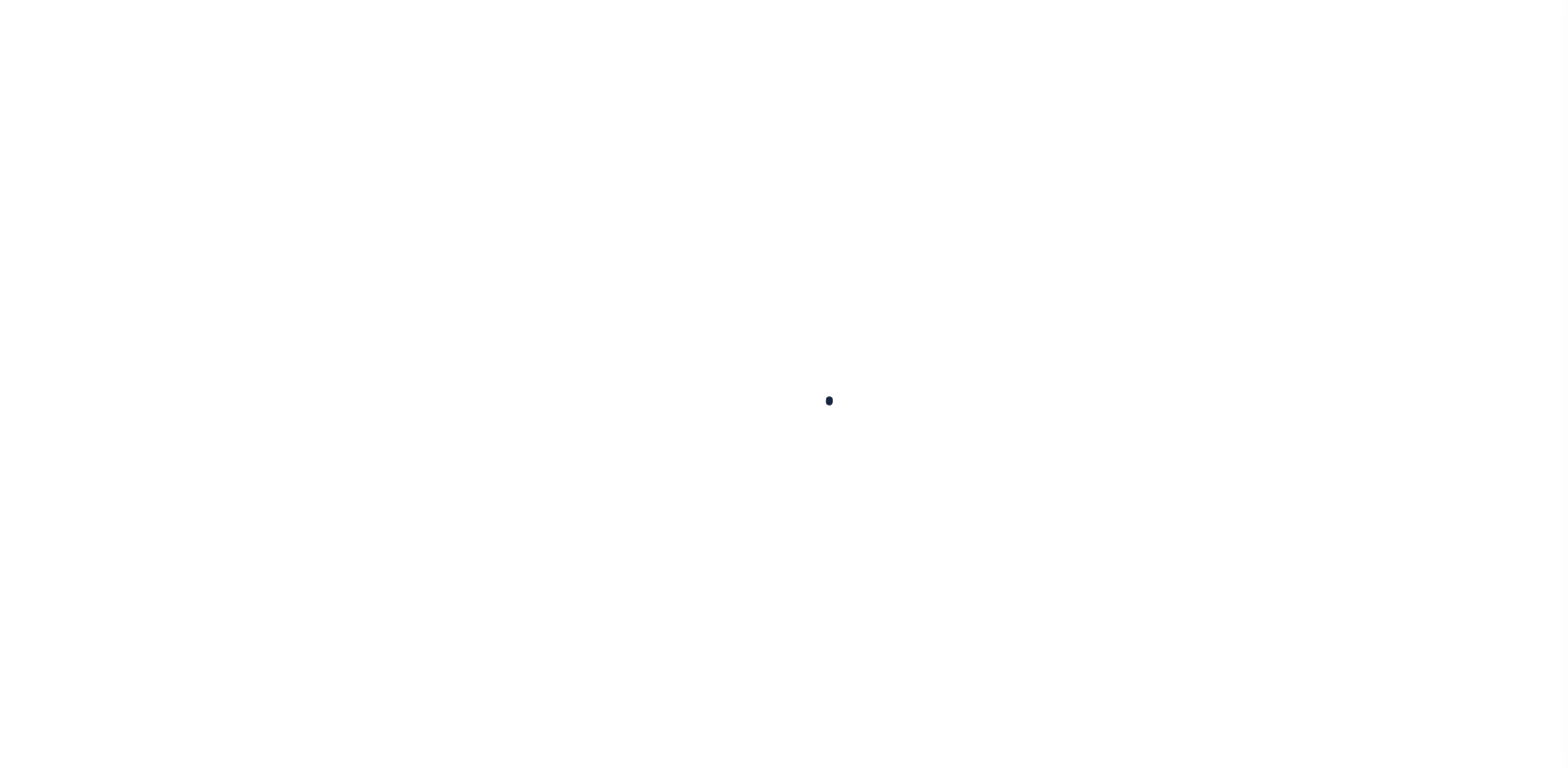
type input "$28.42"
type input "$5,777.8"
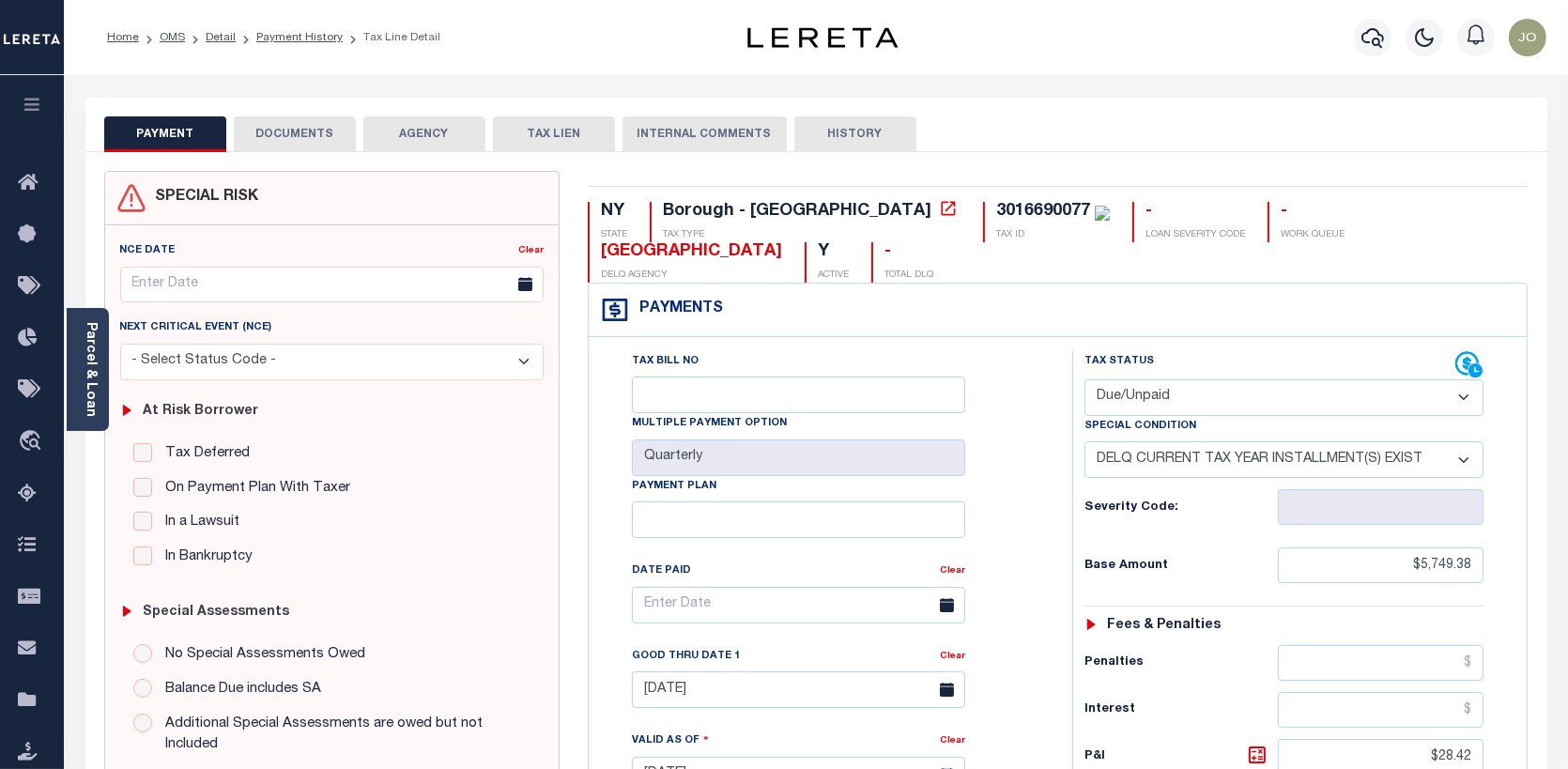
click at [1472, 400] on select "- Select Status Code - Open Due/Unpaid Paid Incomplete No Tax Due Internal Refu…" at bounding box center [1284, 398] width 400 height 37
select select "PYD"
click at [1084, 380] on select "- Select Status Code - Open Due/Unpaid Paid Incomplete No Tax Due Internal Refu…" at bounding box center [1284, 398] width 400 height 37
select select "0"
type input "10/03/2025"
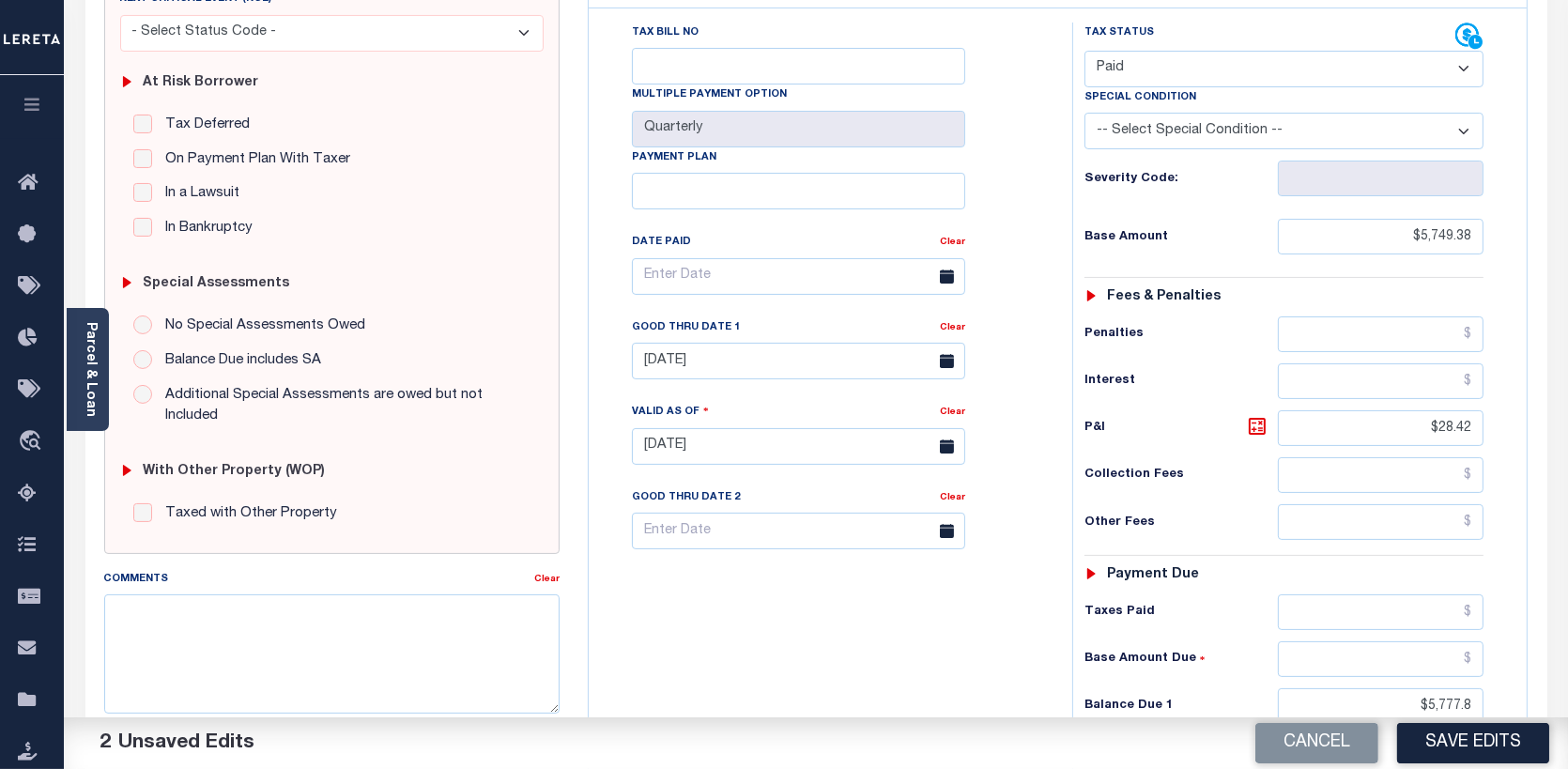
scroll to position [375, 0]
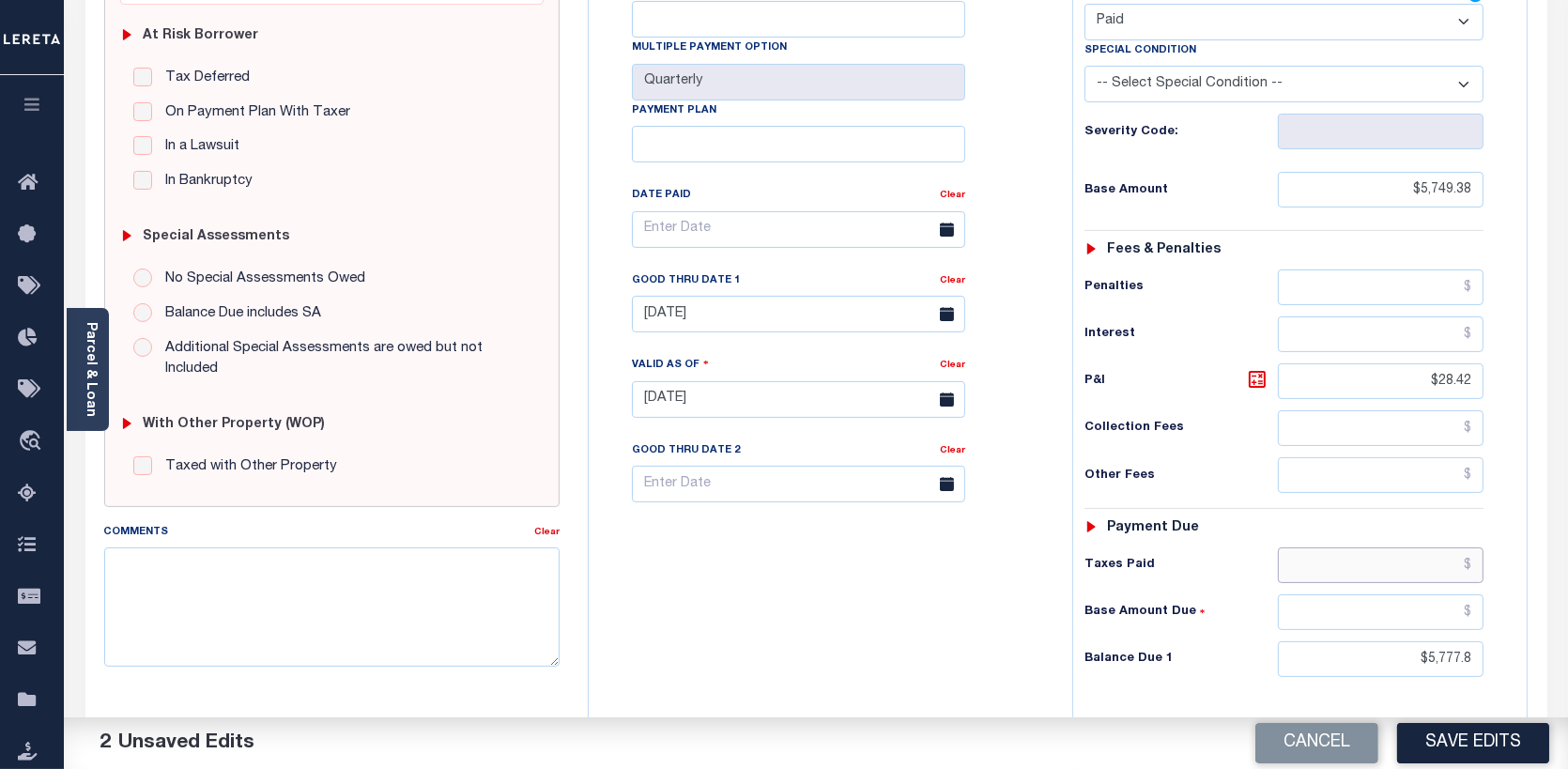
click at [1472, 559] on input "text" at bounding box center [1382, 564] width 207 height 36
type input "$5,777.80"
click at [1431, 648] on input "$5,777.8" at bounding box center [1382, 659] width 207 height 36
click at [1506, 742] on button "Save Edits" at bounding box center [1473, 742] width 152 height 40
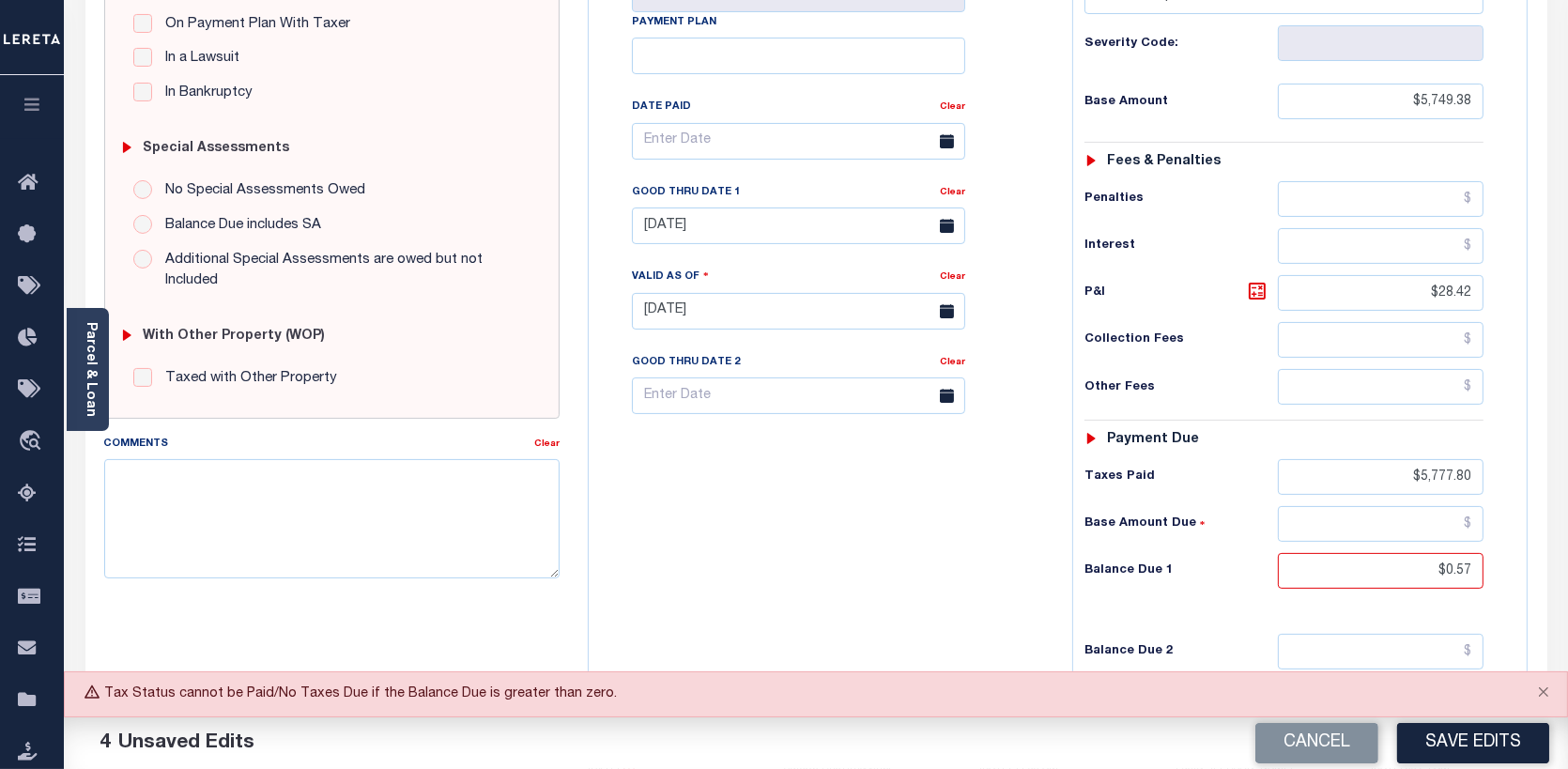
scroll to position [469, 0]
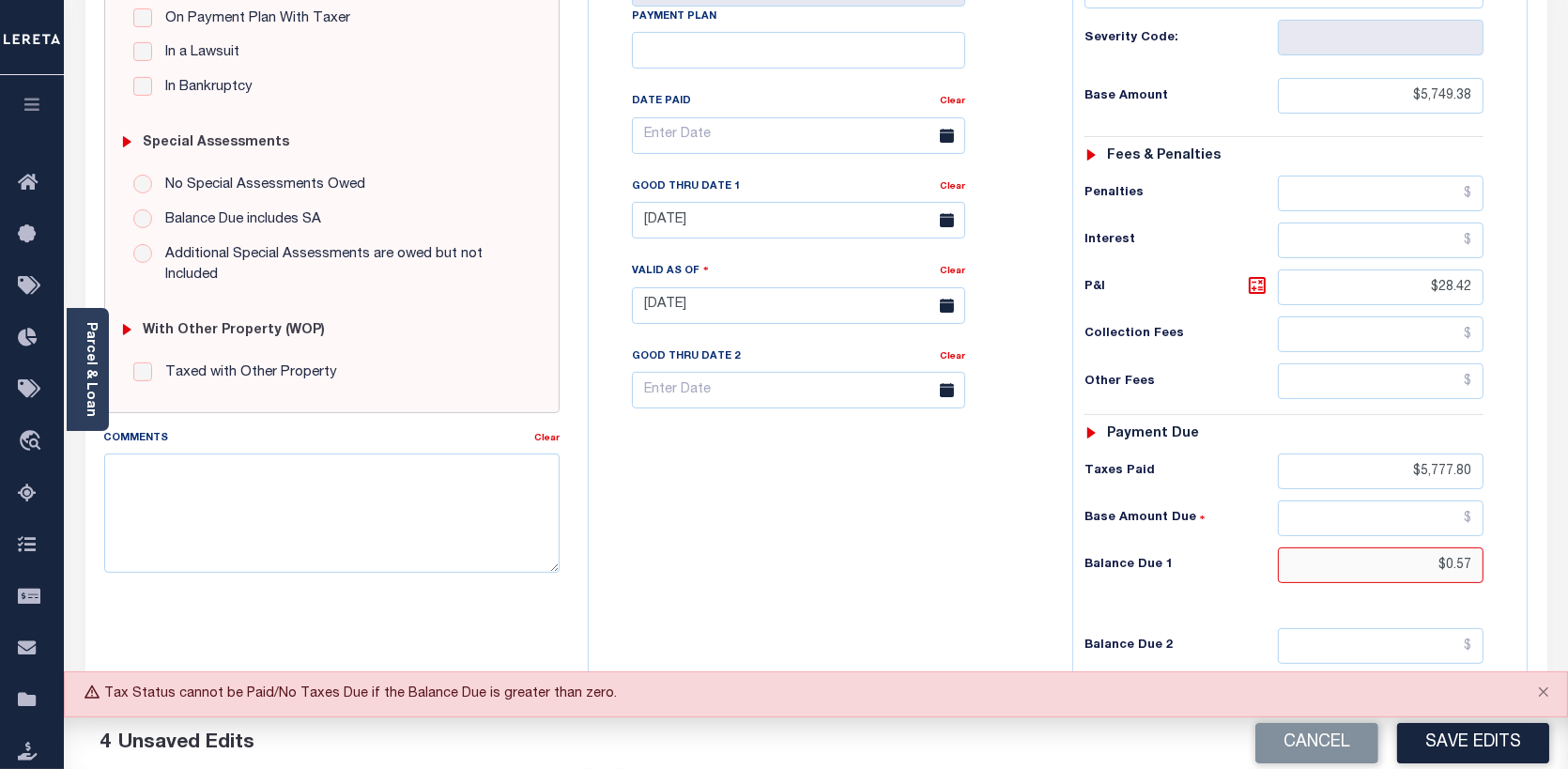
click at [1468, 561] on input "$0.57" at bounding box center [1382, 564] width 207 height 36
type input "$000.00"
click at [1472, 746] on button "Save Edits" at bounding box center [1473, 742] width 152 height 40
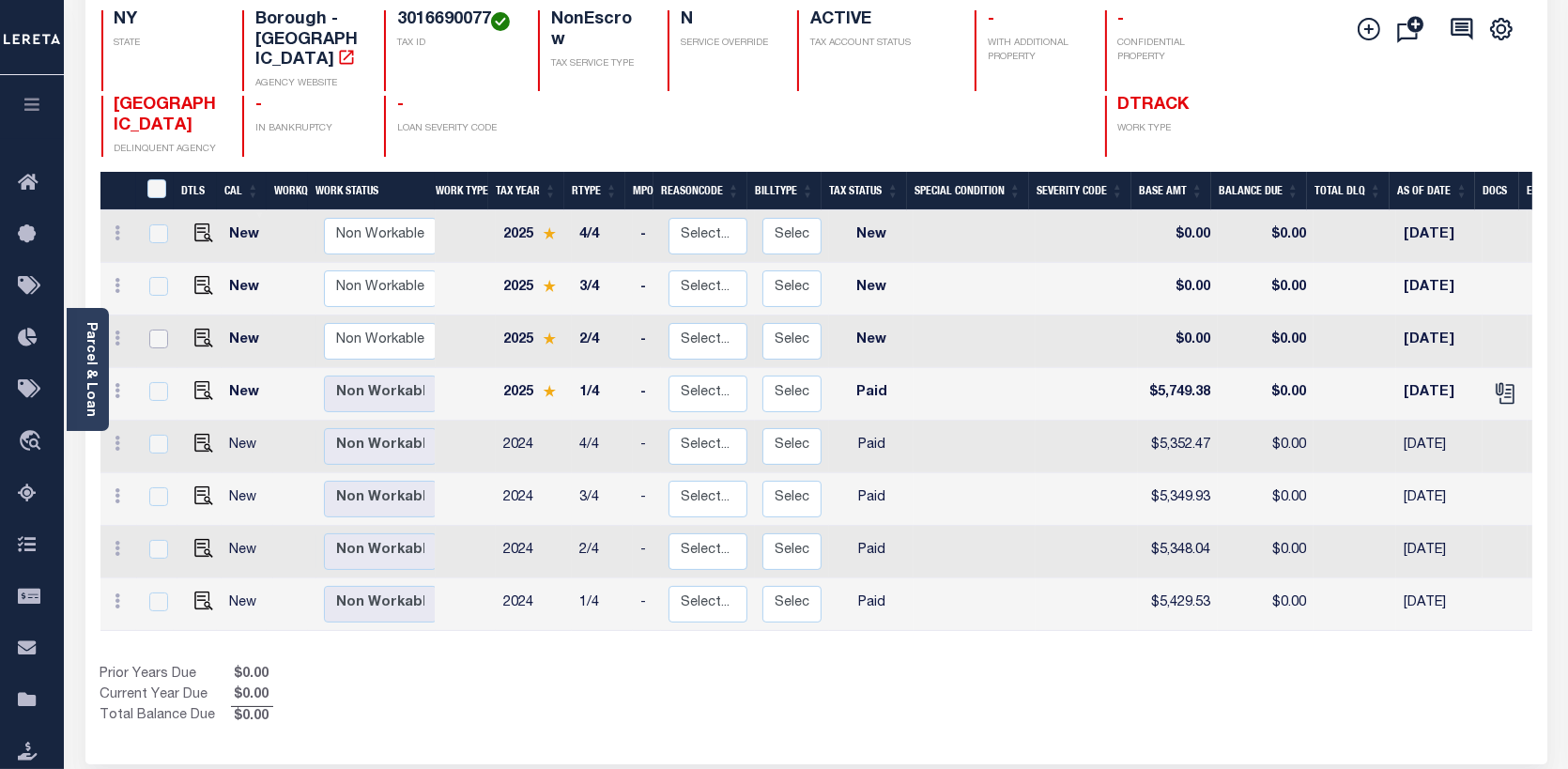
click at [153, 329] on input "checkbox" at bounding box center [158, 338] width 19 height 19
checkbox input "true"
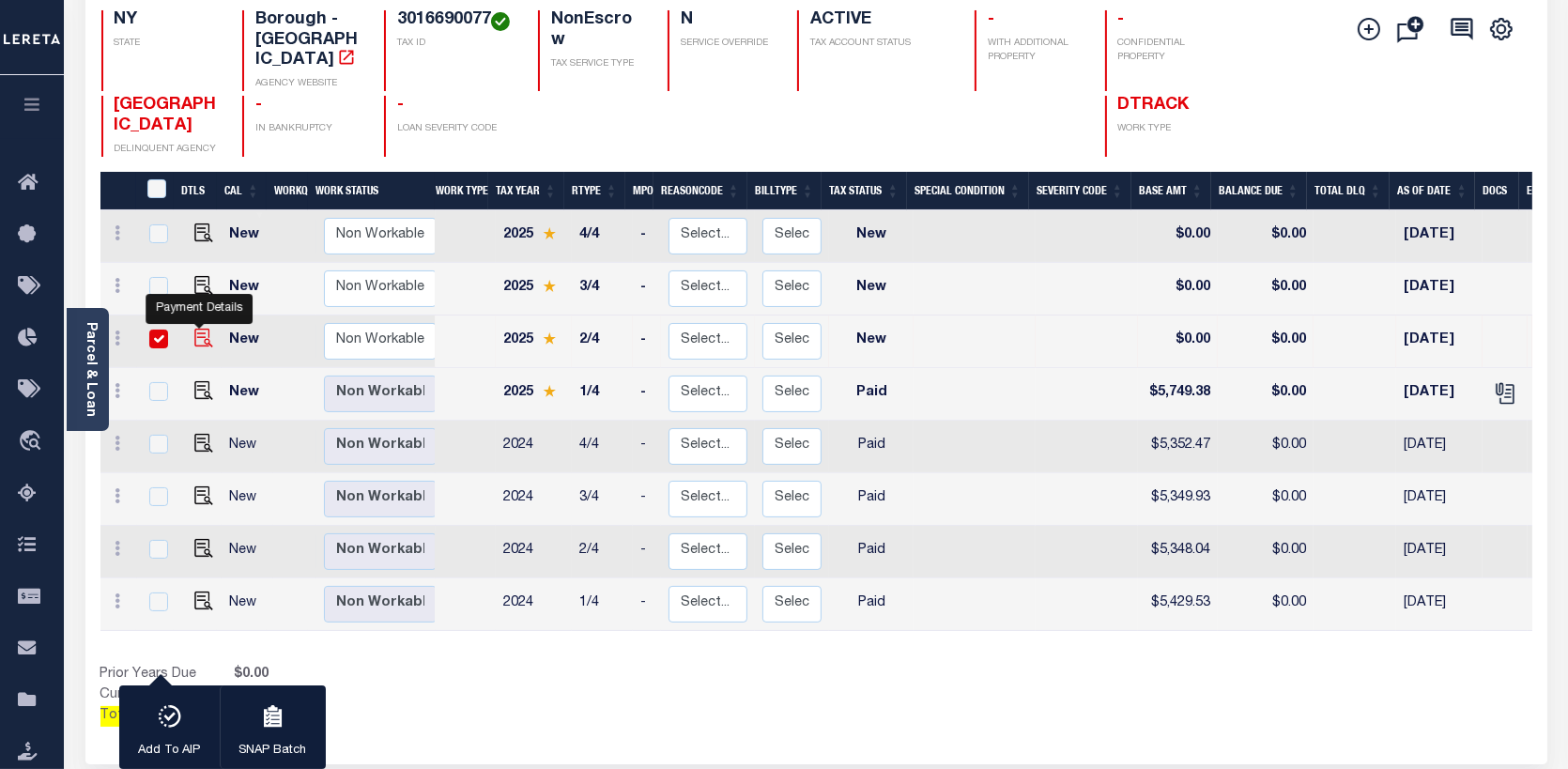
click at [201, 328] on img "" at bounding box center [203, 337] width 19 height 19
checkbox input "false"
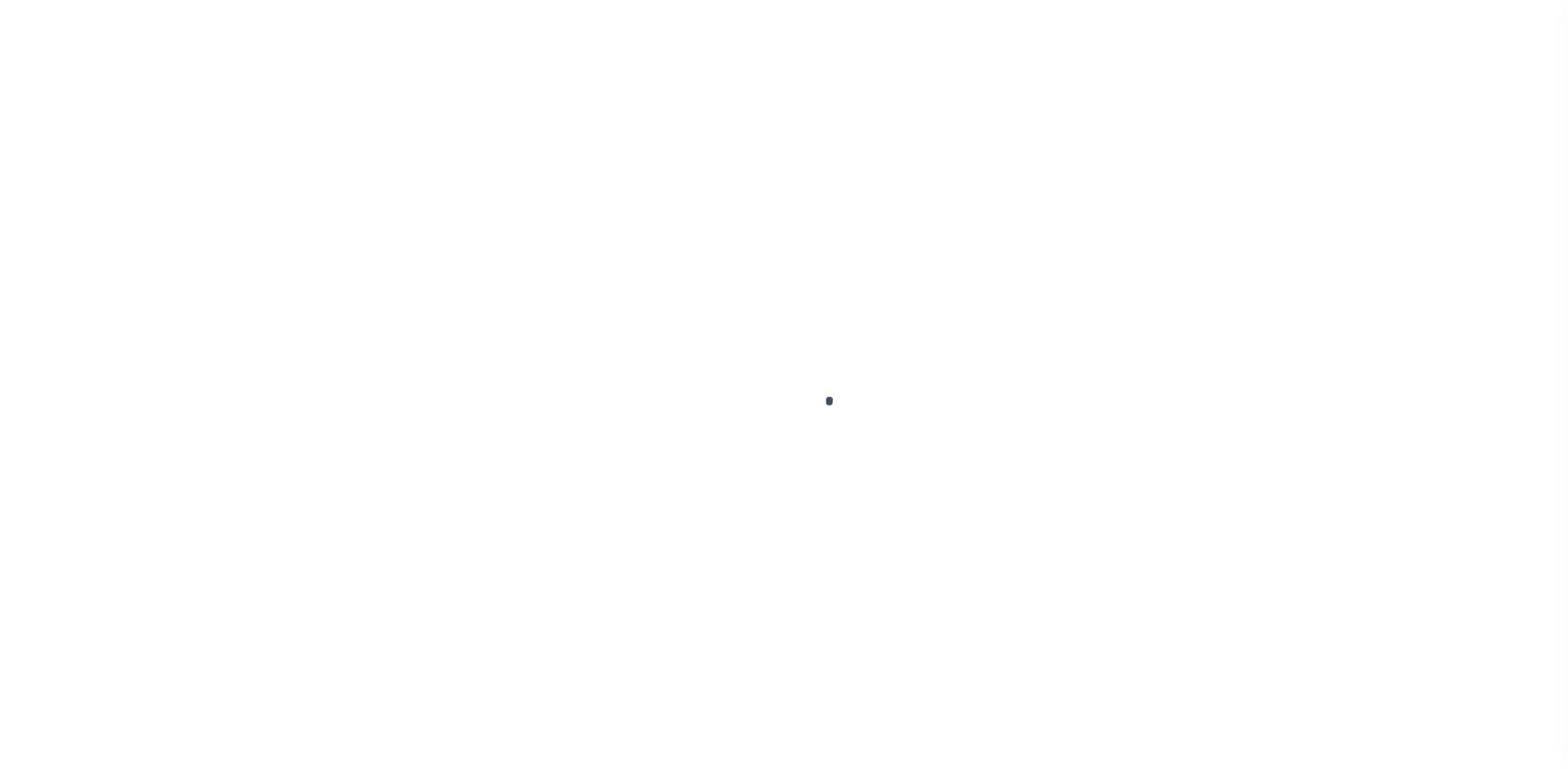
checkbox input "false"
type input "Quarterly"
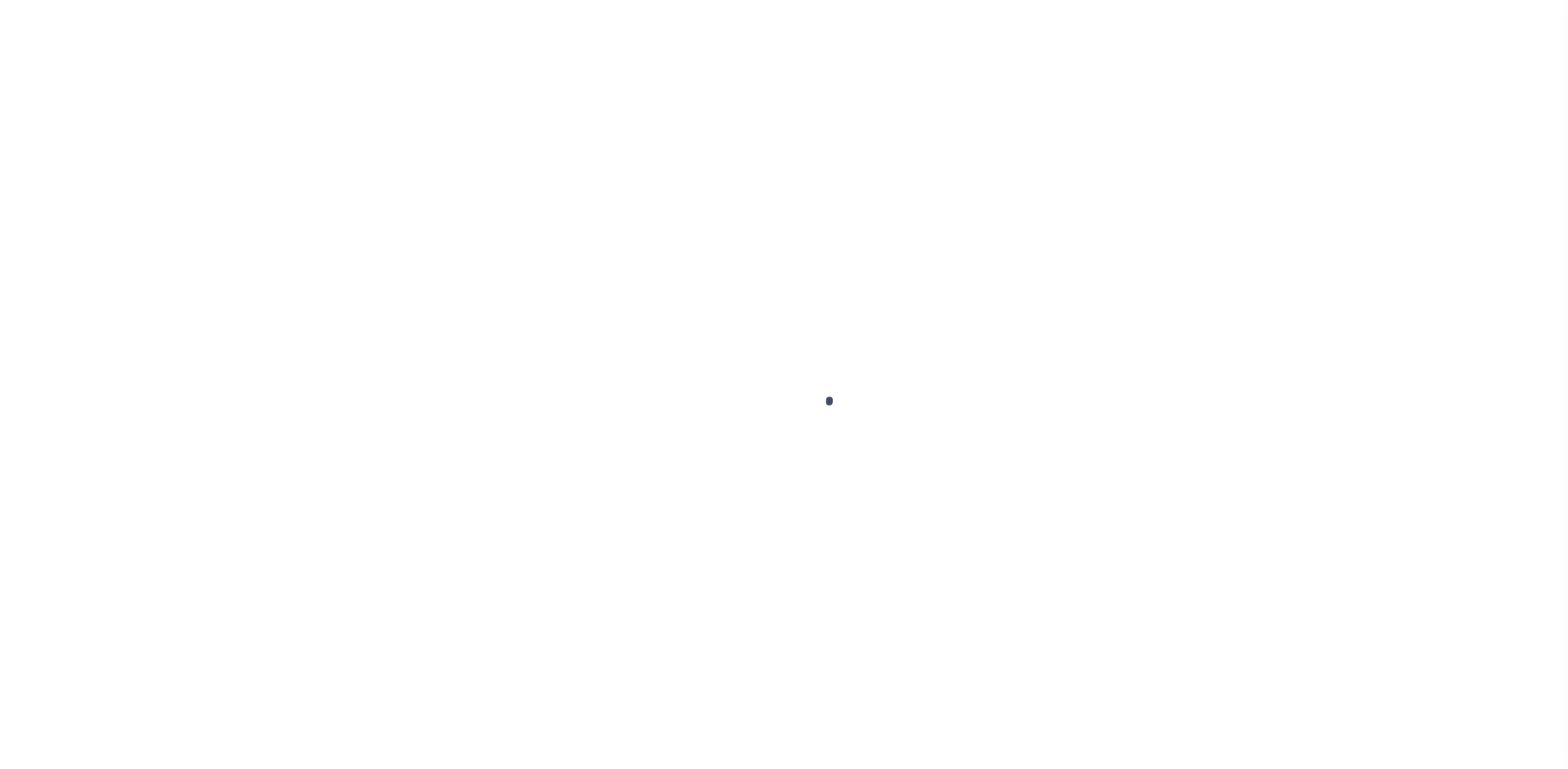
type input "[DATE]"
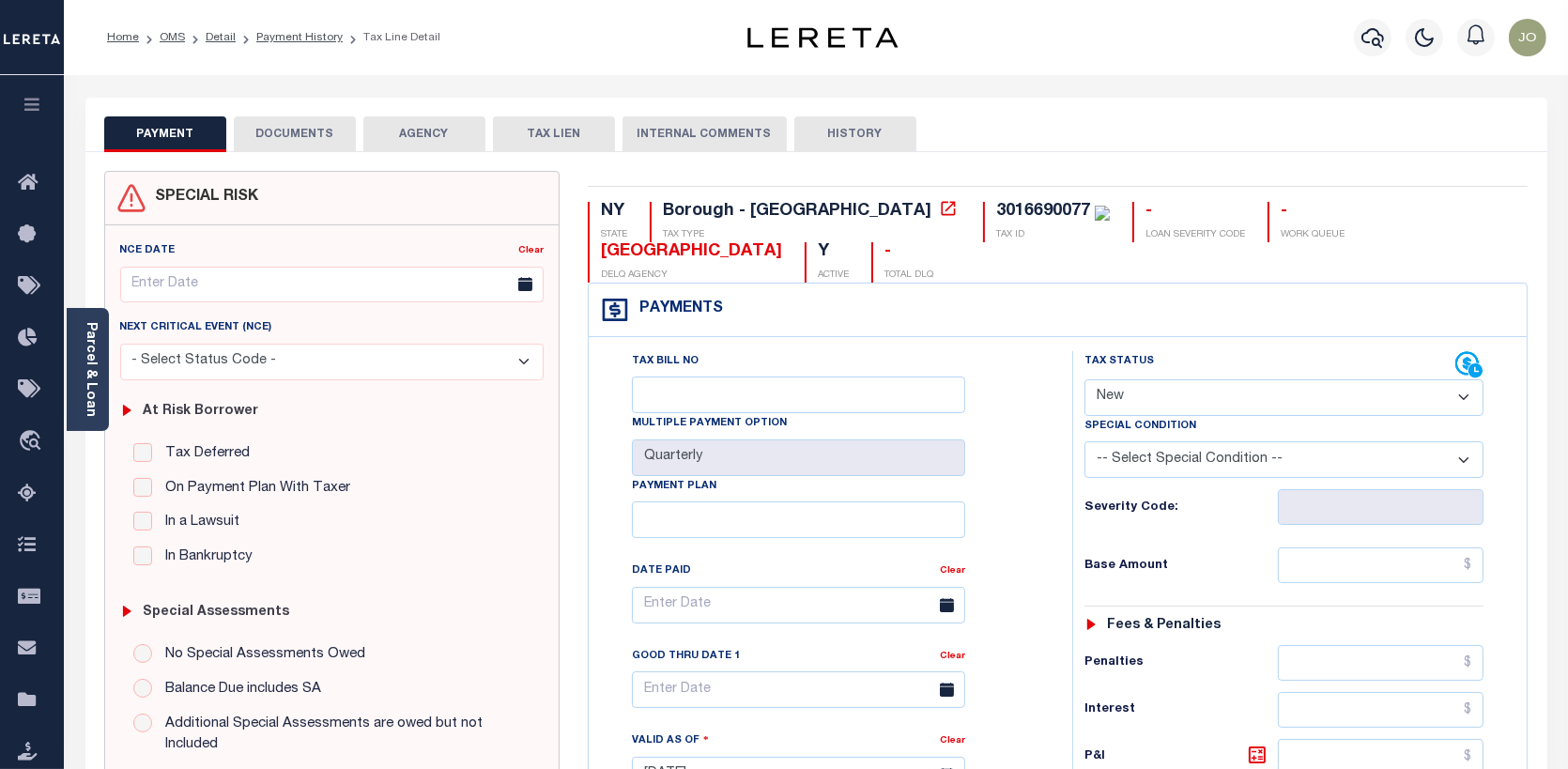
click at [1466, 396] on select "- Select Status Code - Open Due/Unpaid Paid Incomplete No Tax Due Internal Refu…" at bounding box center [1284, 398] width 400 height 37
select select "PYD"
click at [1084, 380] on select "- Select Status Code - Open Due/Unpaid Paid Incomplete No Tax Due Internal Refu…" at bounding box center [1284, 398] width 400 height 37
type input "[DATE]"
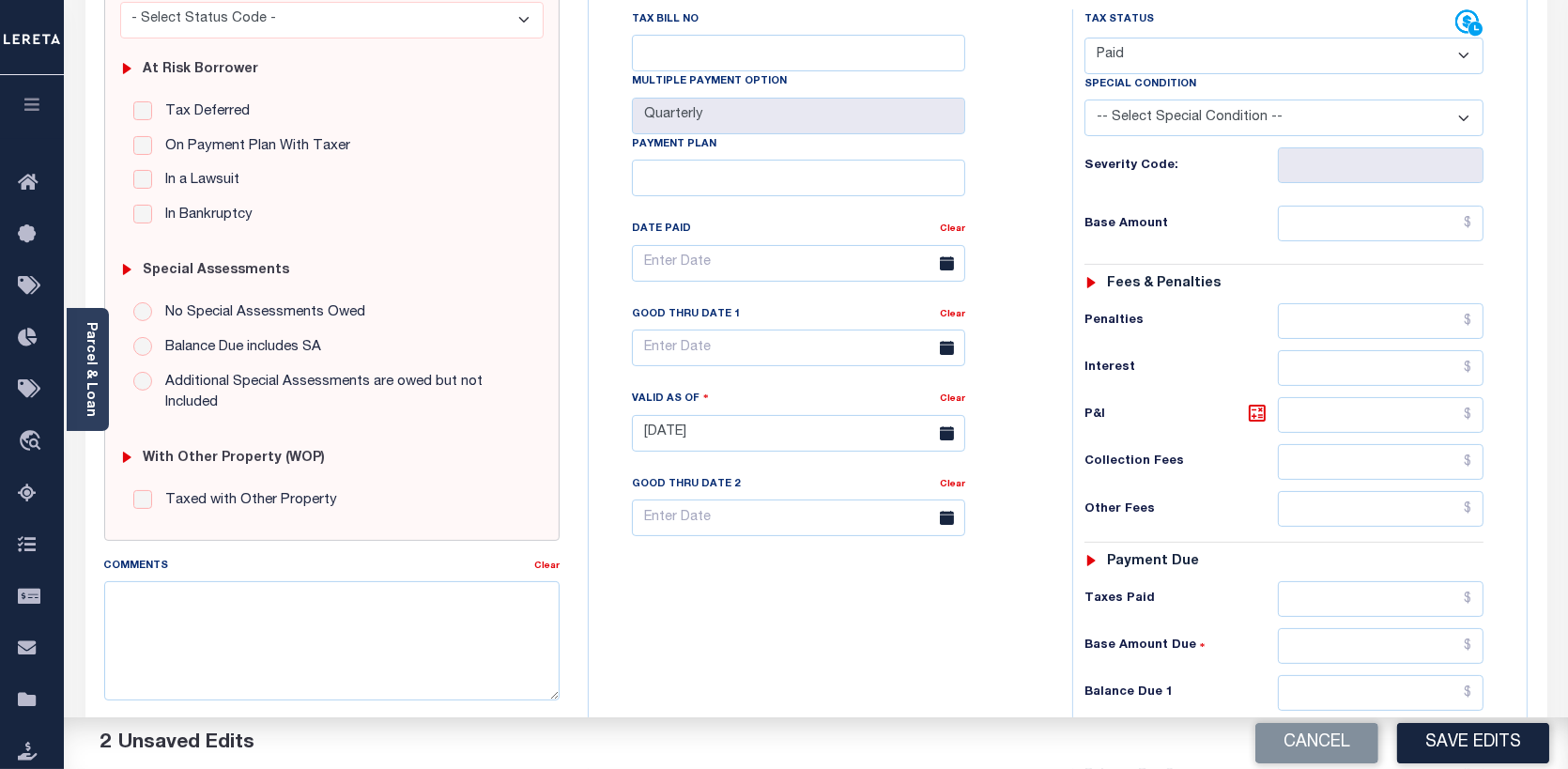
scroll to position [375, 0]
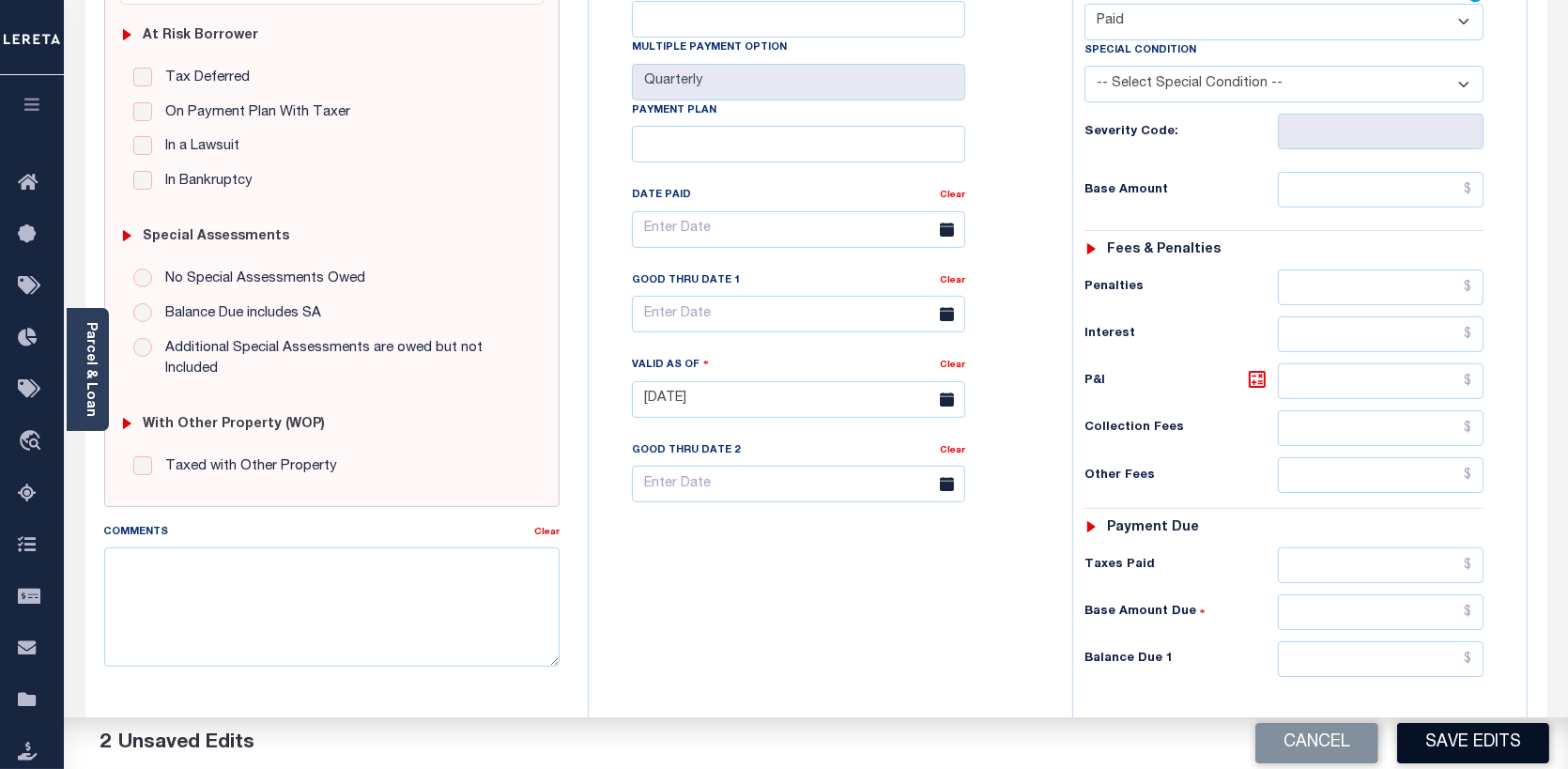
click at [1462, 748] on button "Save Edits" at bounding box center [1473, 742] width 152 height 40
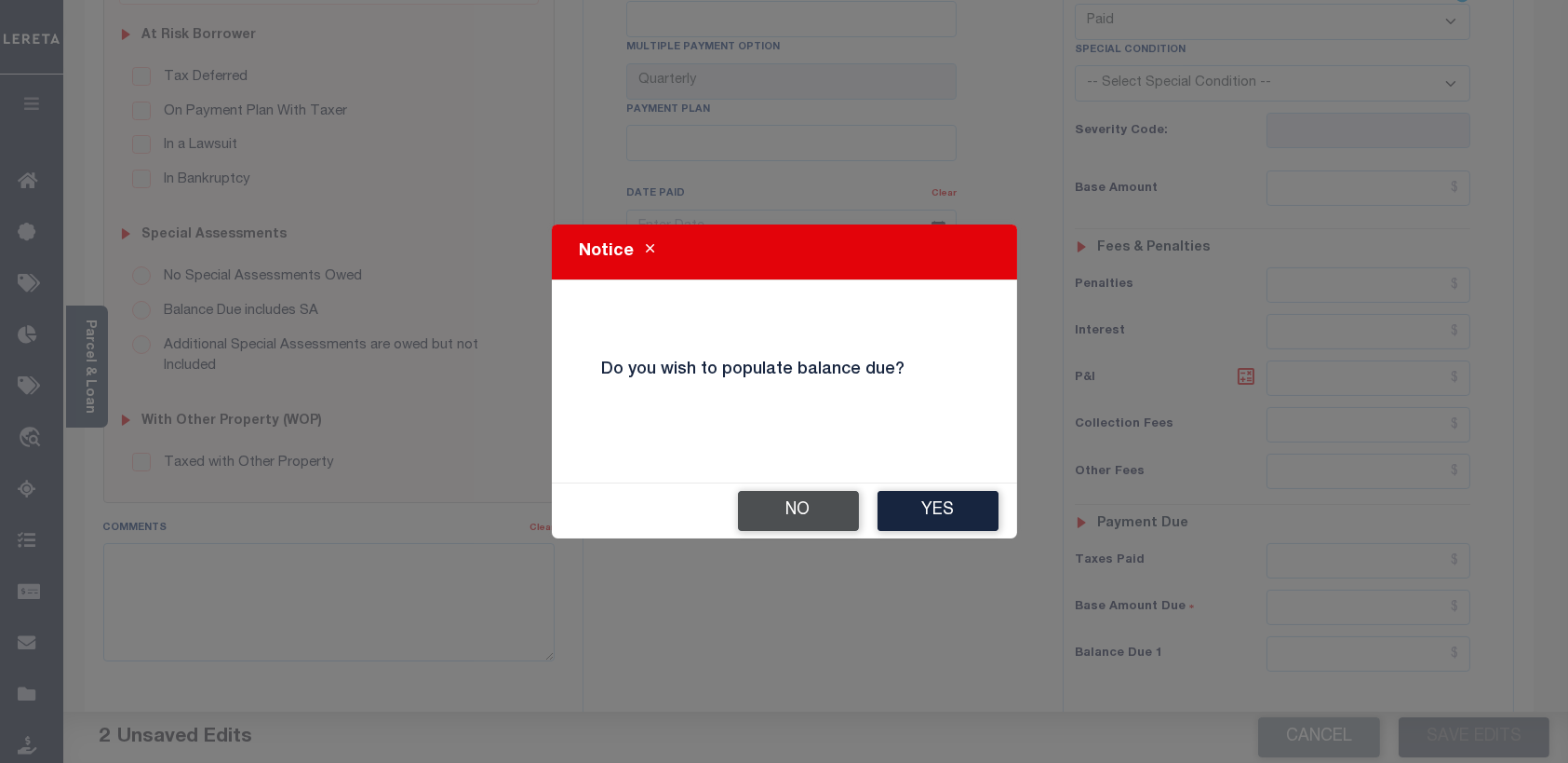
click at [816, 507] on button "No" at bounding box center [799, 510] width 121 height 40
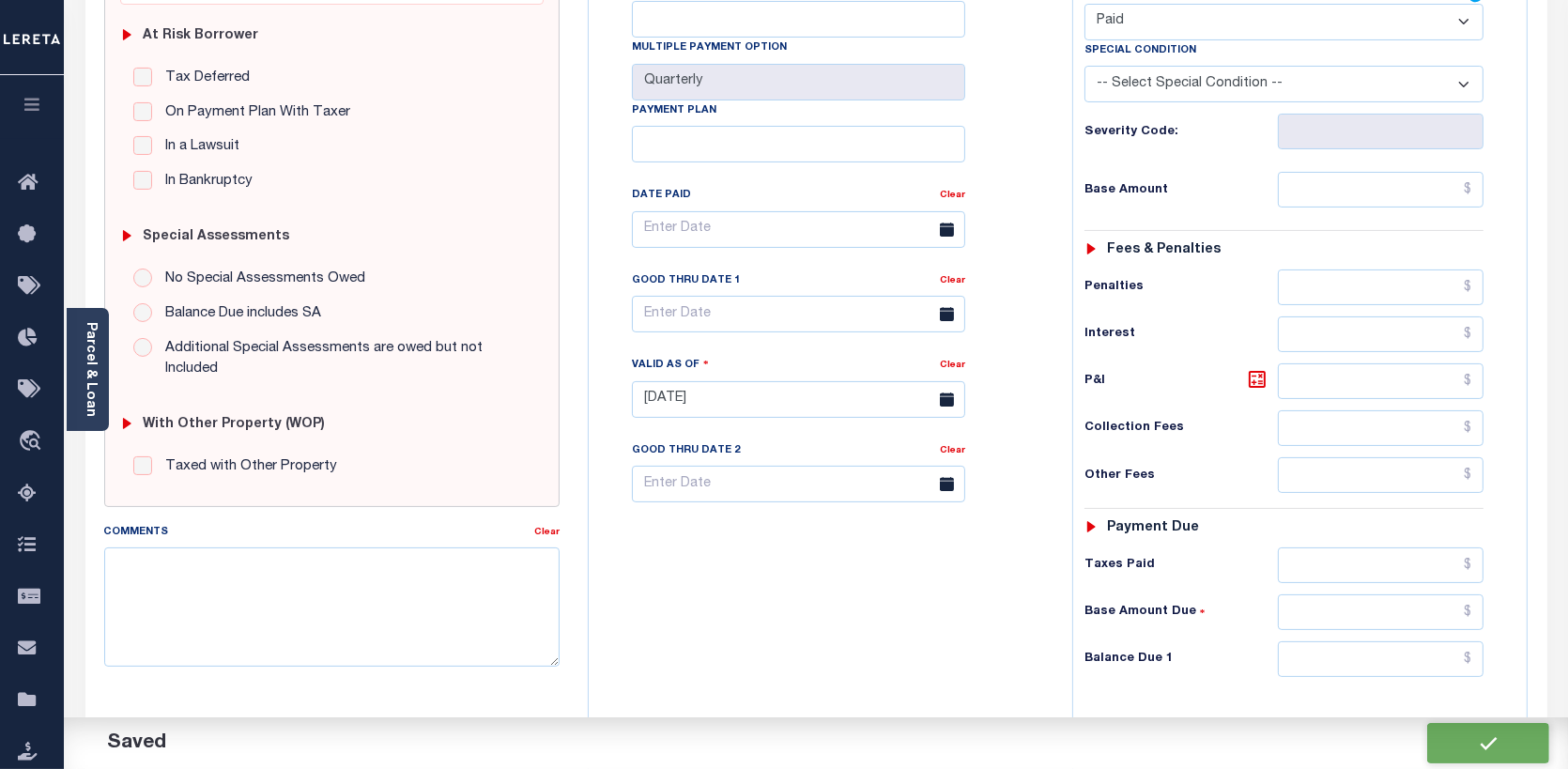
checkbox input "false"
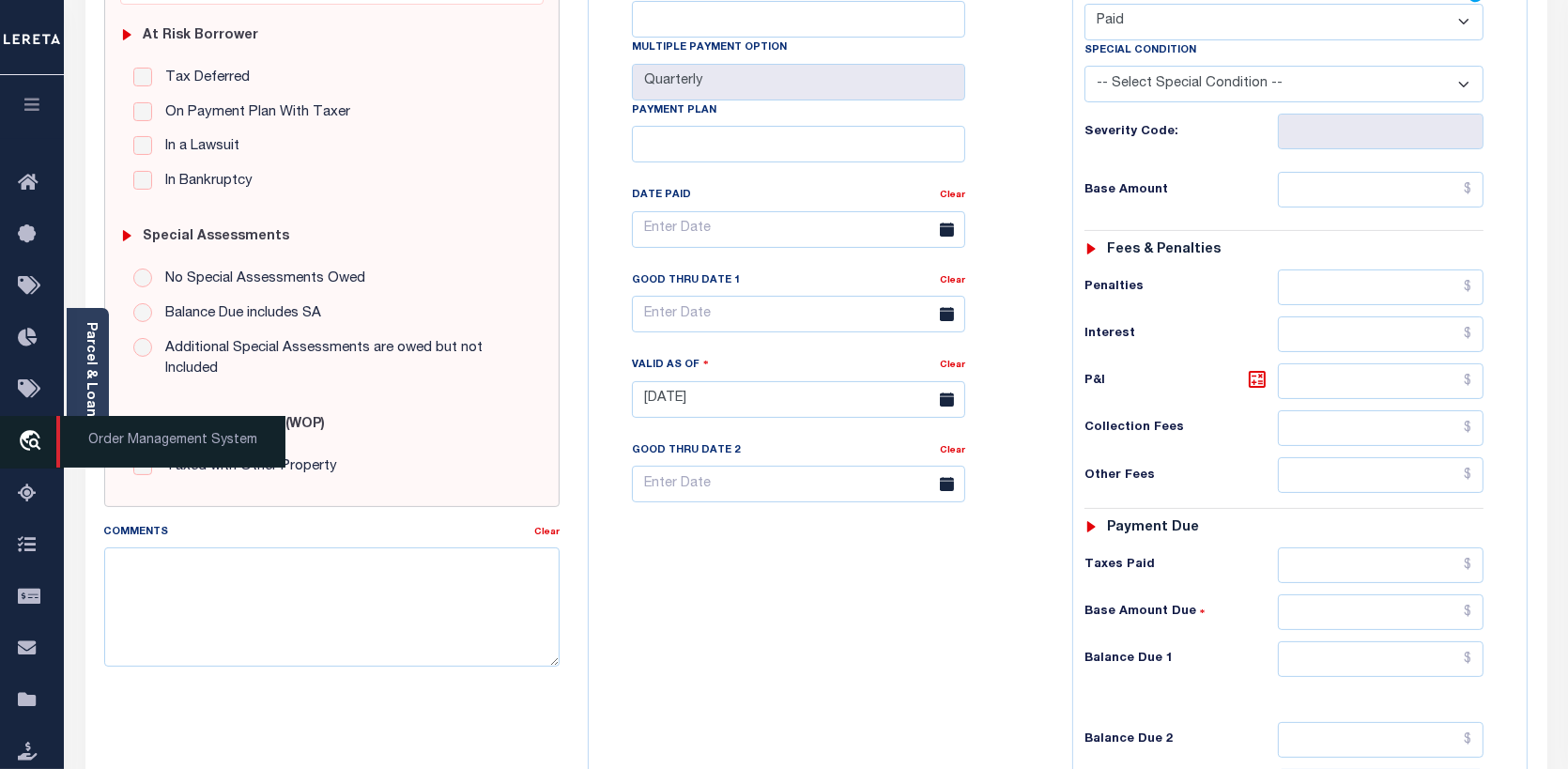
click at [34, 431] on icon "travel_explore" at bounding box center [32, 442] width 30 height 24
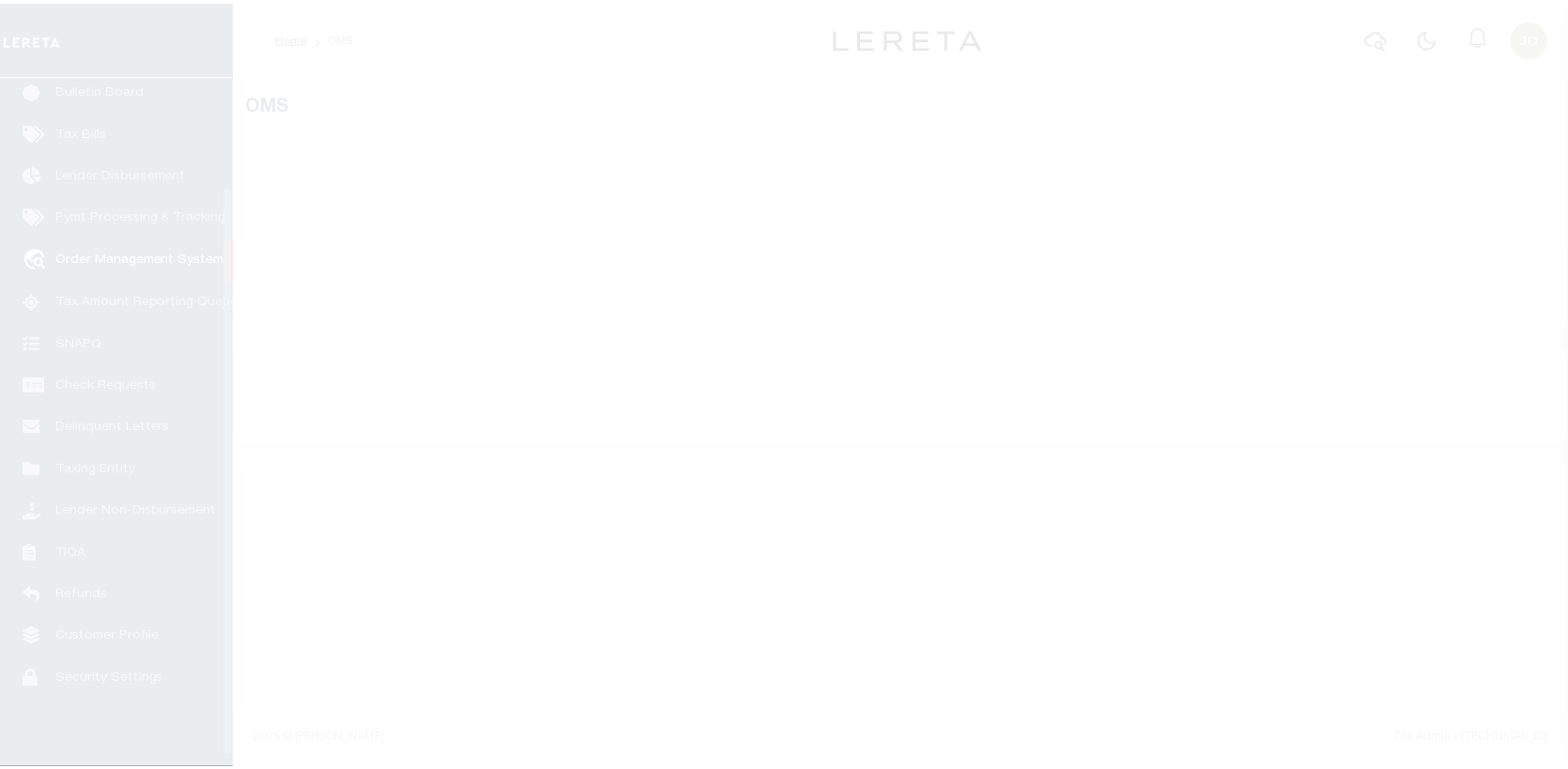
scroll to position [136, 0]
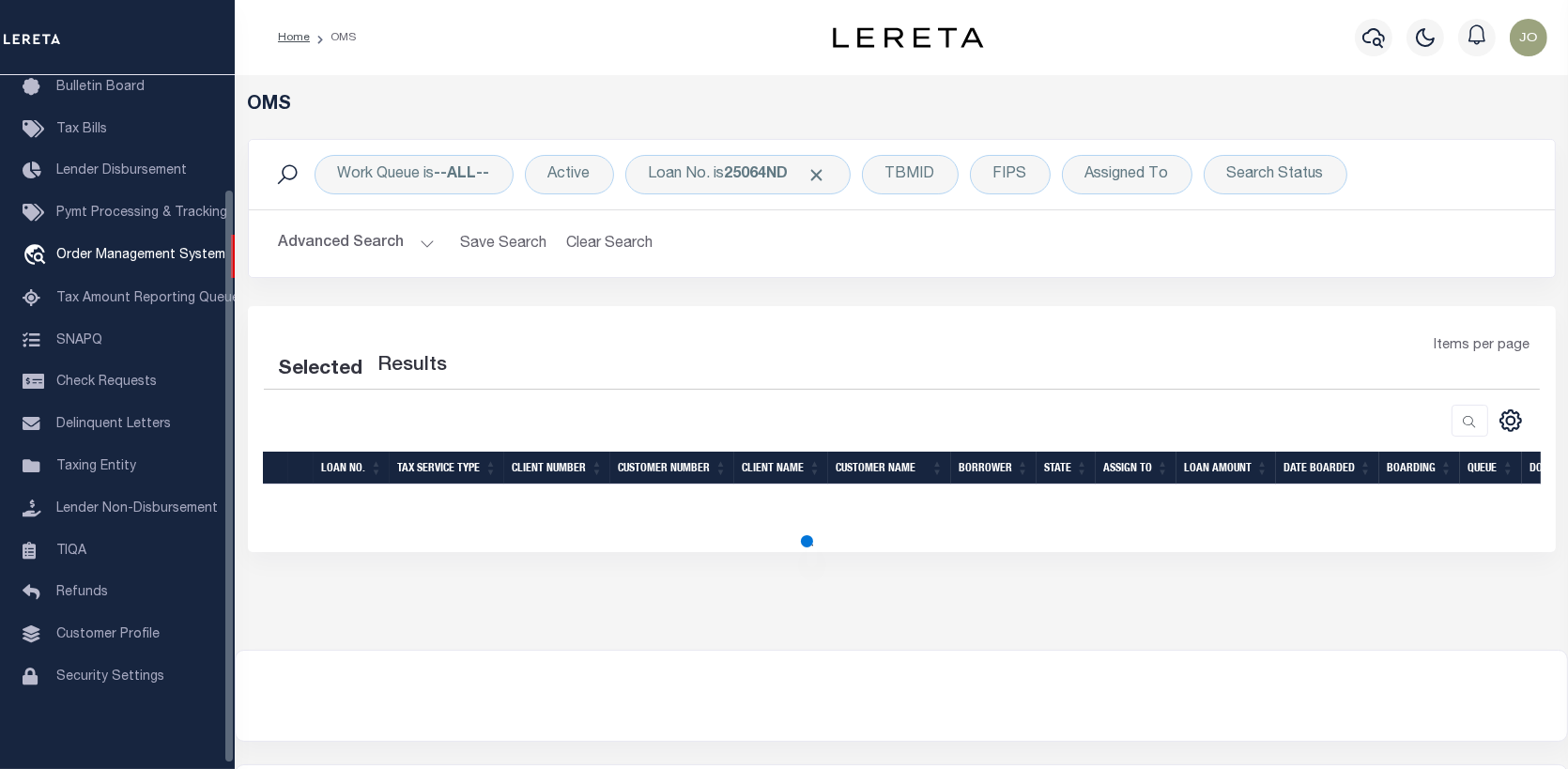
select select "200"
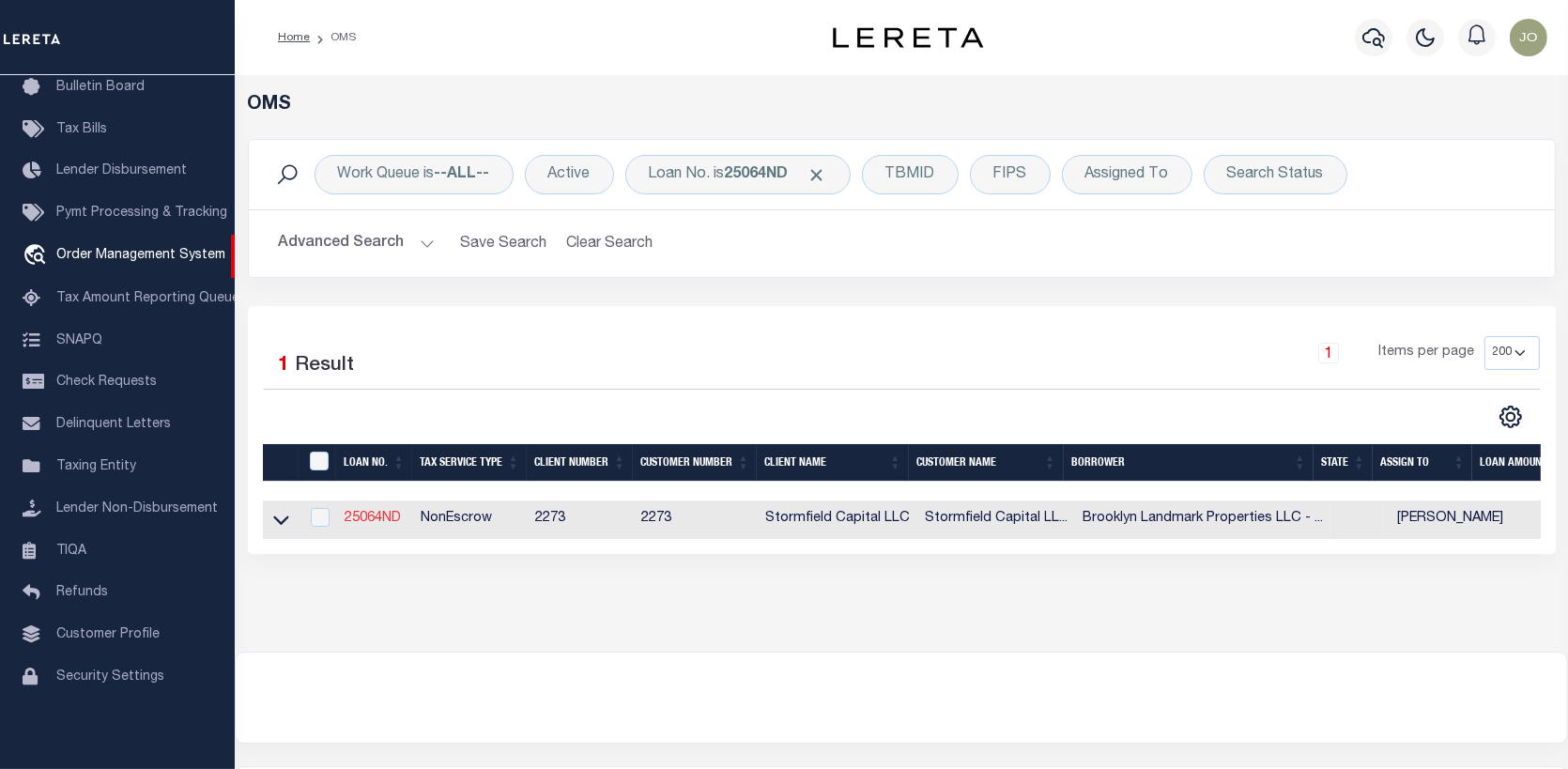
click at [392, 520] on link "25064ND" at bounding box center [372, 518] width 57 height 13
type input "25064ND"
type input "Brooklyn Landmark Properties LLC - Brooklyn, NY"
select select
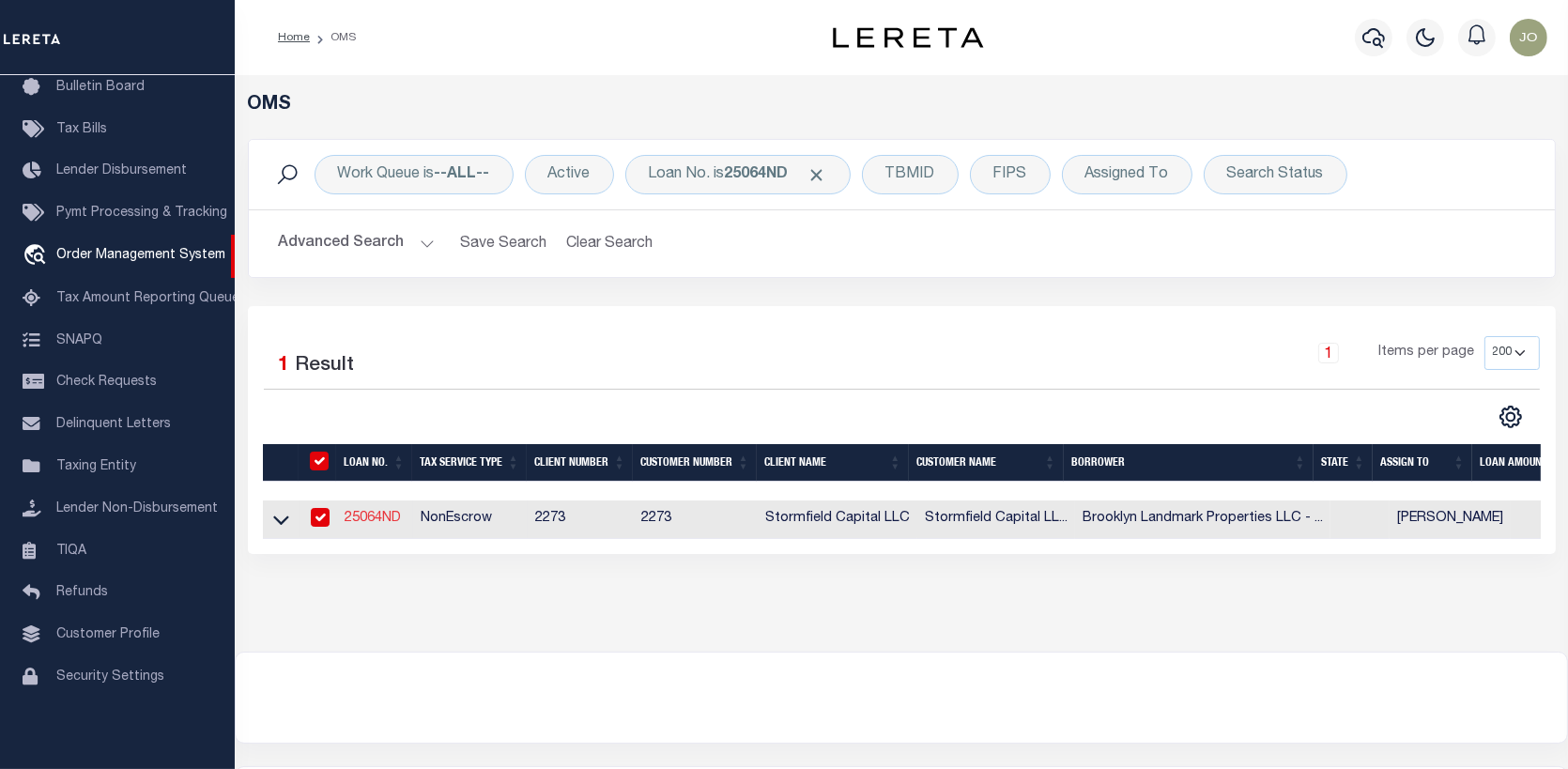
type input "569 E 86th St #1"
select select "10"
select select "NonEscrow"
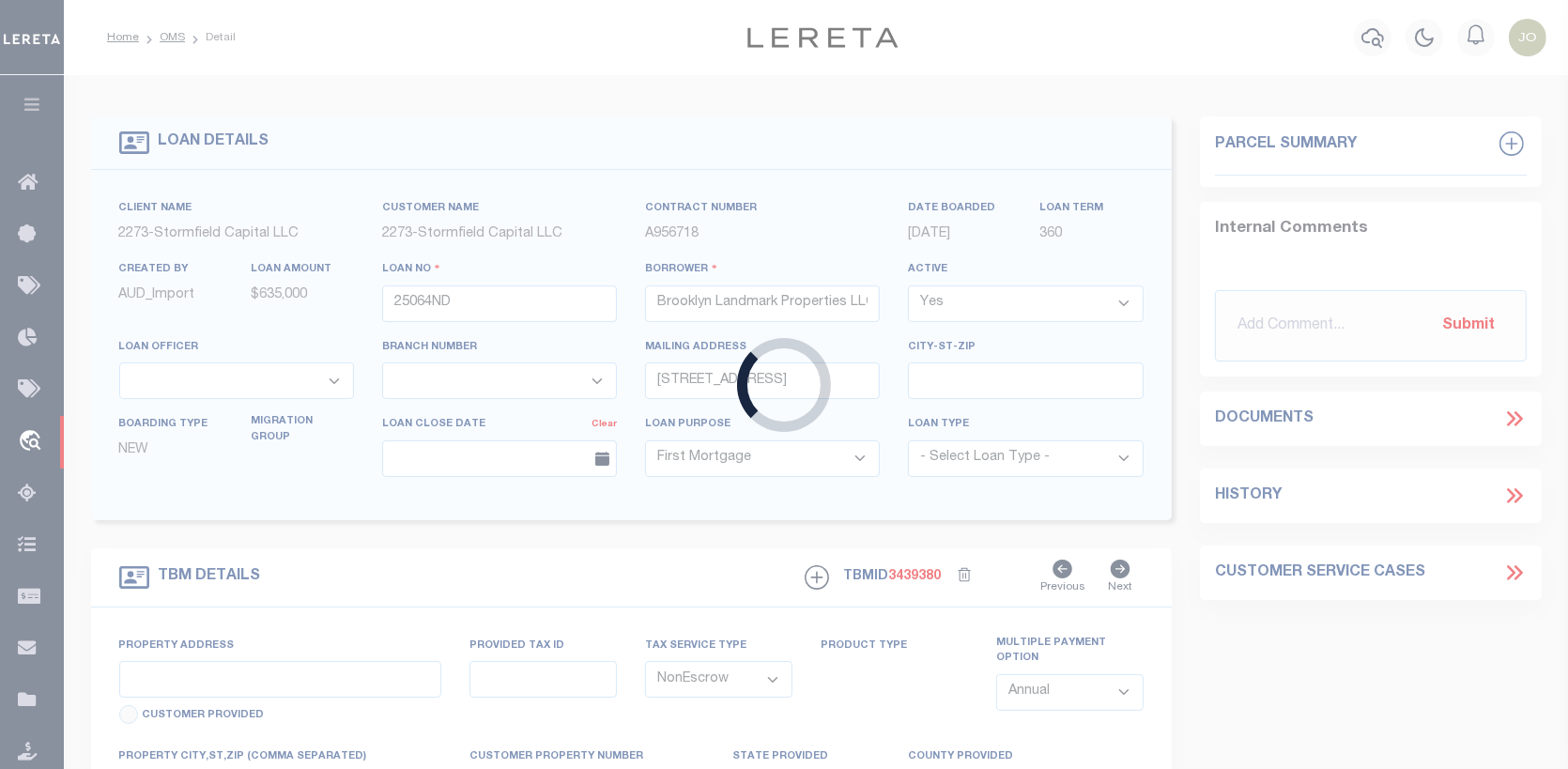
click at [392, 520] on div "Loading..." at bounding box center [784, 384] width 1568 height 769
select select "84865"
select select "27559"
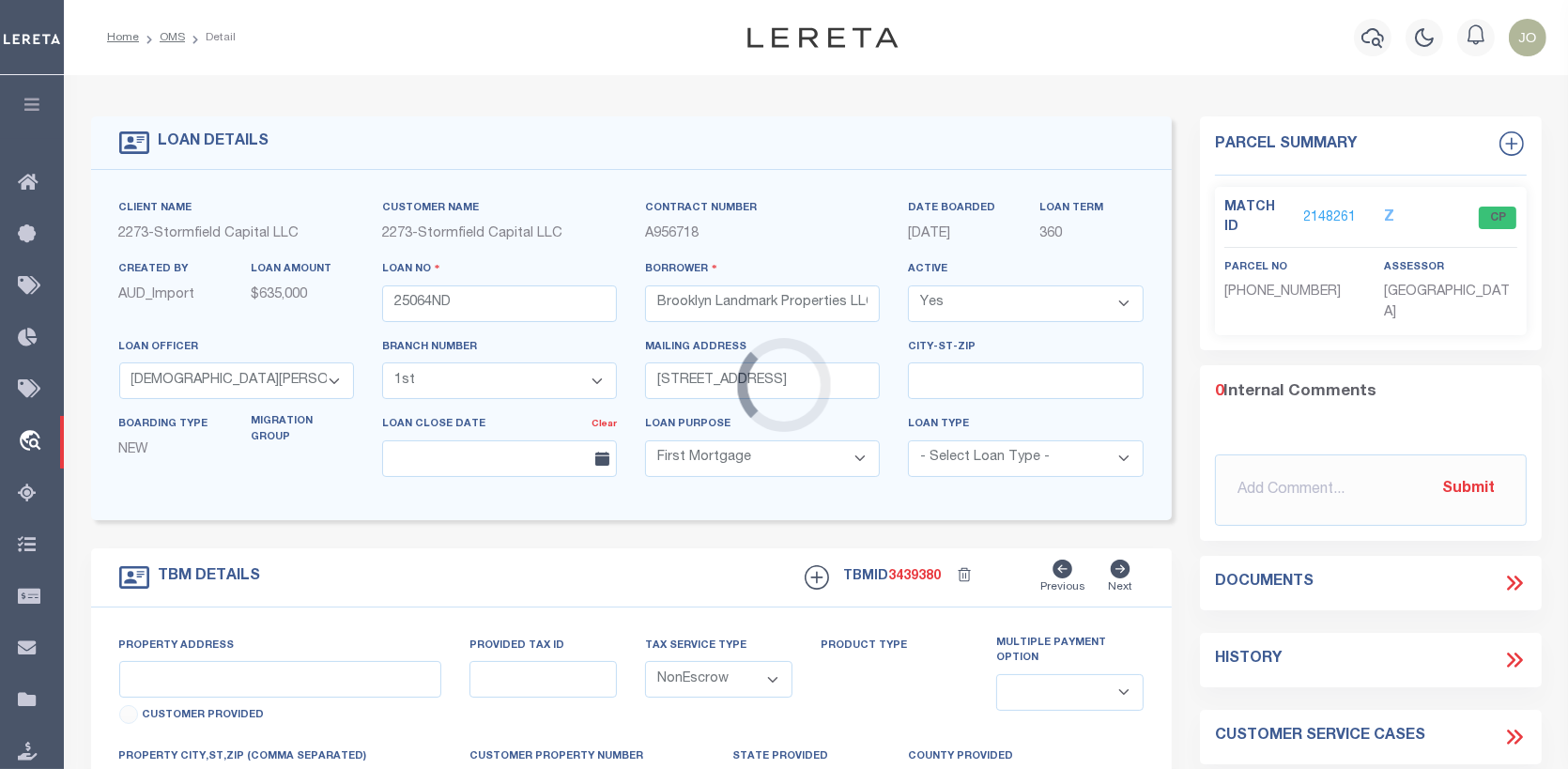
type input "211 MacDonough St"
type input "3166977"
select select
type input "Brooklyn NY 11233"
type input "1st sent 9/26/25"
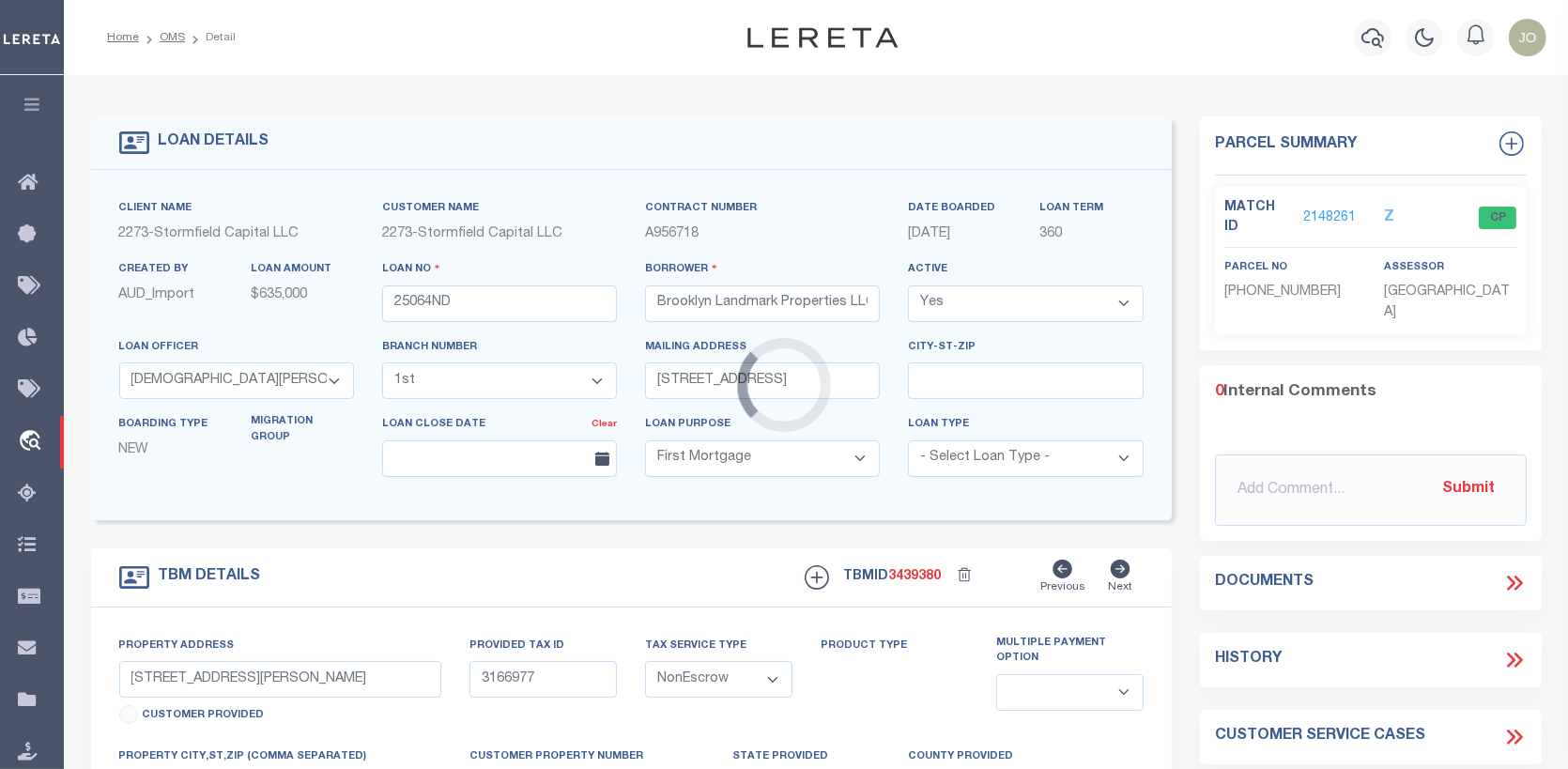
select select
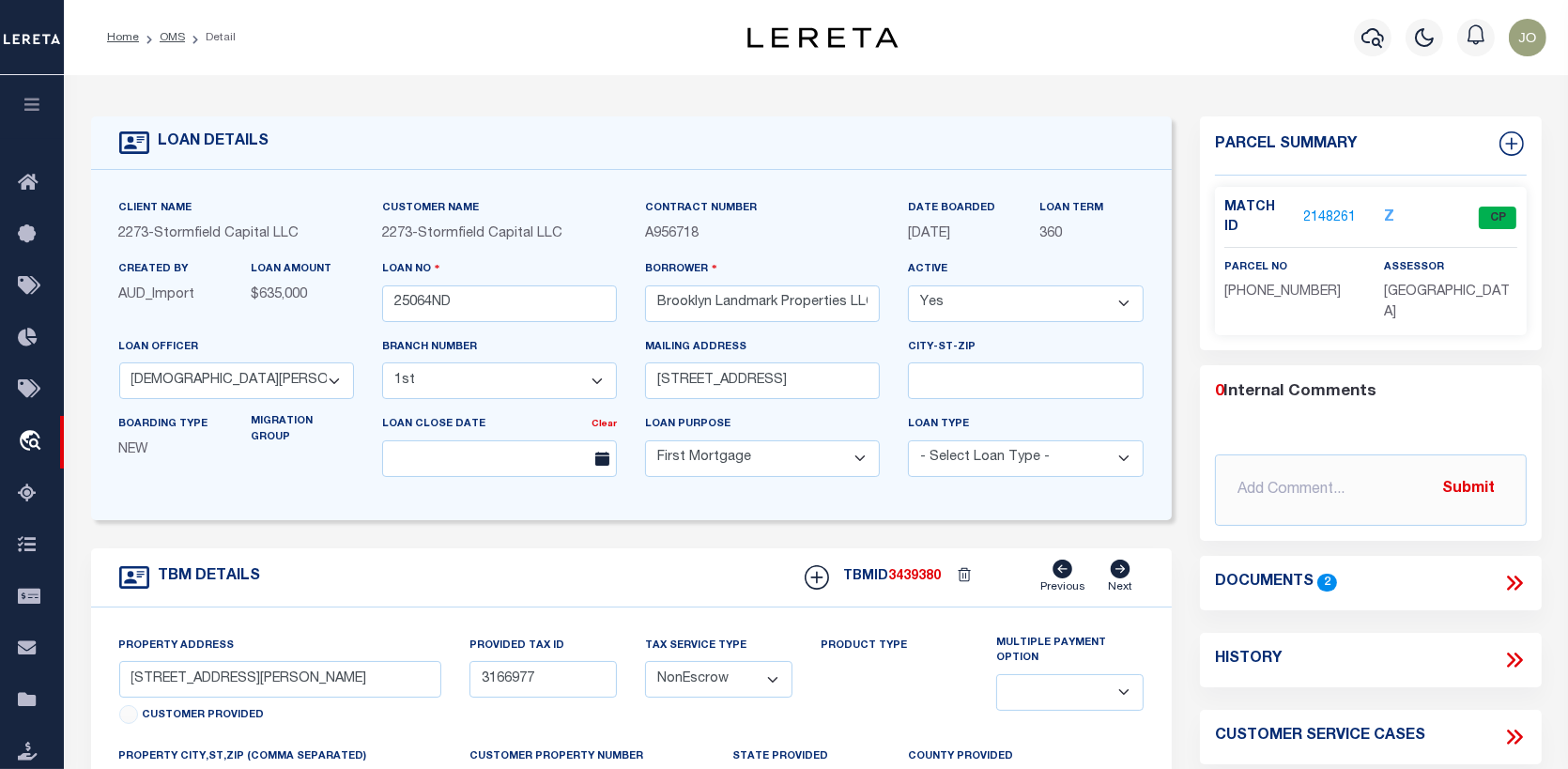
click at [1326, 209] on link "2148261" at bounding box center [1330, 218] width 53 height 19
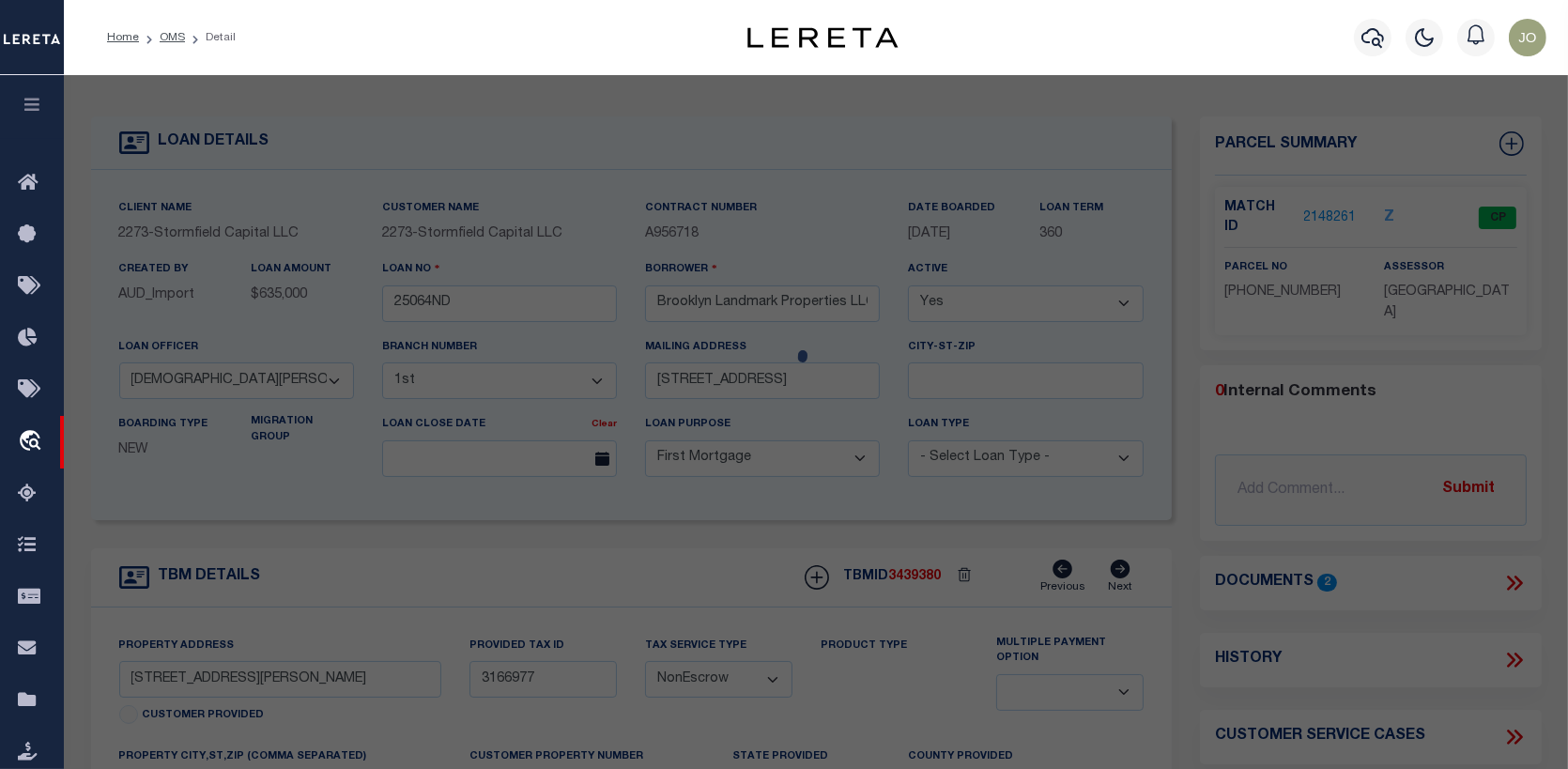
checkbox input "false"
select select "CP"
type input "BROOKLYN LANDMARK PROPERTIES, LLC"
select select
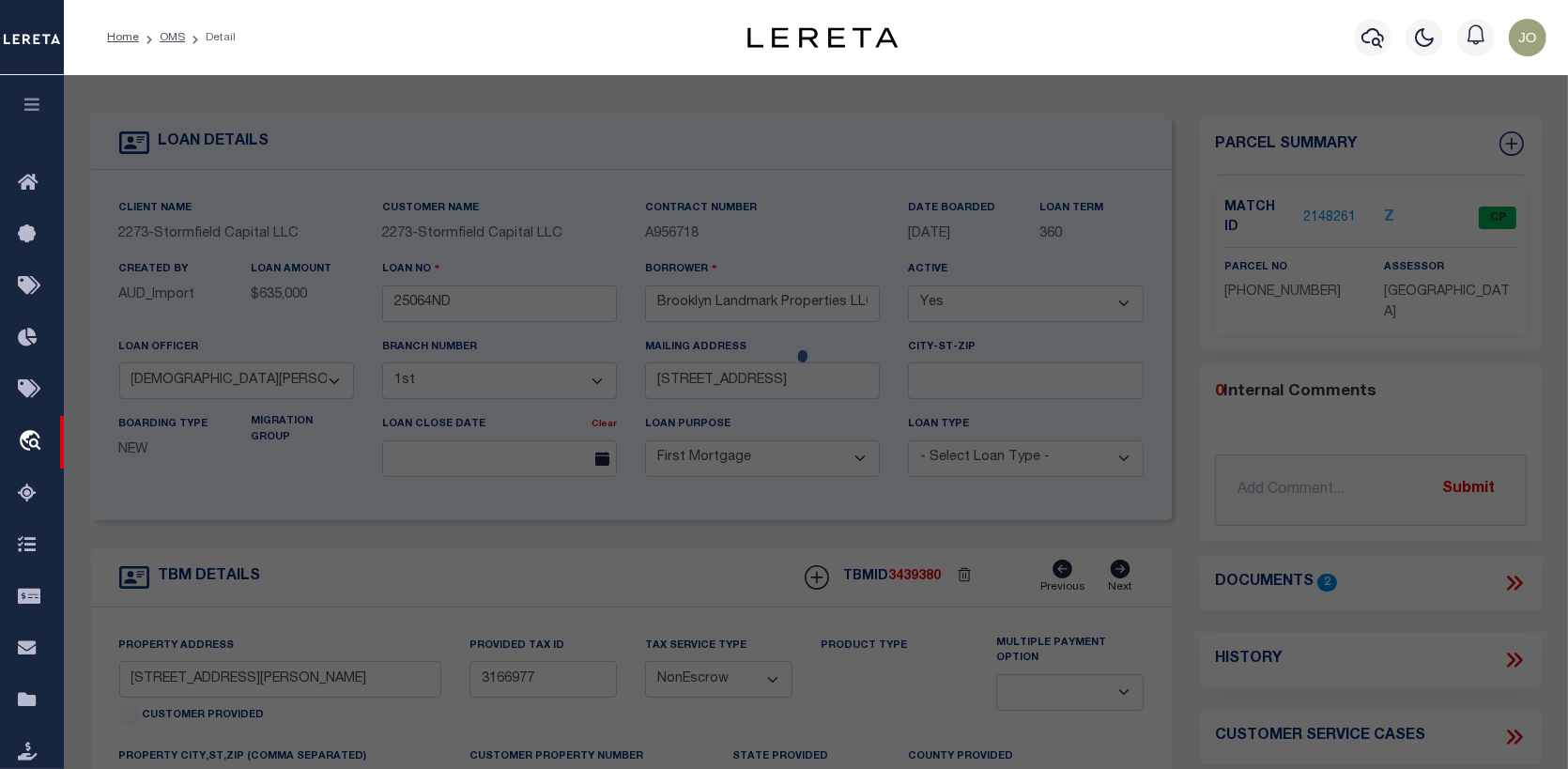
type input "211 MAC DONOUGH STREET"
checkbox input "false"
type input "Brooklyn NY 11233"
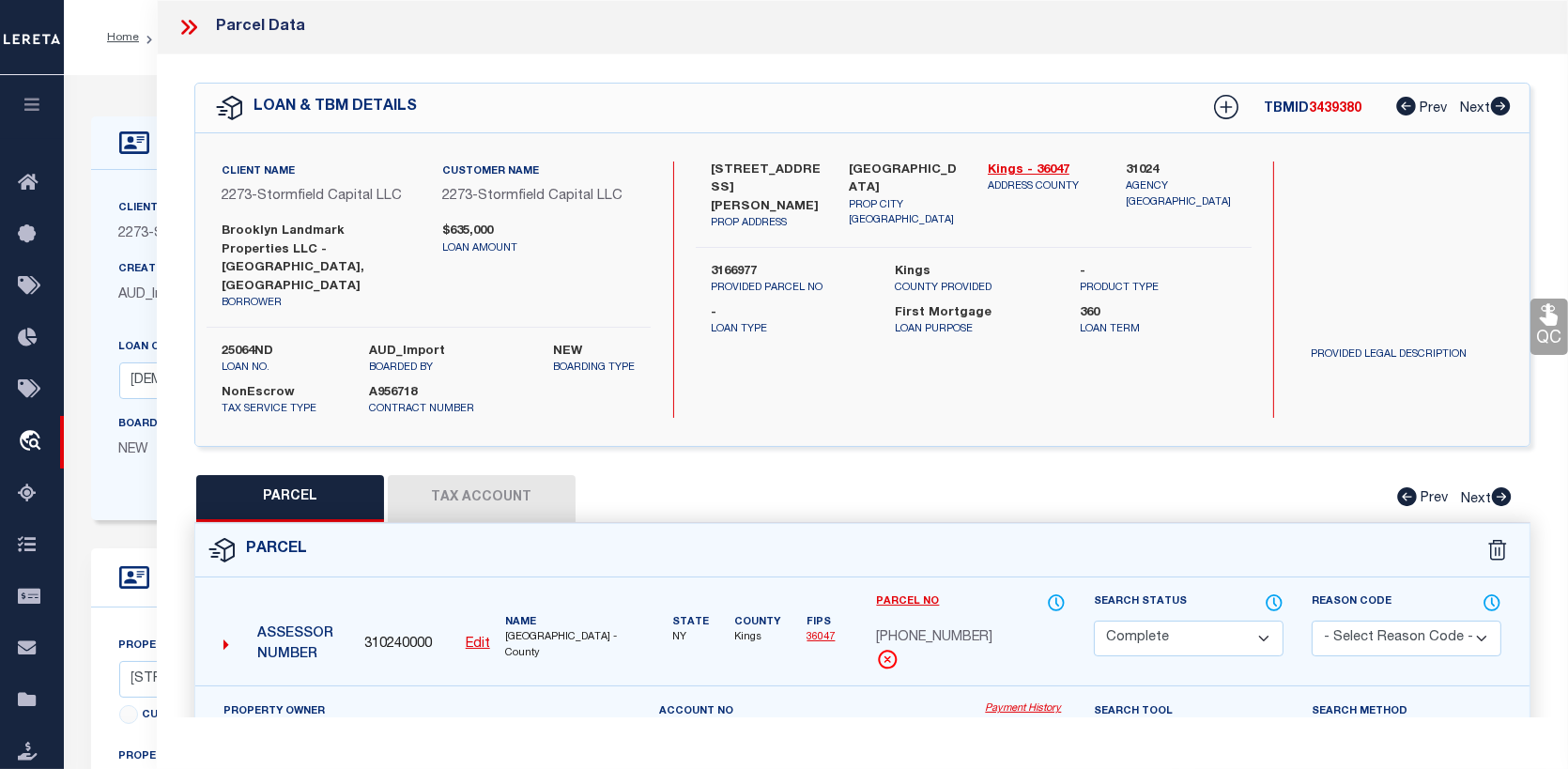
click at [503, 475] on button "Tax Account" at bounding box center [482, 498] width 188 height 47
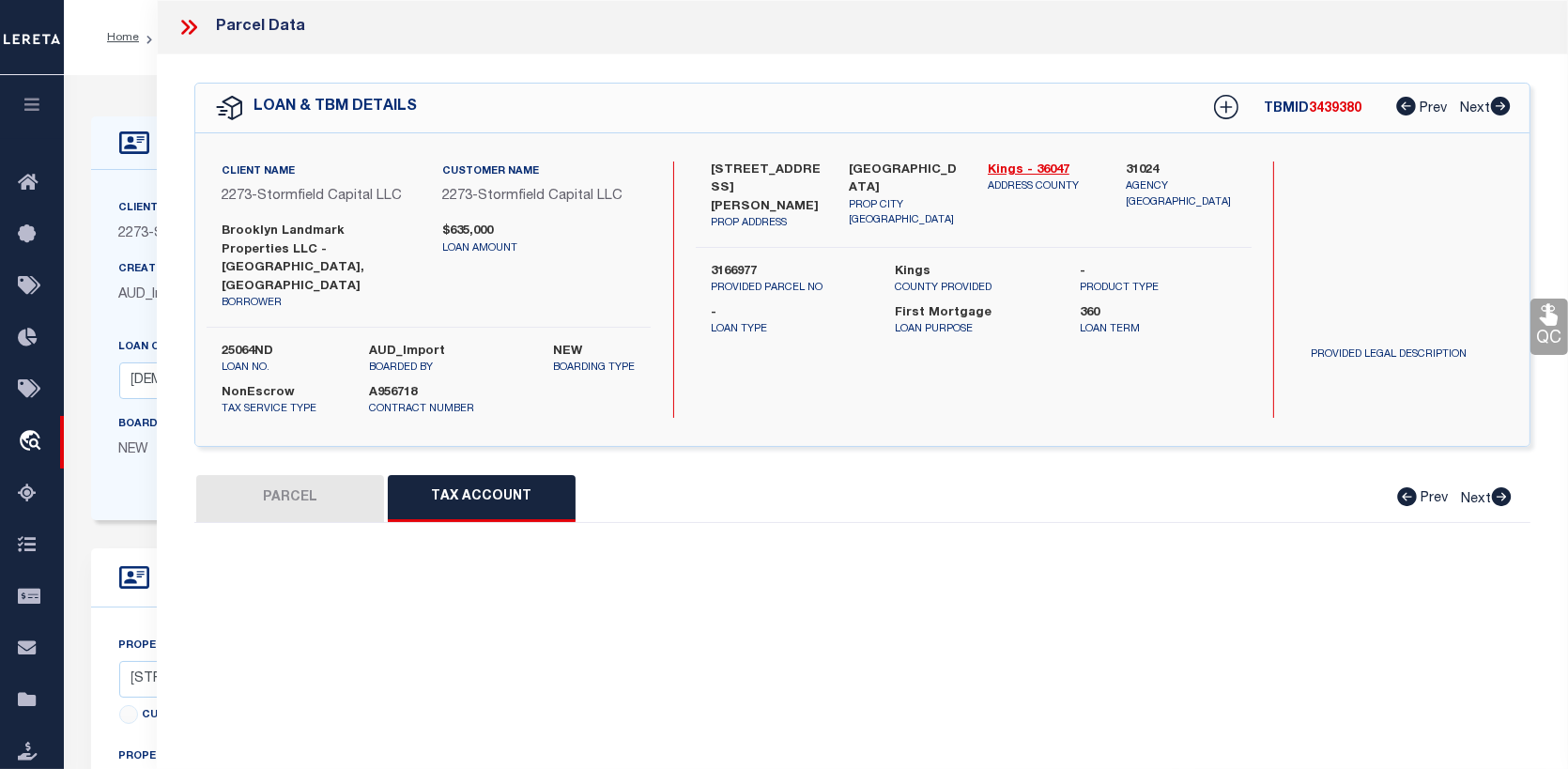
select select "100"
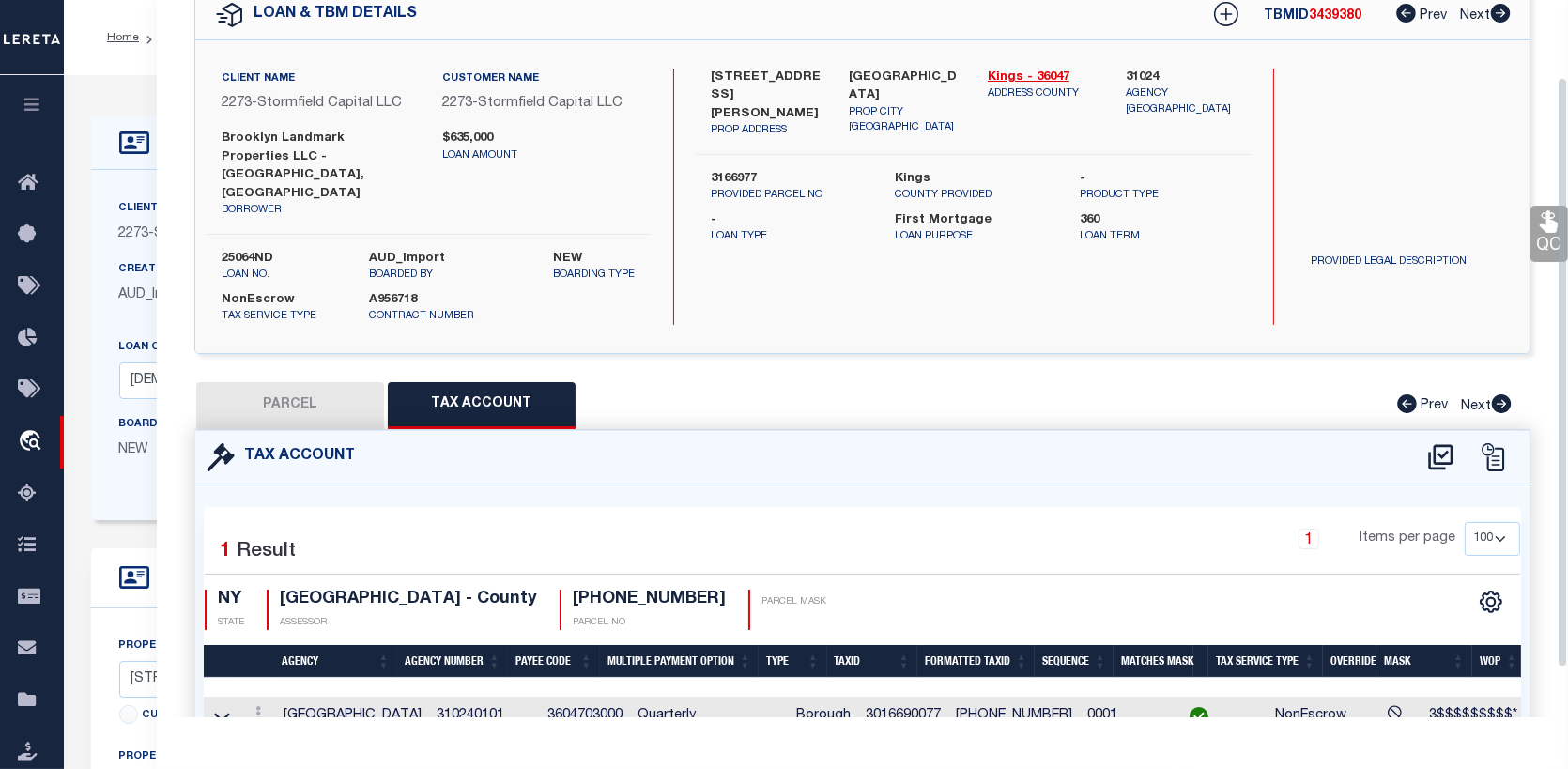
scroll to position [94, 0]
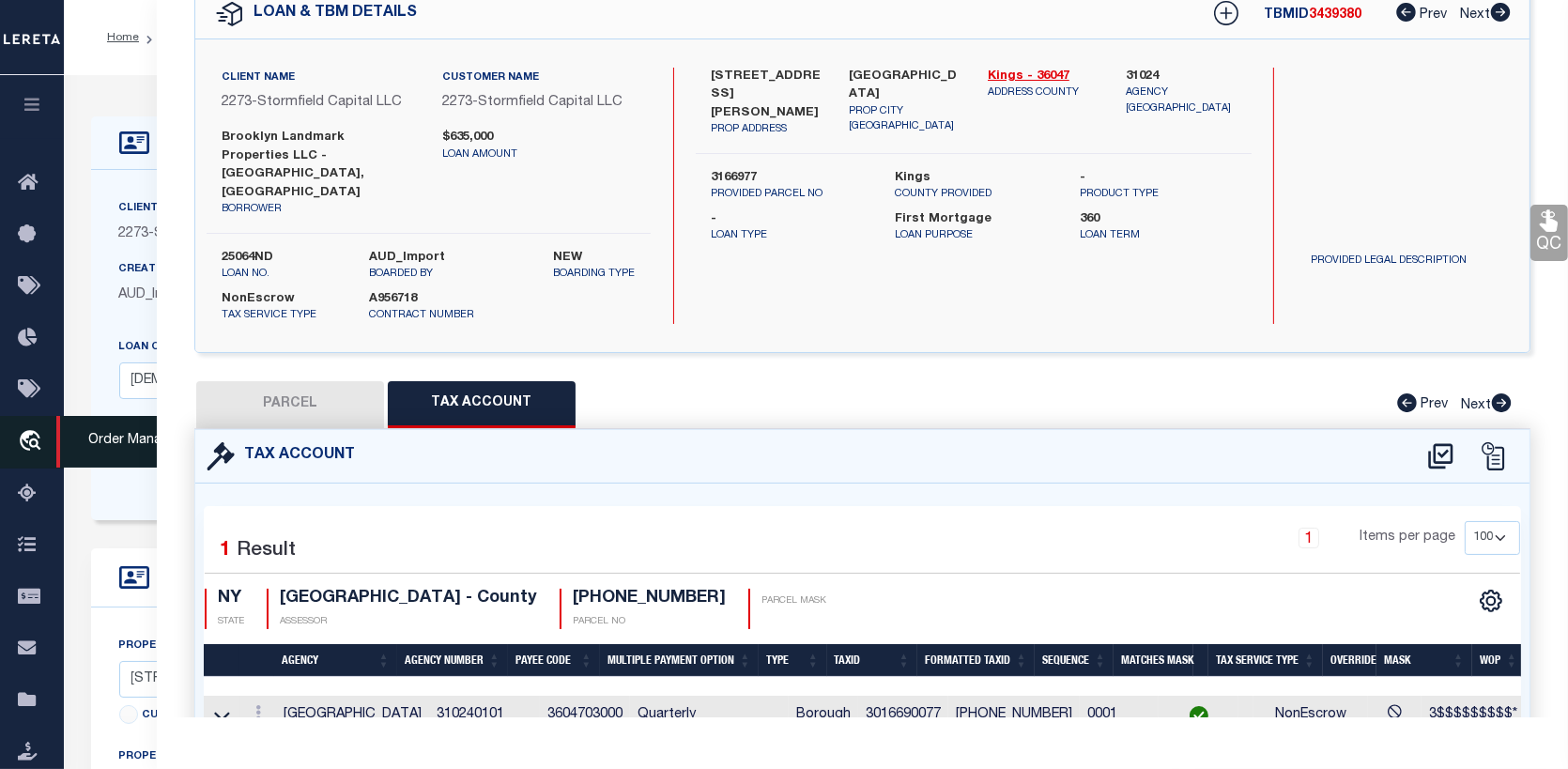
click at [18, 435] on icon "travel_explore" at bounding box center [32, 442] width 30 height 24
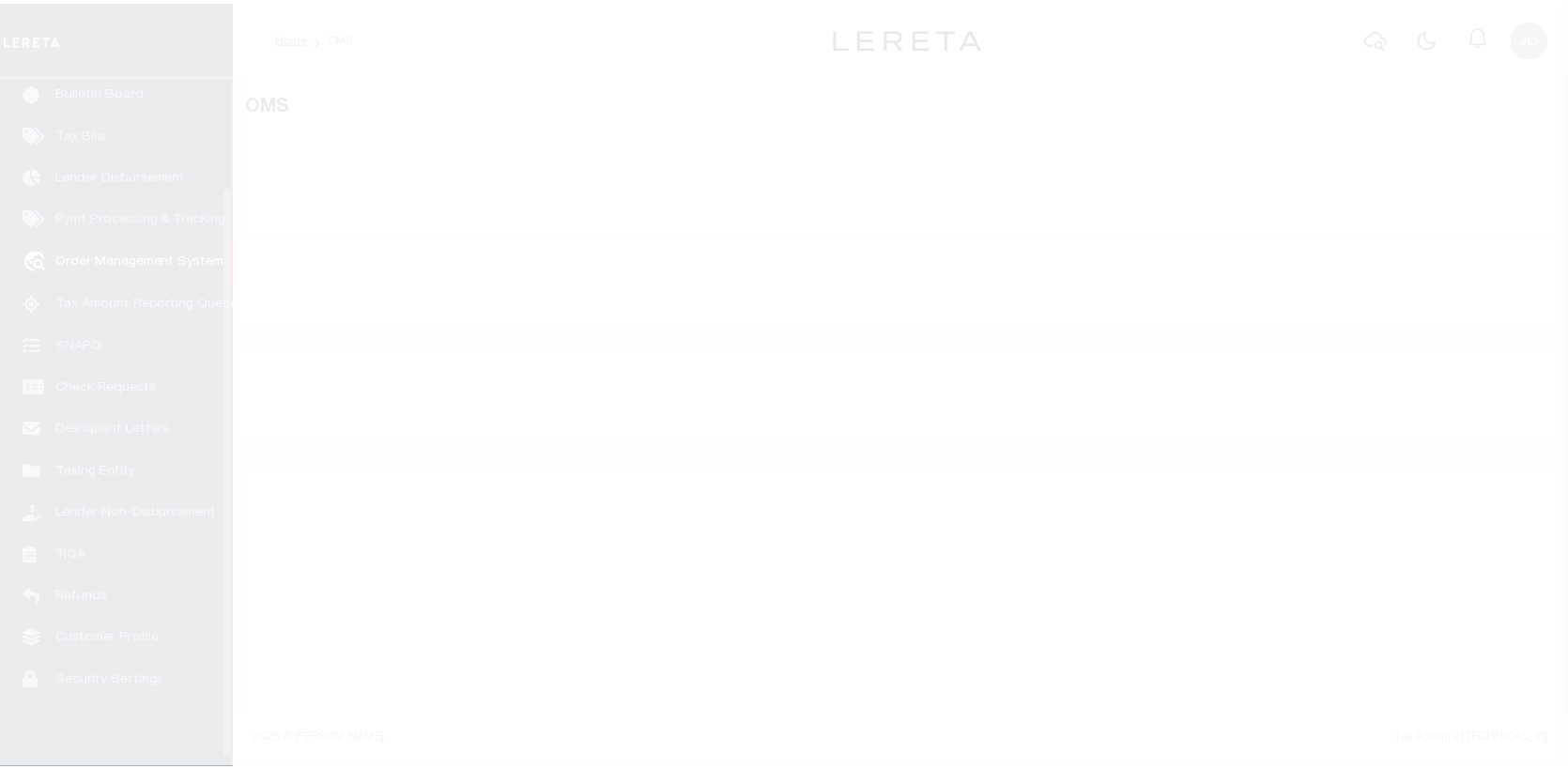
scroll to position [136, 0]
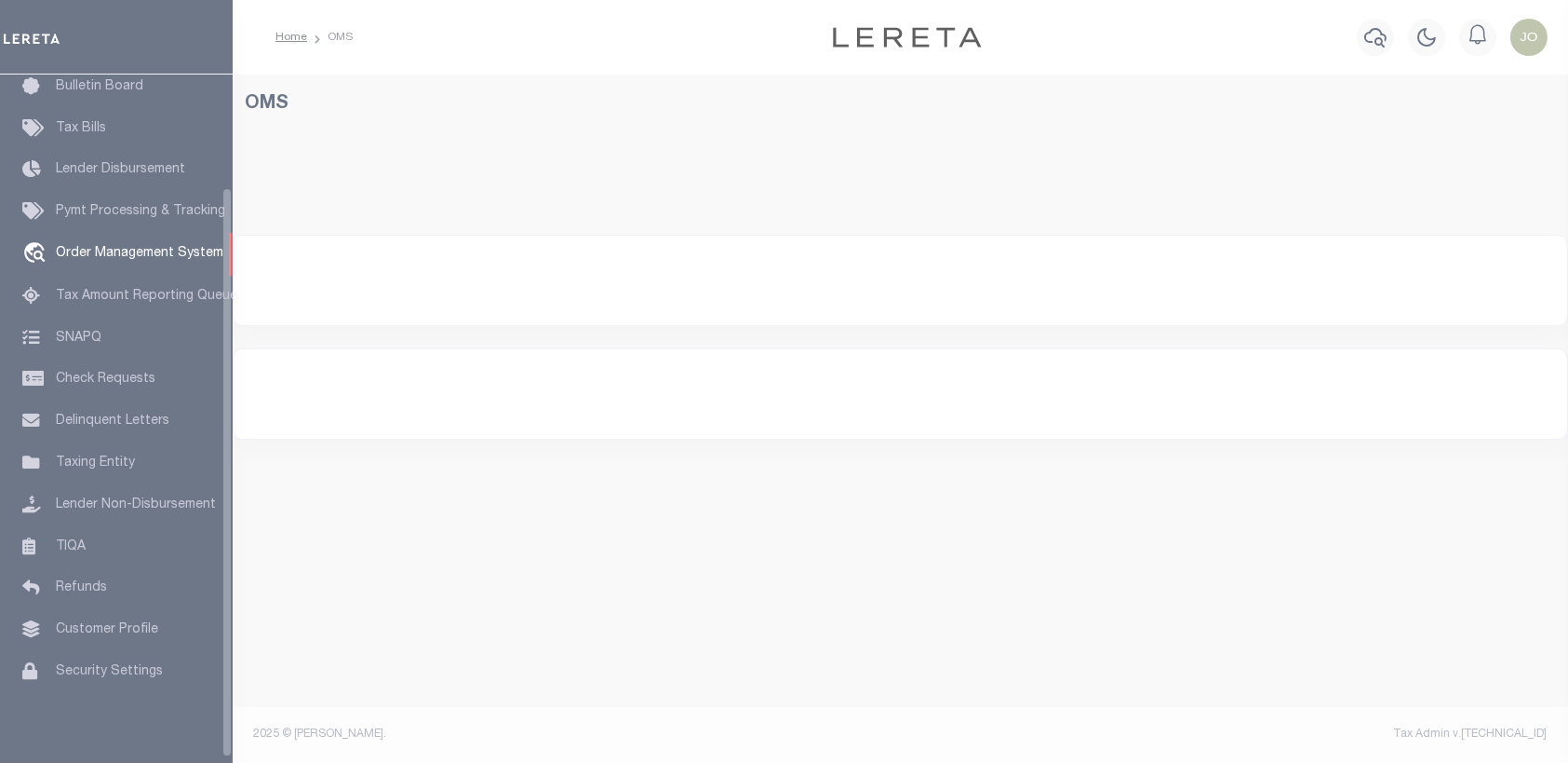
select select "200"
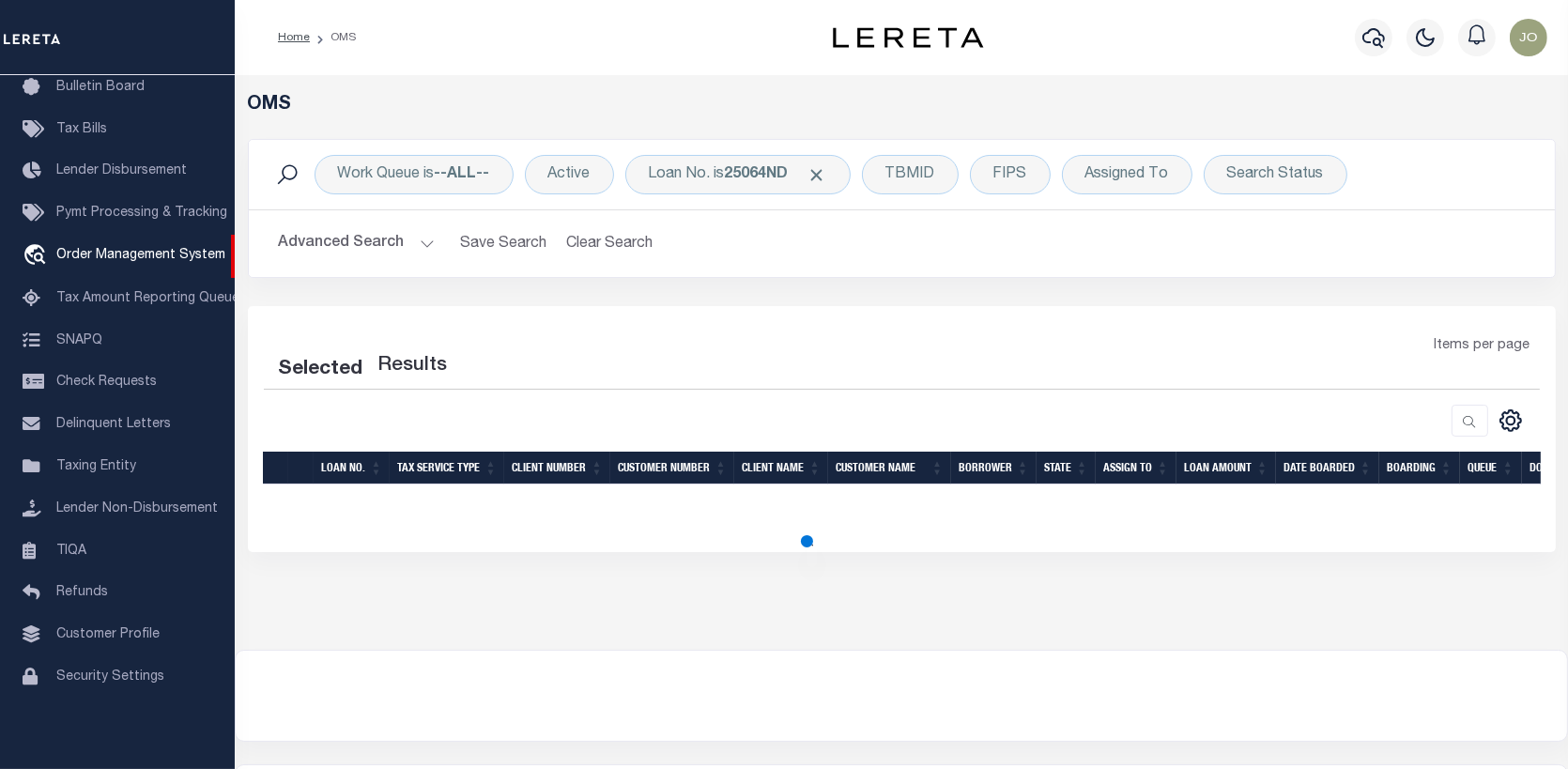
select select "200"
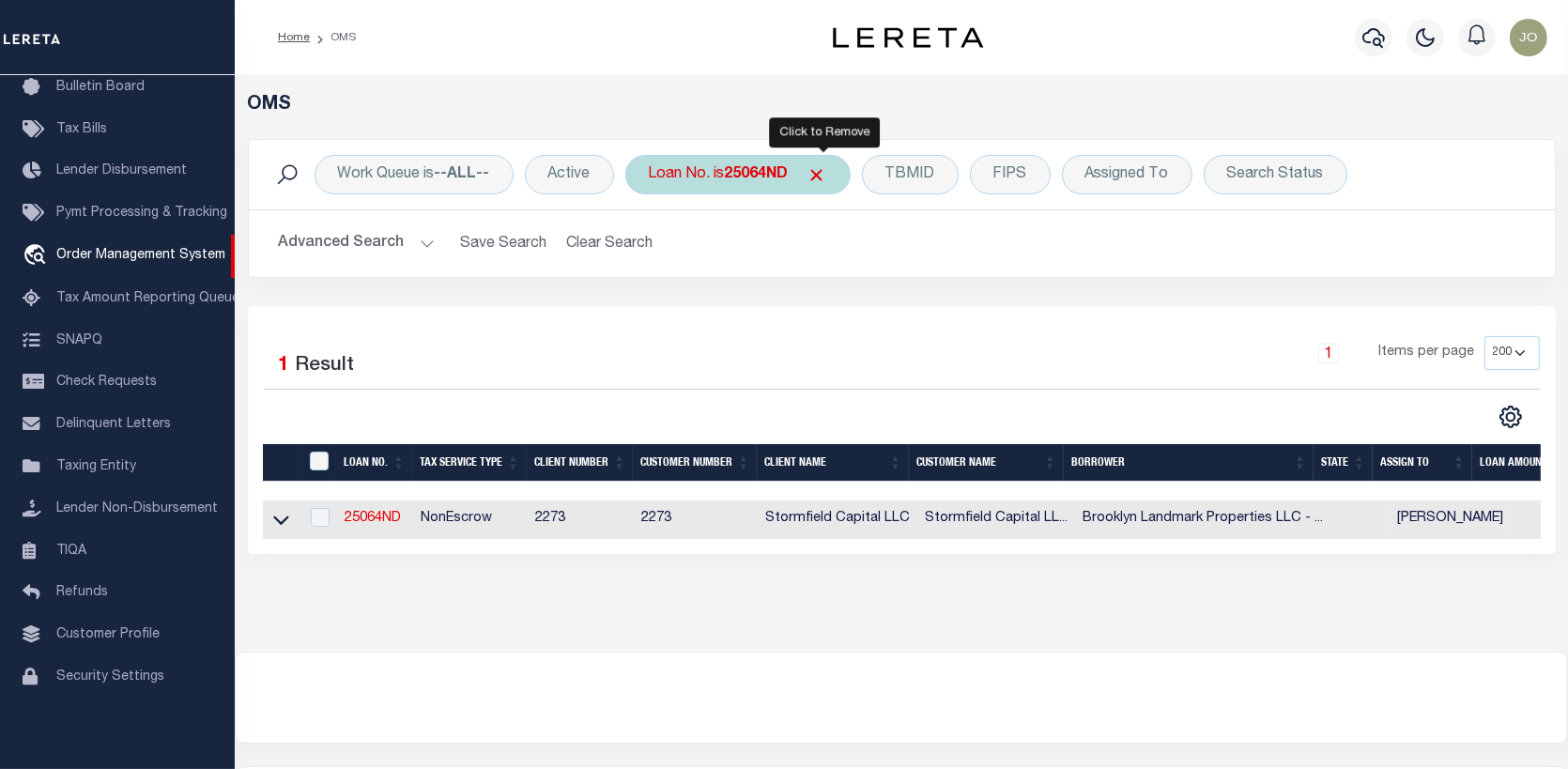
click at [824, 167] on span "Click to Remove" at bounding box center [817, 174] width 20 height 19
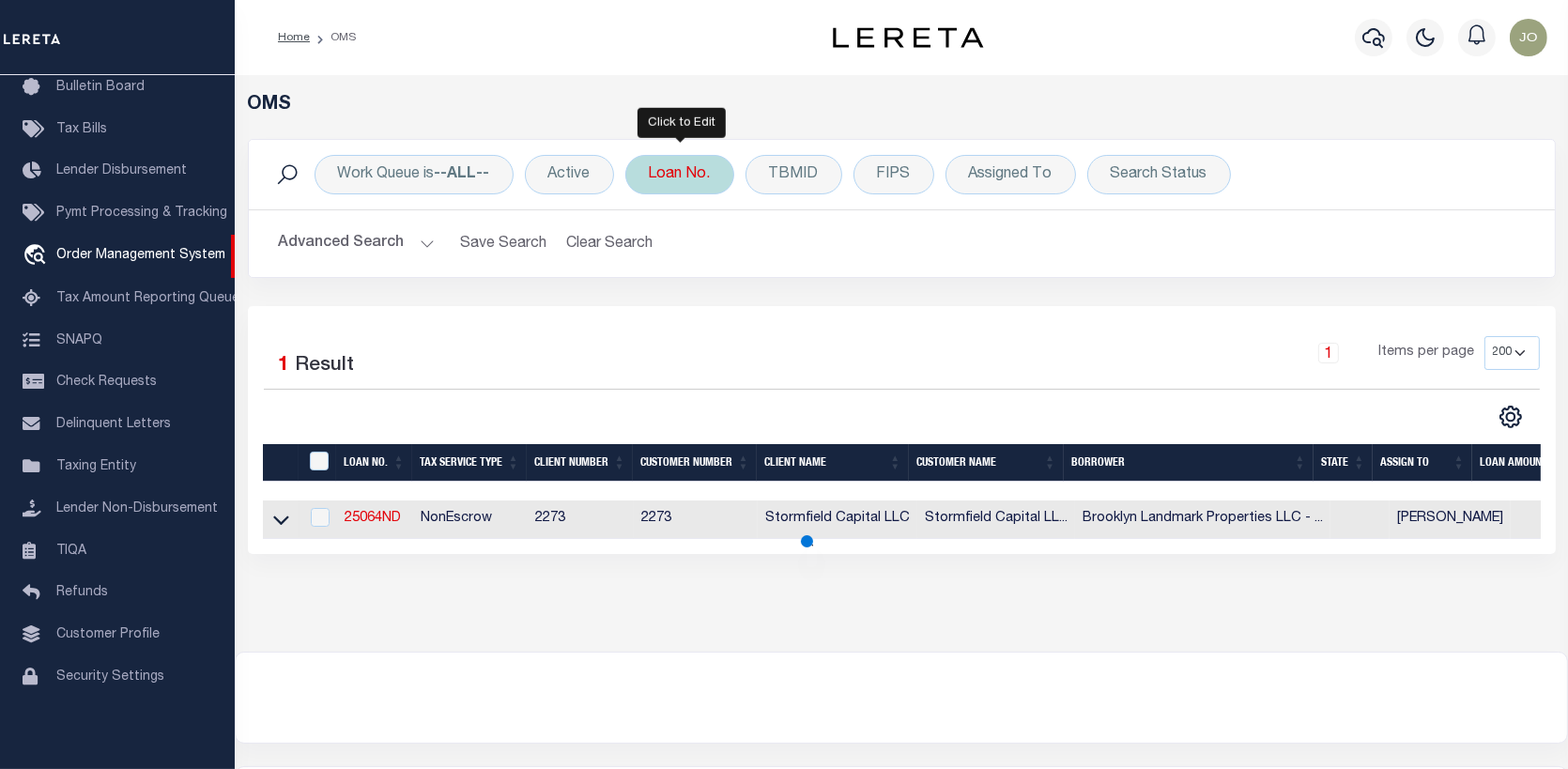
click at [668, 169] on div "Loan No." at bounding box center [680, 174] width 109 height 39
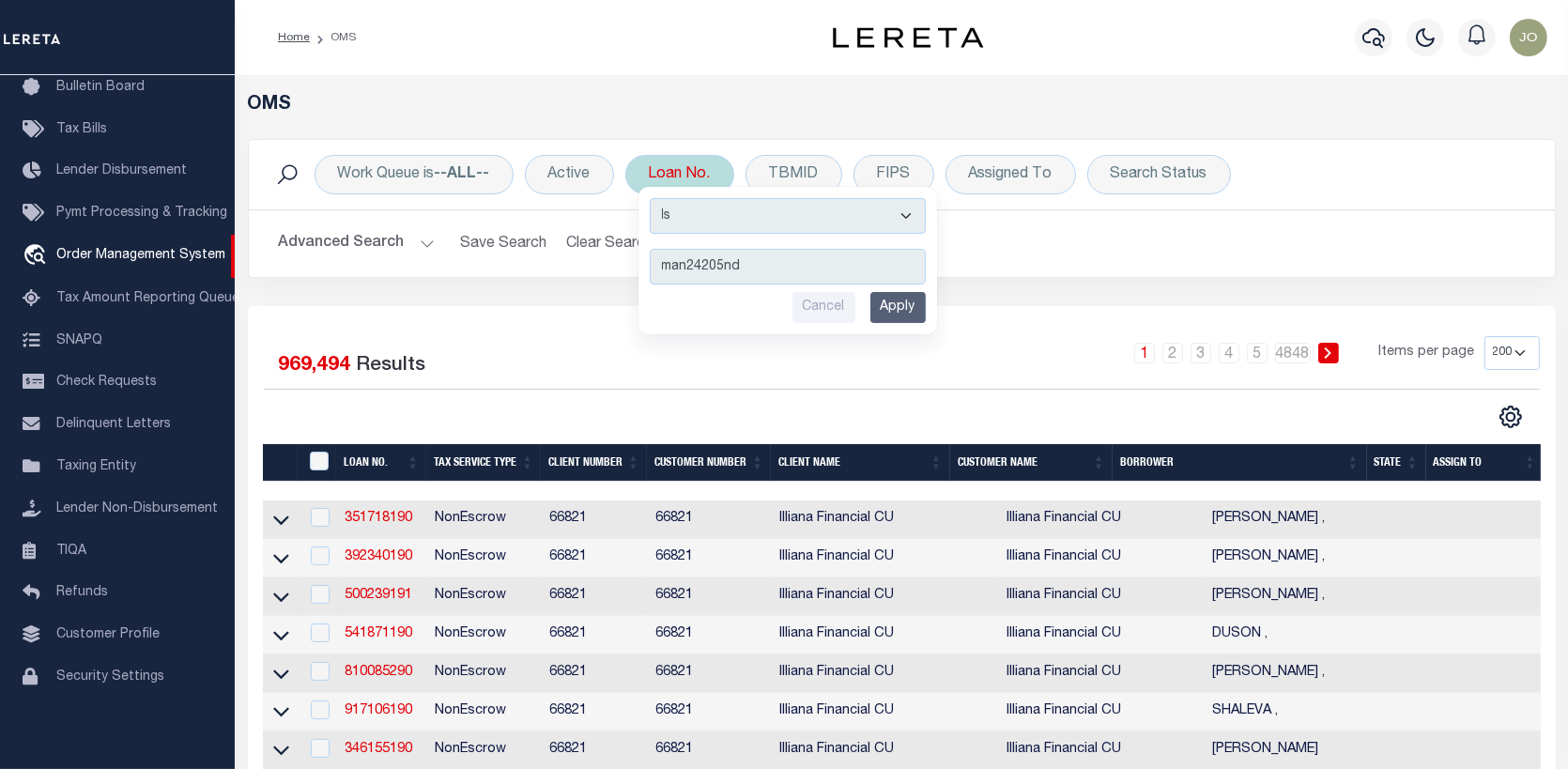
type input "man24205nd"
click at [906, 307] on input "Apply" at bounding box center [898, 307] width 56 height 31
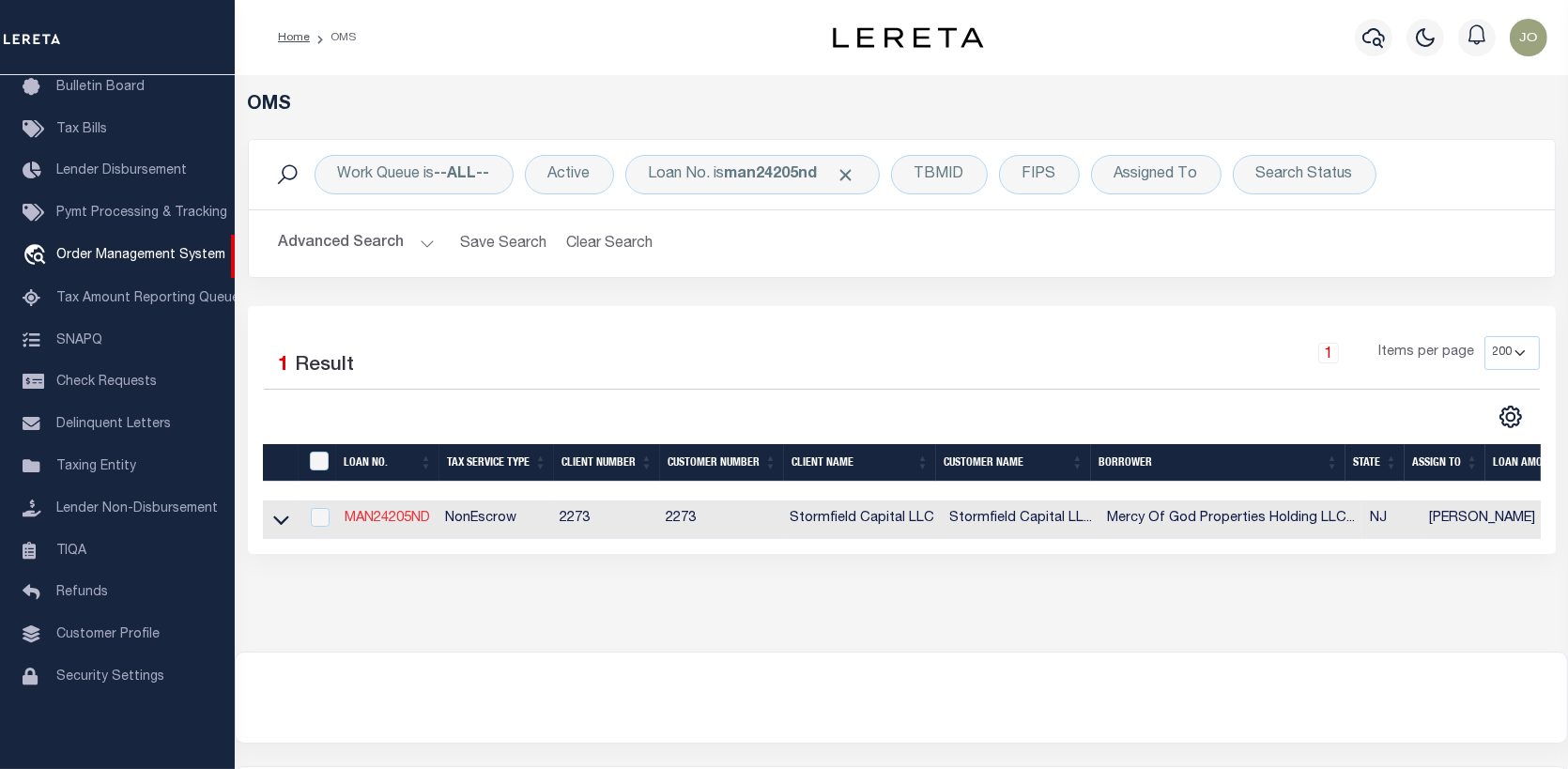
click at [370, 514] on link "MAN24205ND" at bounding box center [387, 518] width 86 height 13
type input "MAN24205ND"
type input "Mercy Of God Properties Holding LLC - Newark, NJ"
select select
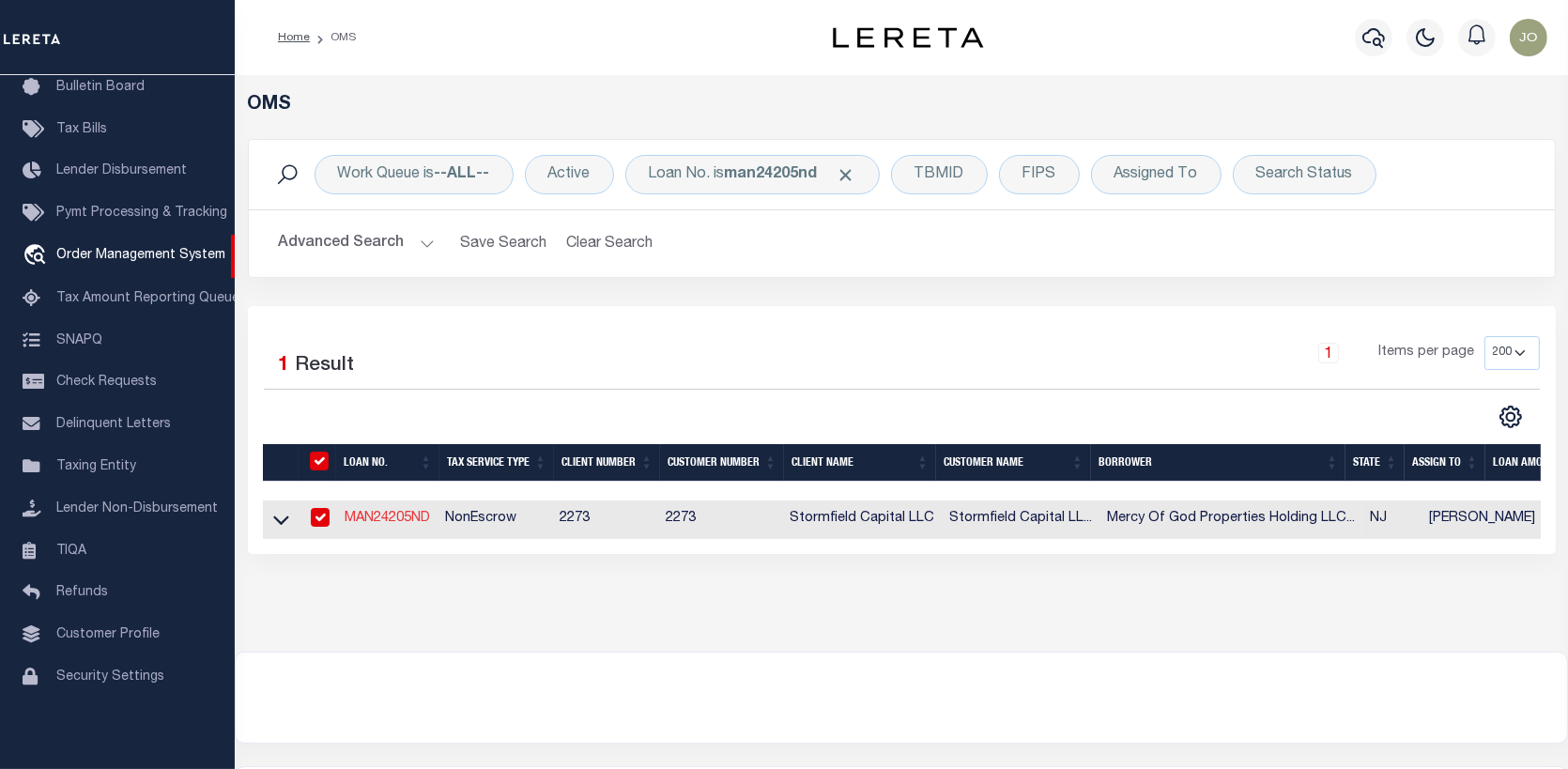
type input "3 Poe Pl"
select select "10"
select select "NonEscrow"
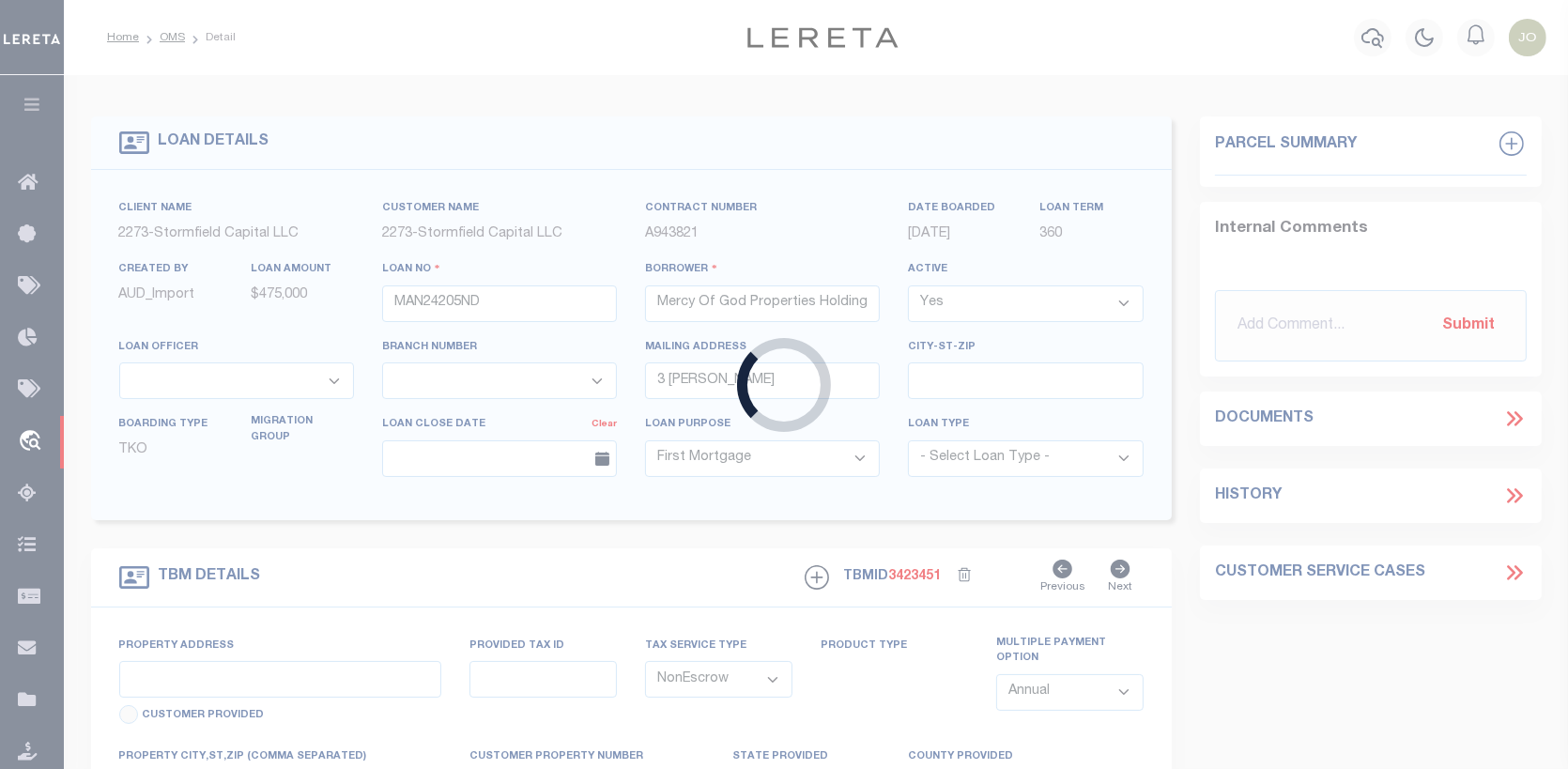
select select "84862"
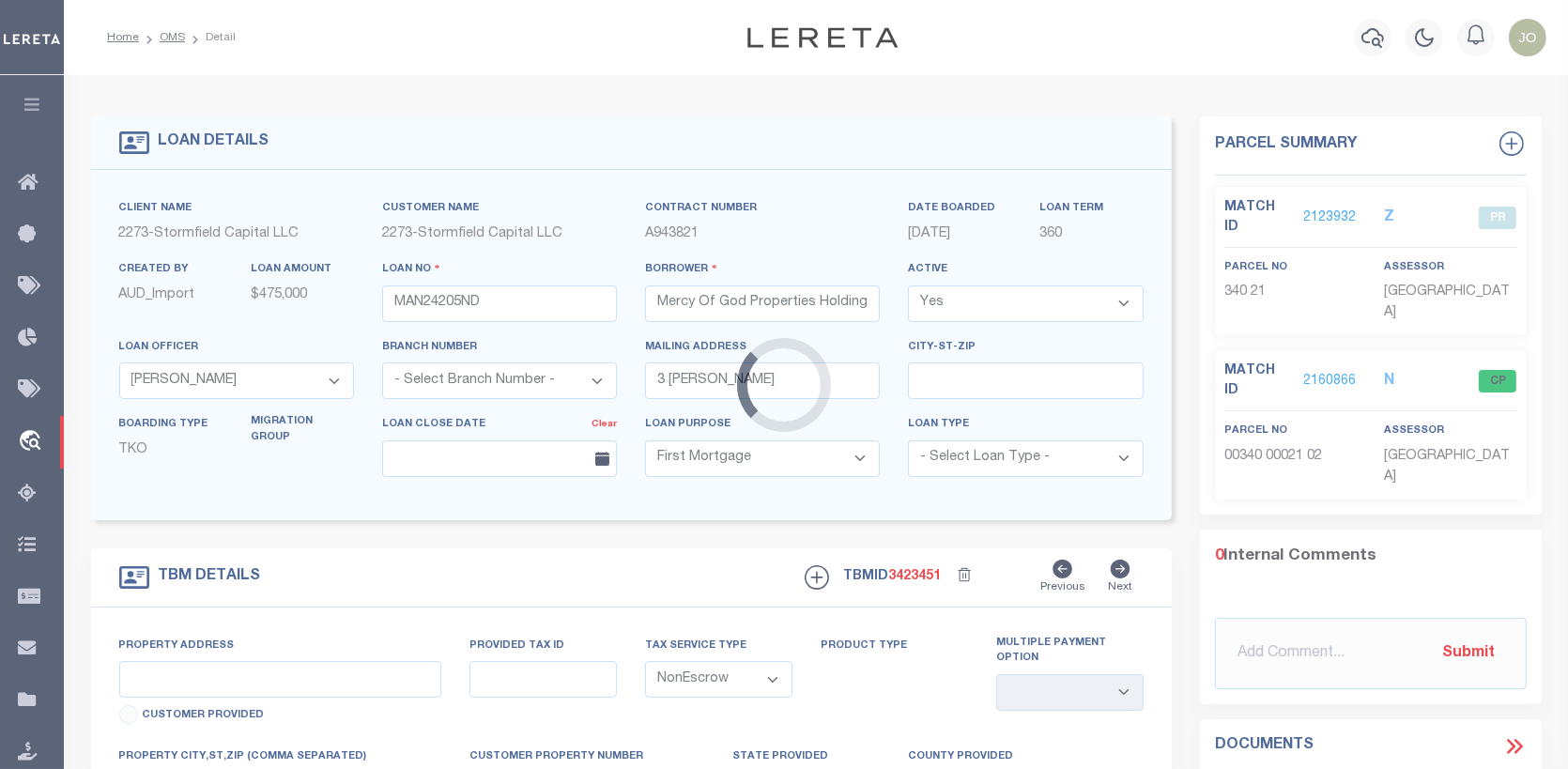
type input "593 S 18th St"
type input "0714_340_21"
select select
type input "Newark NJ 07103"
type input "NJ"
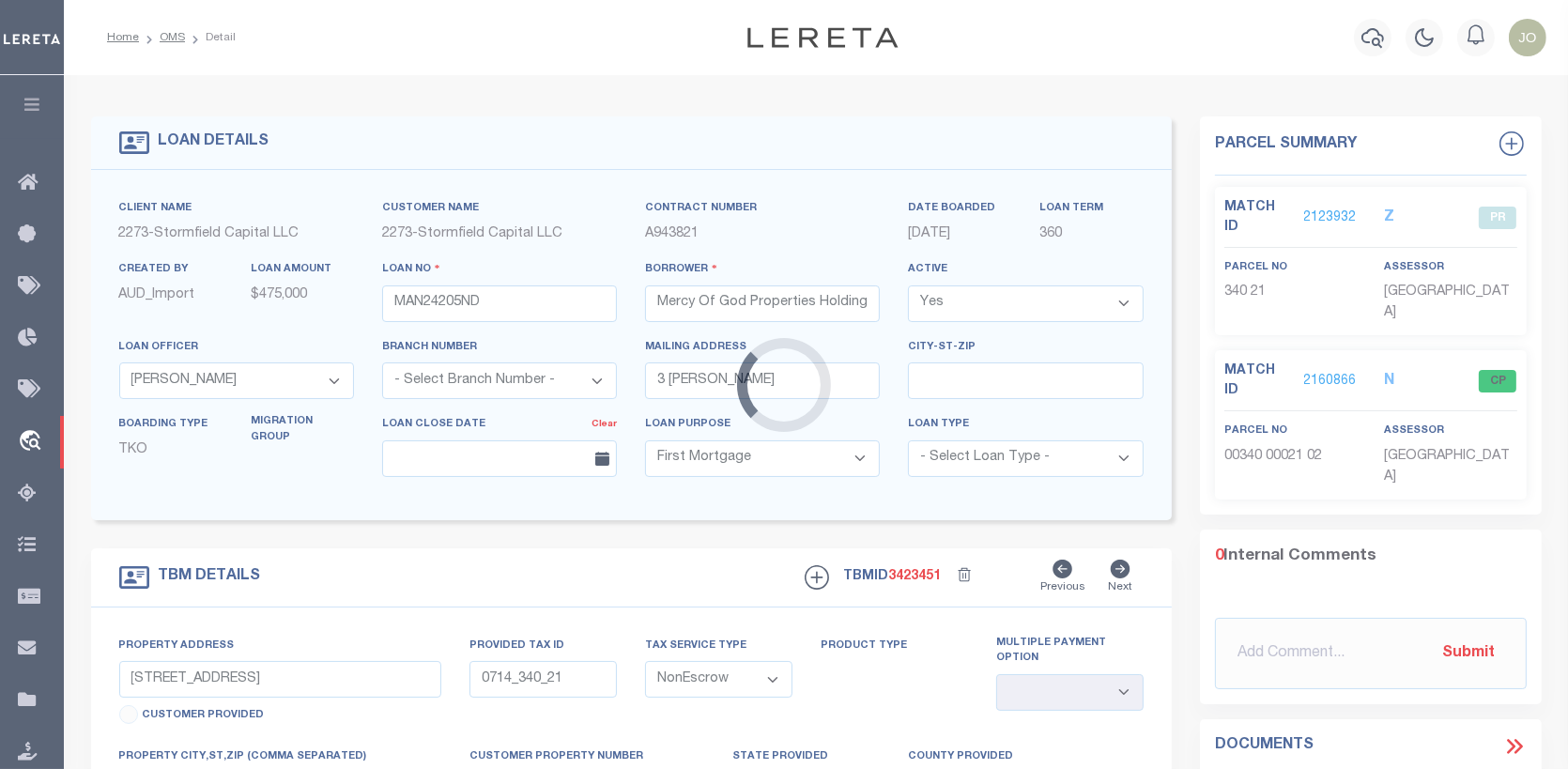
select select
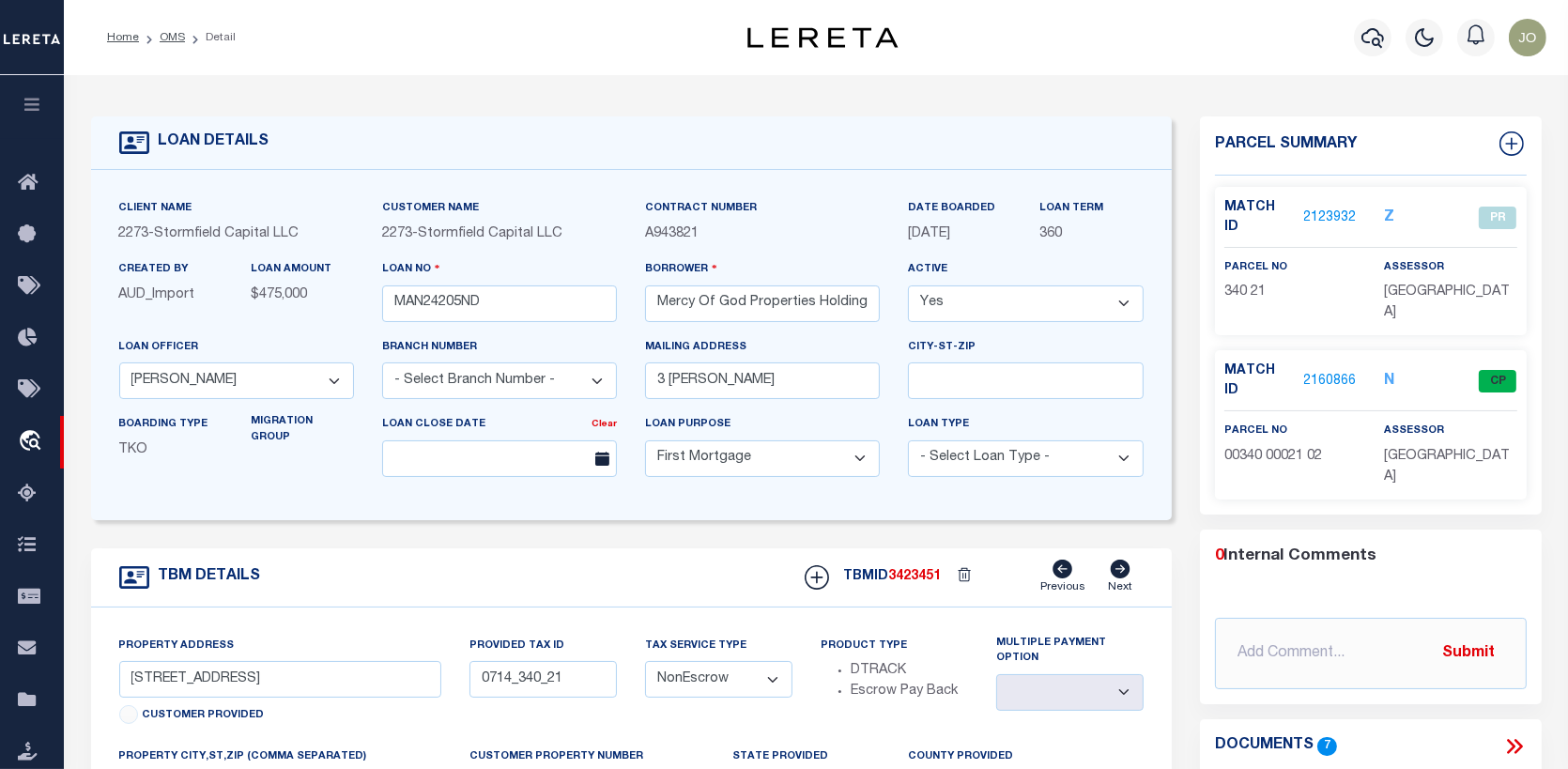
click at [1320, 209] on link "2123932" at bounding box center [1330, 218] width 53 height 19
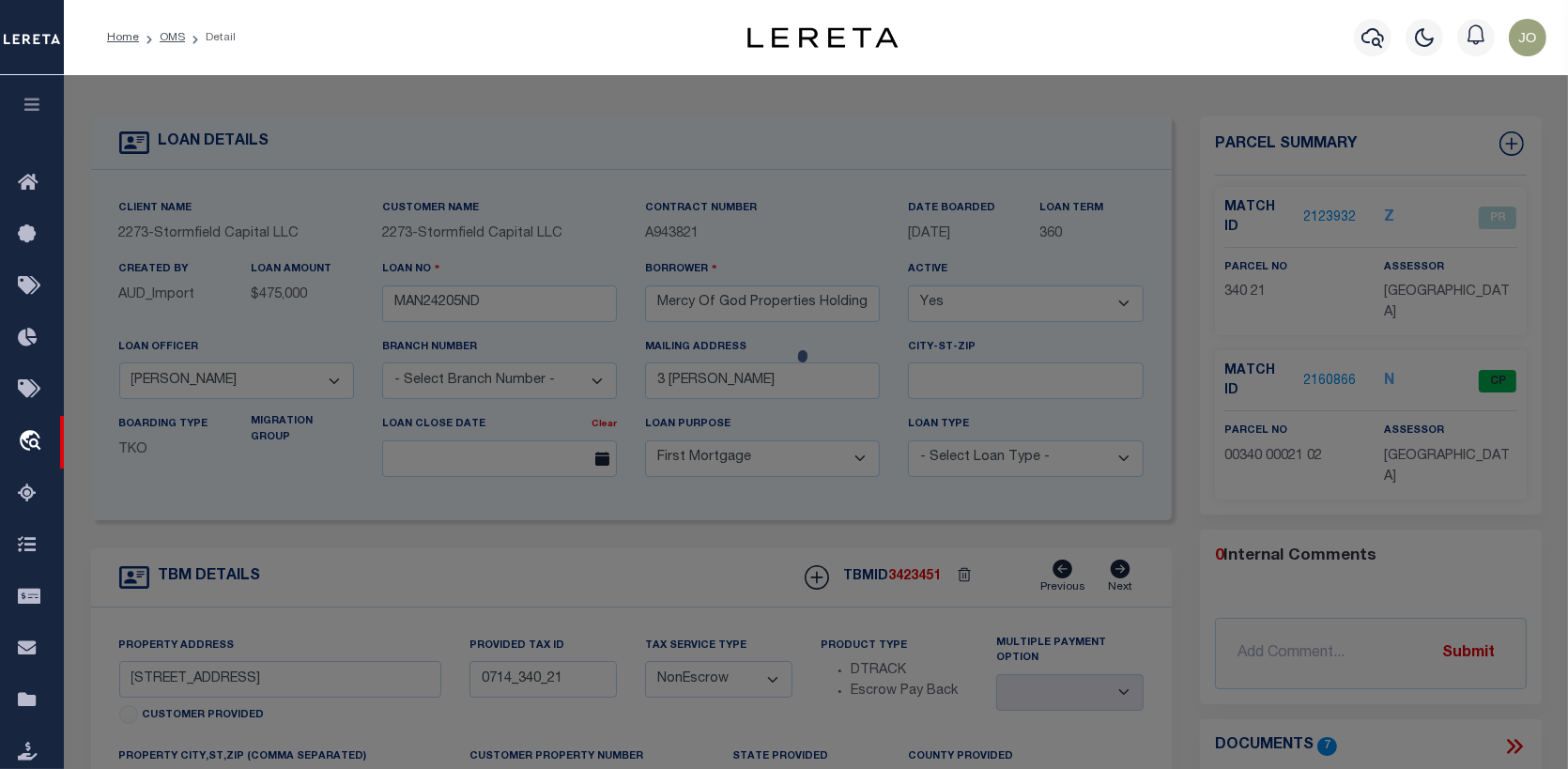
checkbox input "false"
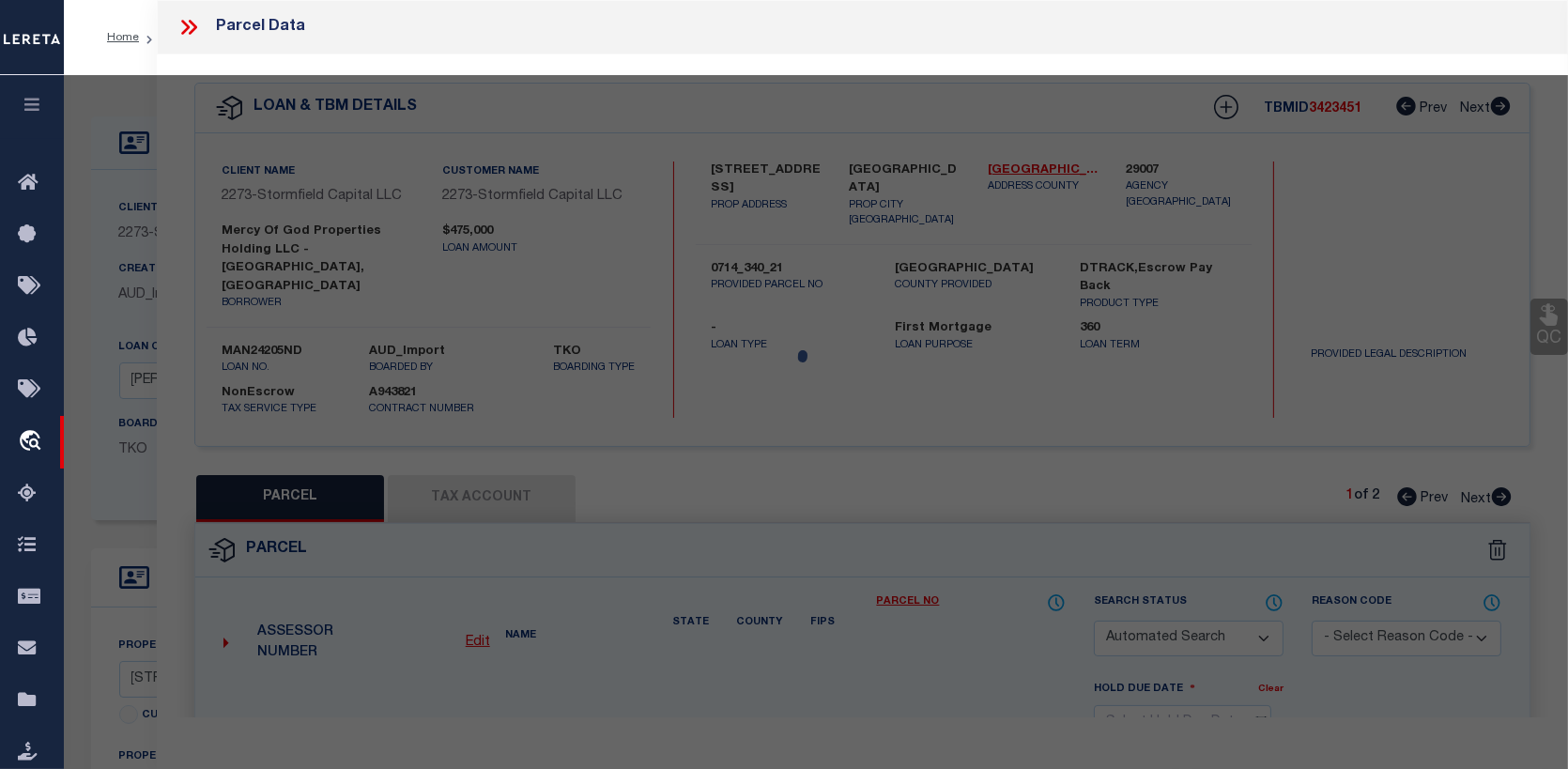
select select "PR"
select select "PPR"
select select "AGW"
select select "ADD"
type input "591-597 S 18th"
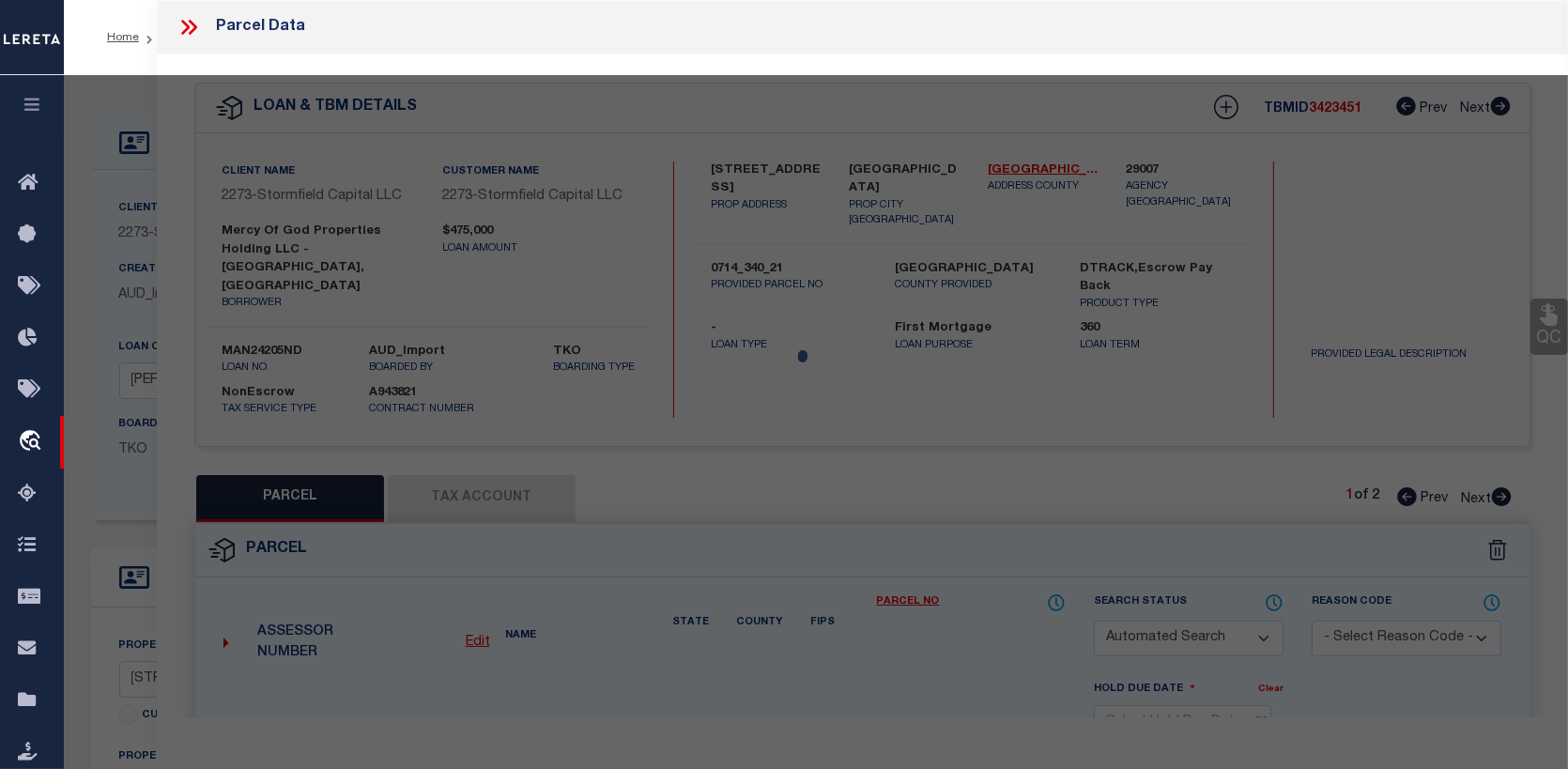
type input "Newark NJ 07103"
type textarea "Completed based on parcel no."
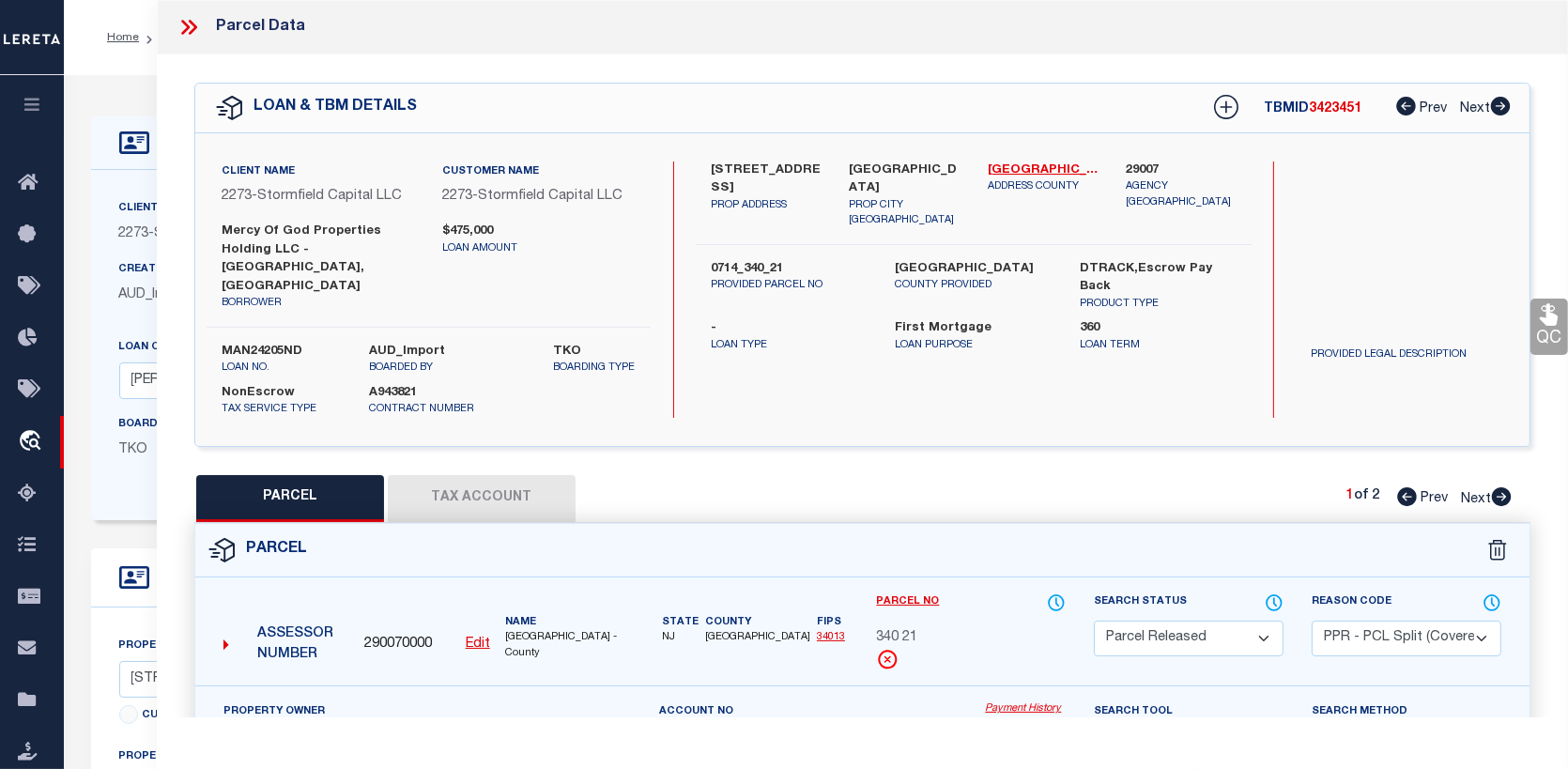
click at [499, 475] on button "Tax Account" at bounding box center [482, 498] width 188 height 47
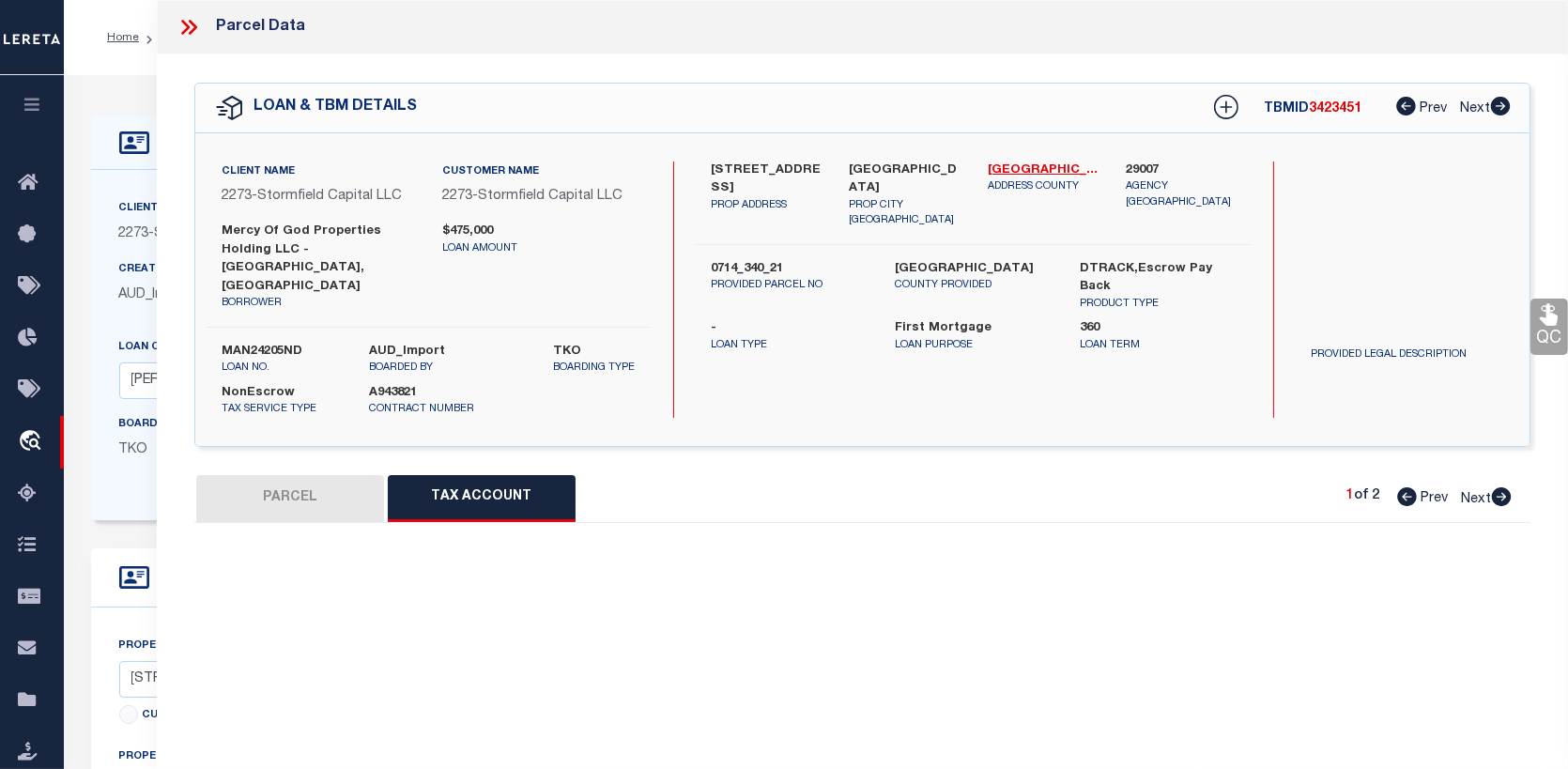
select select "100"
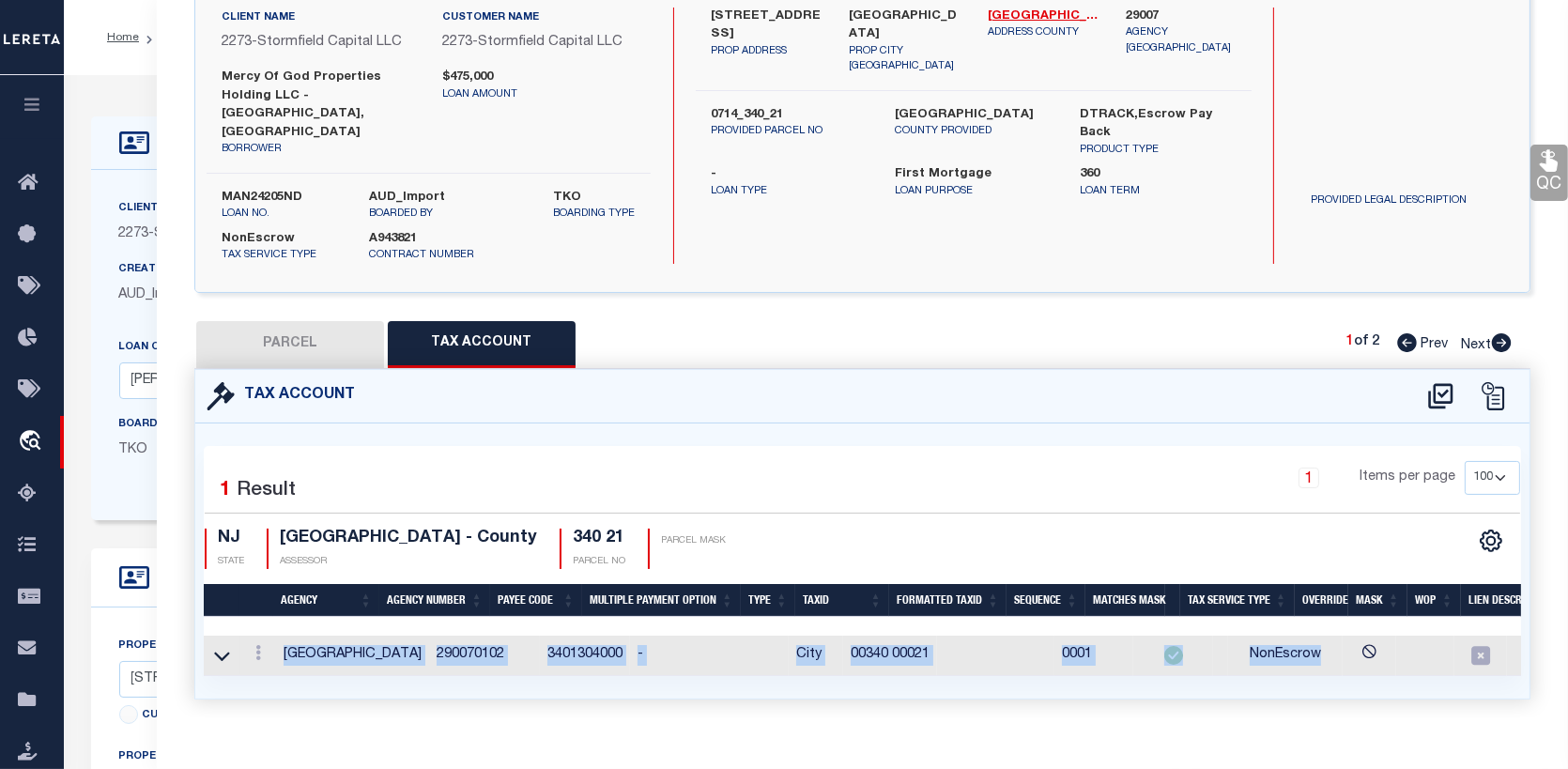
scroll to position [0, 117]
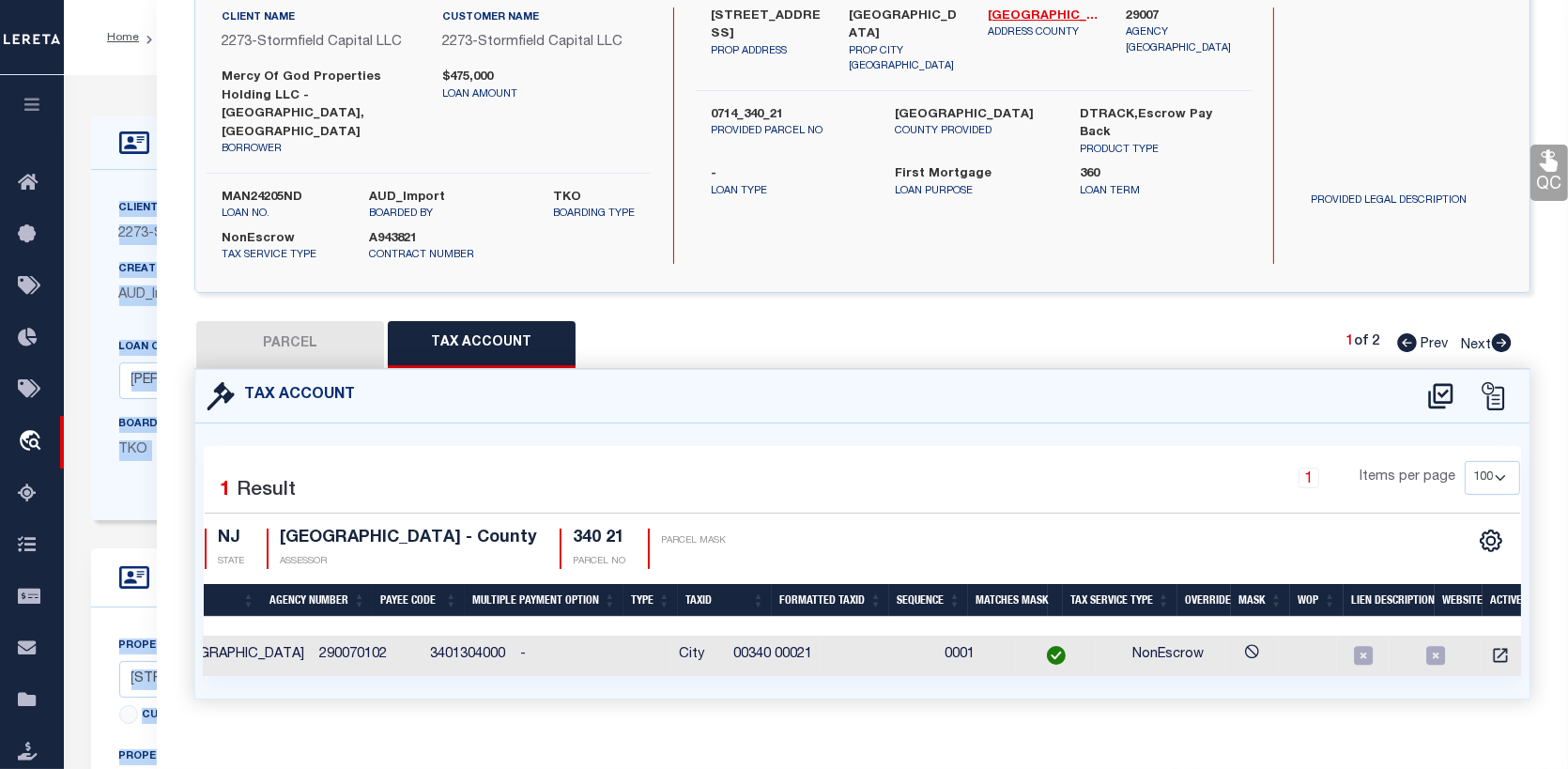
drag, startPoint x: 1367, startPoint y: 635, endPoint x: 1581, endPoint y: 648, distance: 214.4
click at [1568, 648] on html "Home OMS Detail" at bounding box center [784, 727] width 1568 height 1455
click at [1481, 635] on td at bounding box center [1505, 655] width 48 height 40
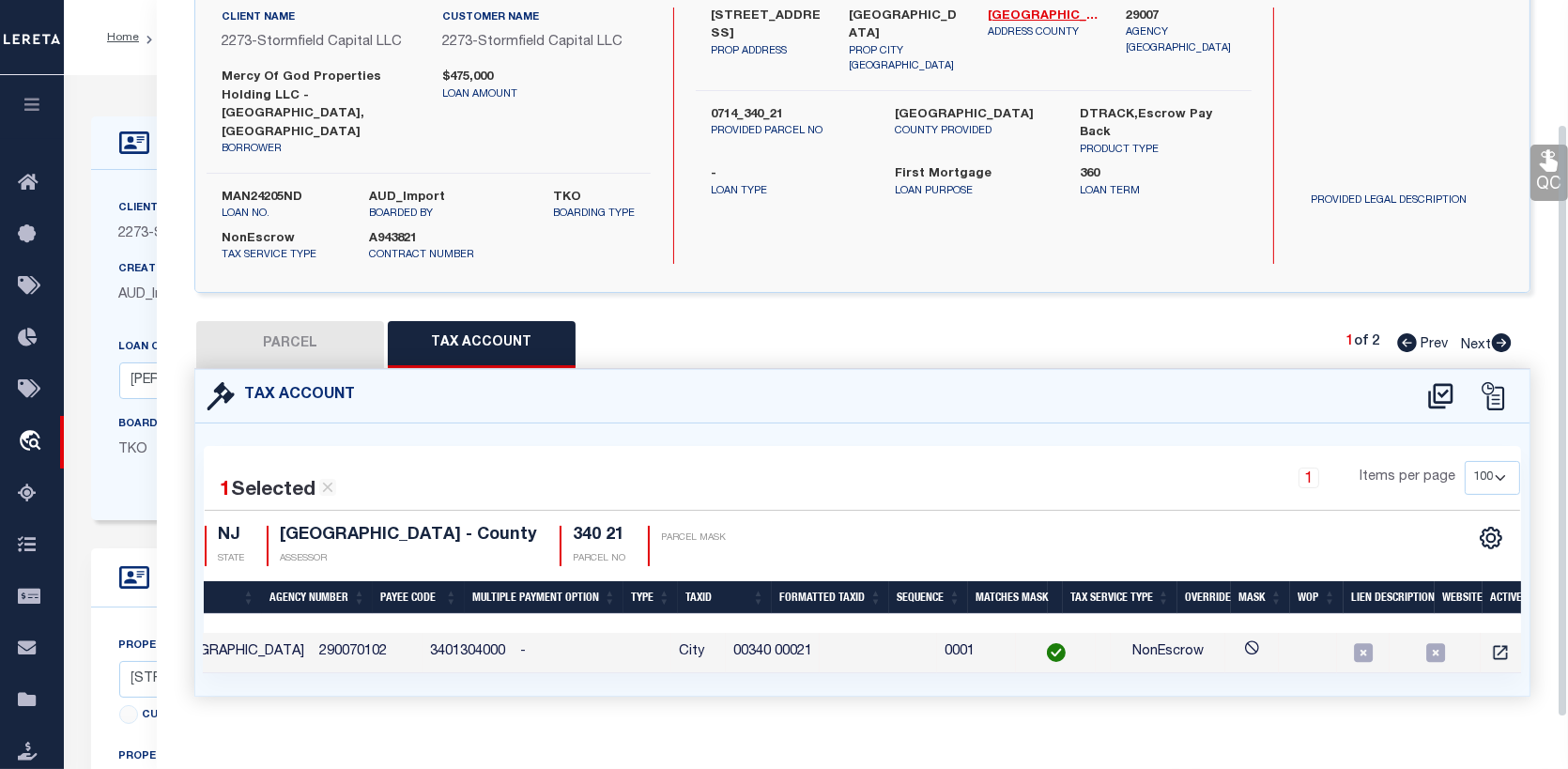
scroll to position [150, 0]
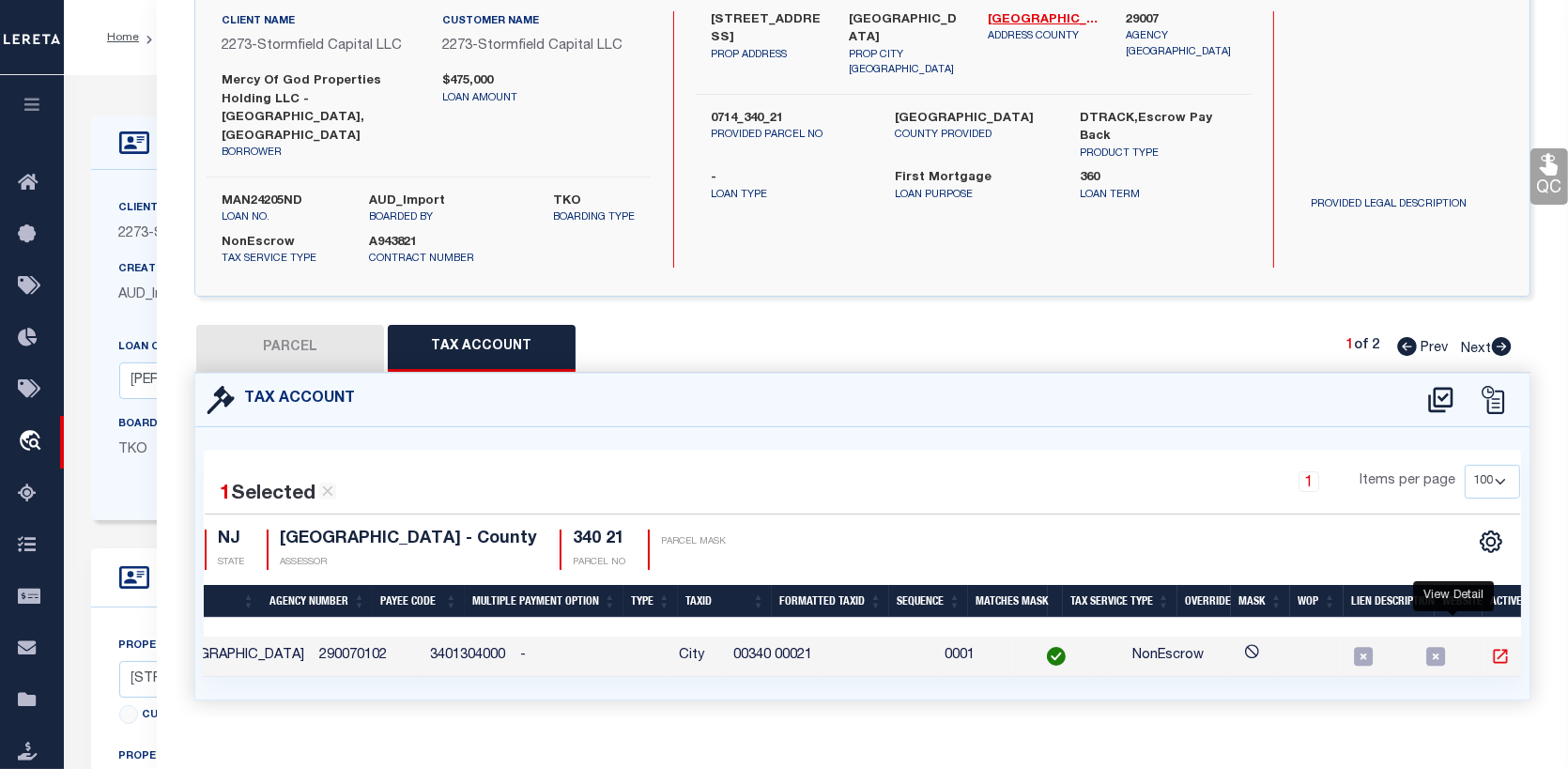
click at [1491, 646] on icon "" at bounding box center [1500, 655] width 19 height 19
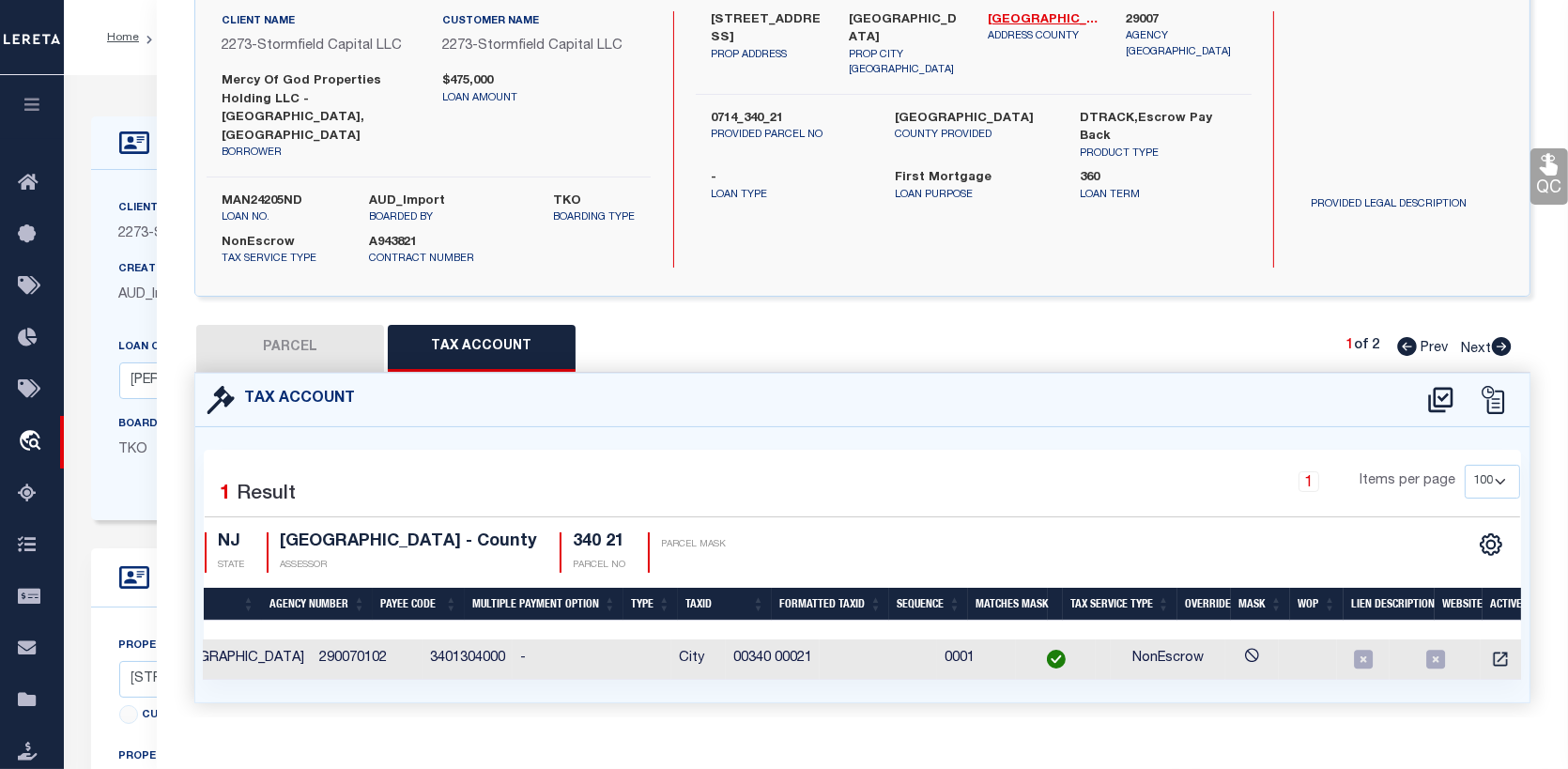
click at [308, 325] on button "PARCEL" at bounding box center [290, 348] width 188 height 47
select select "AS"
select select
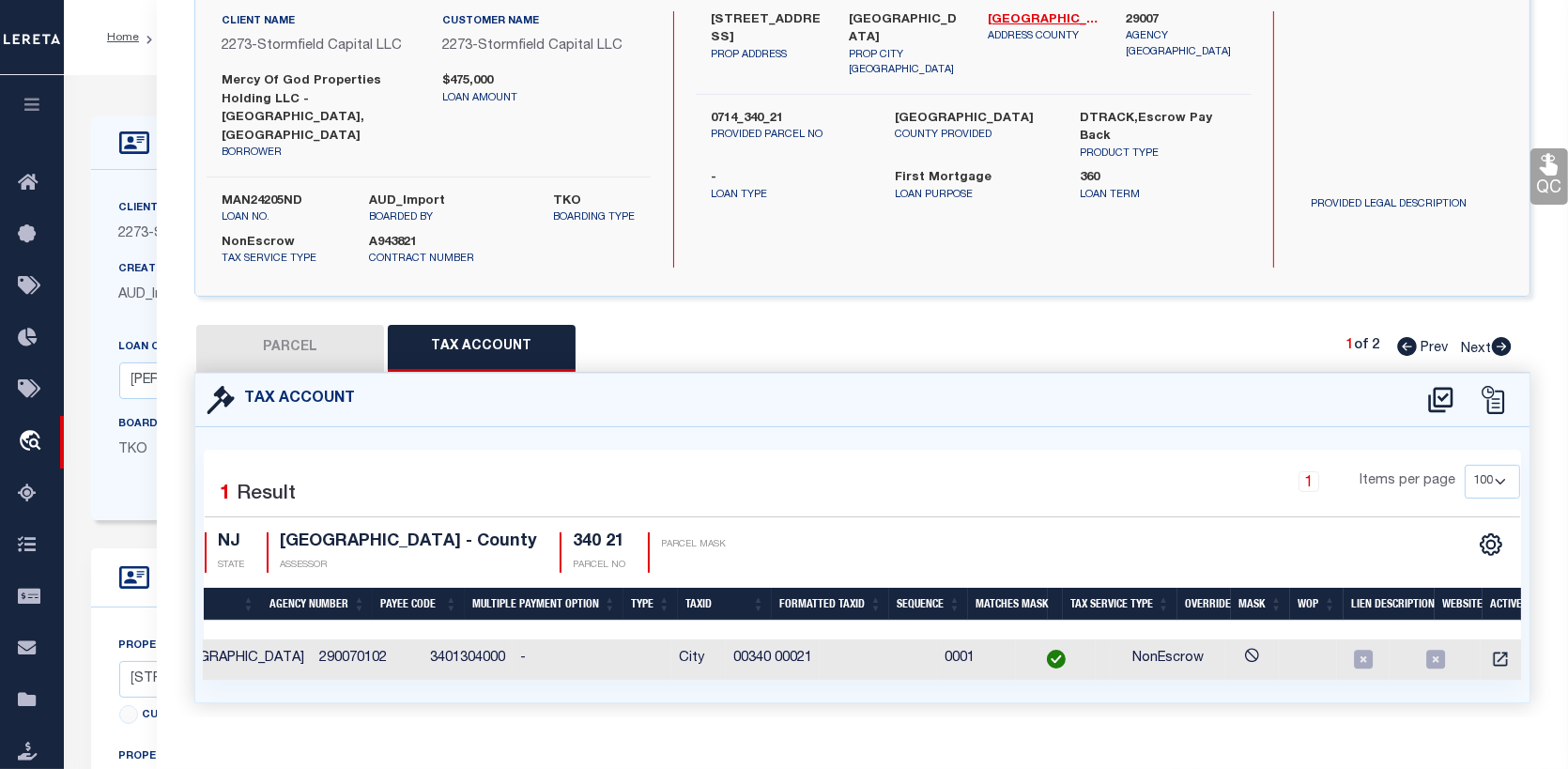
checkbox input "false"
select select "PR"
select select "PPR"
select select "AGW"
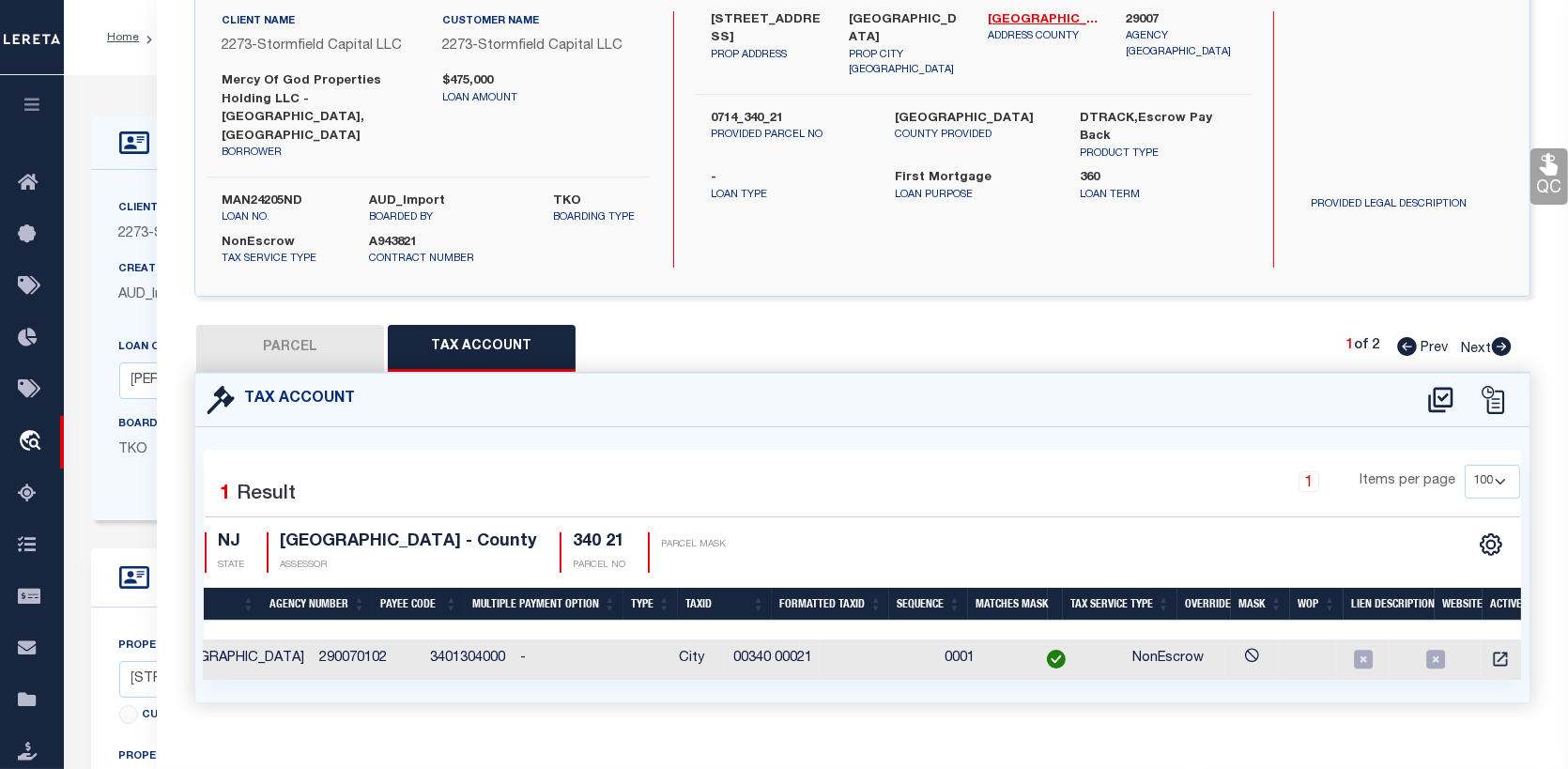
select select "ADD"
type input "591-597 S 18th"
type input "Newark NJ 07103"
type textarea "Completed based on parcel no."
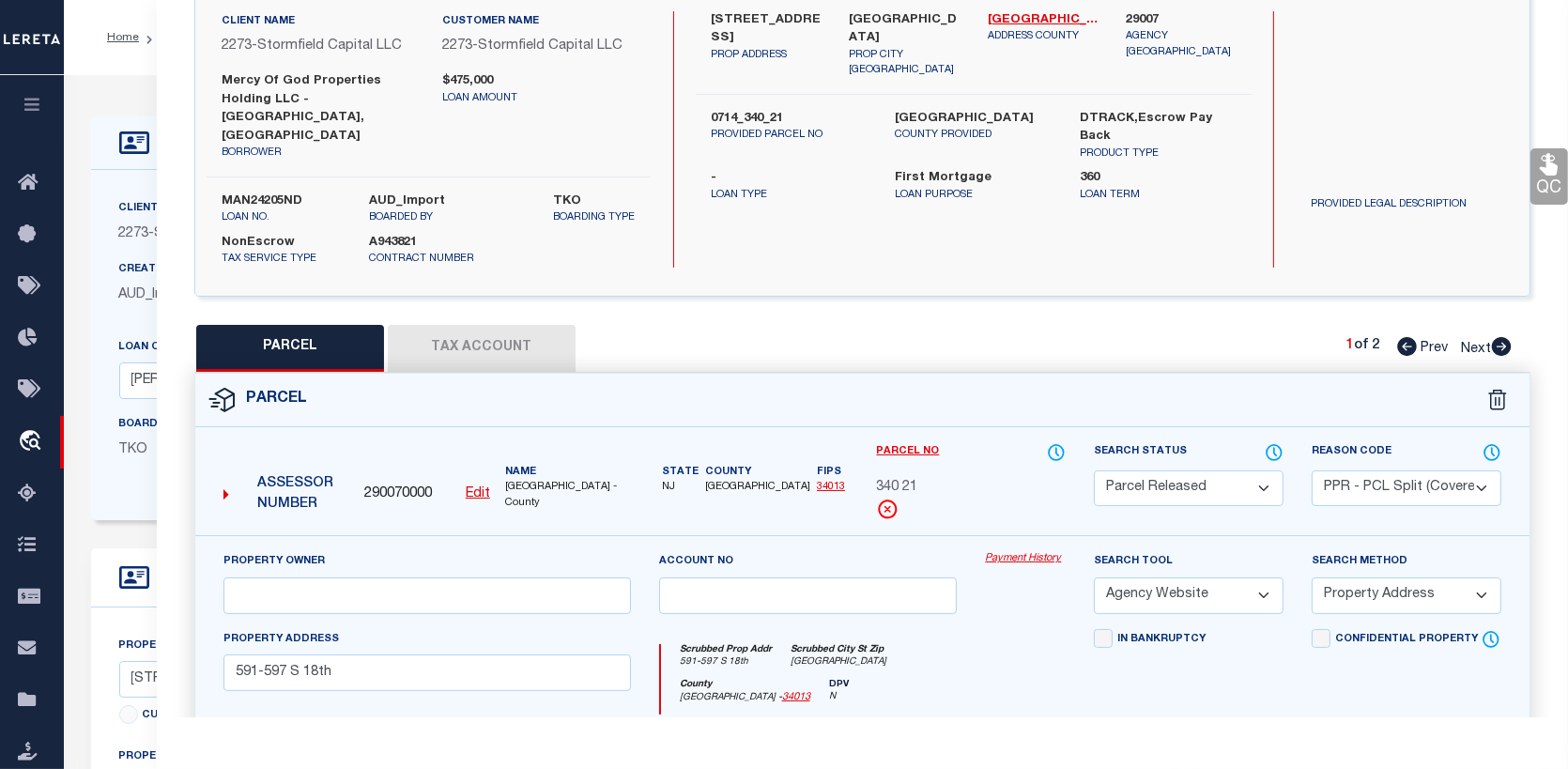
click at [1020, 551] on link "Payment History" at bounding box center [1025, 558] width 81 height 16
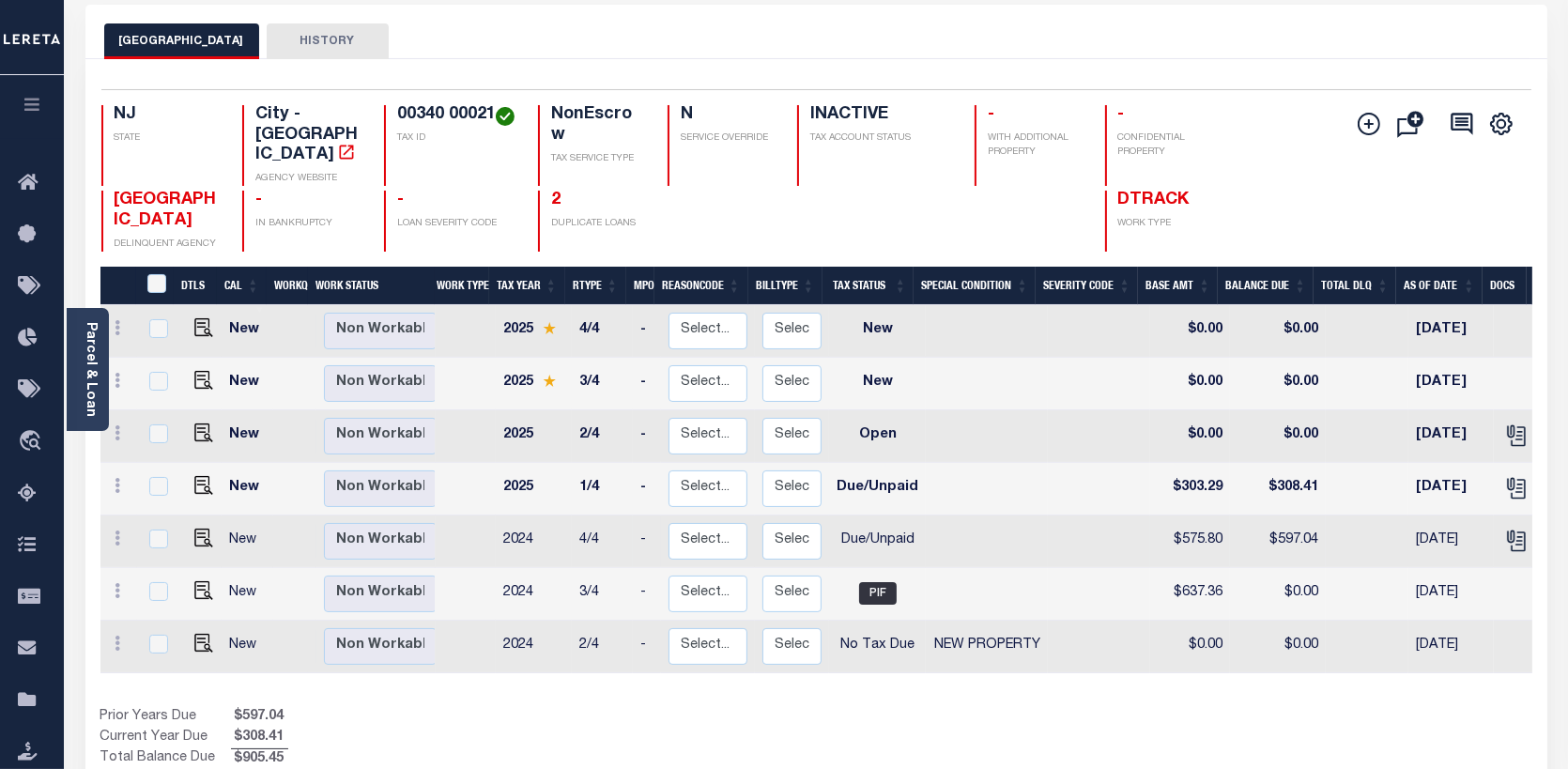
scroll to position [94, 0]
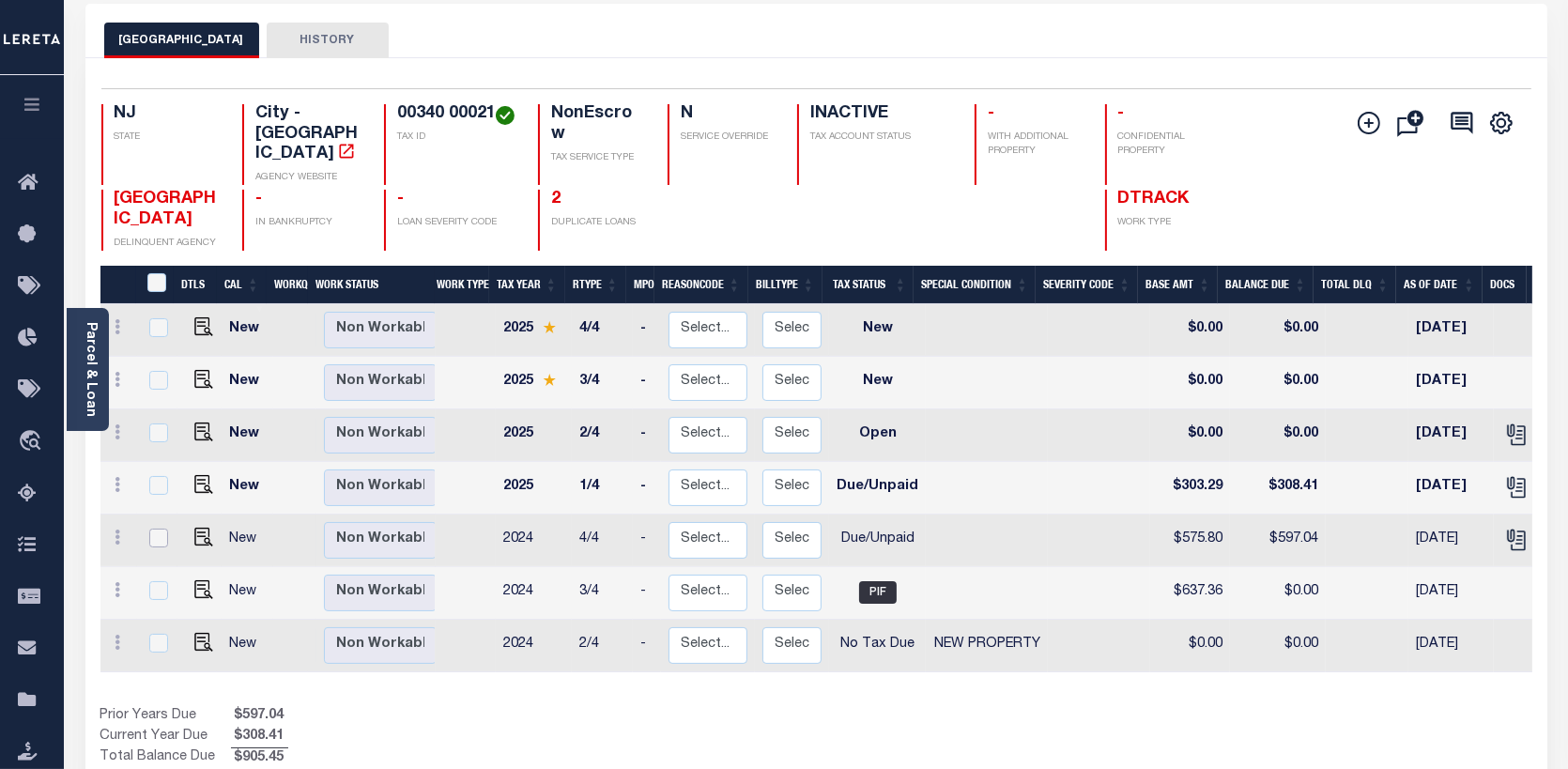
click at [153, 528] on input "checkbox" at bounding box center [158, 537] width 19 height 19
checkbox input "true"
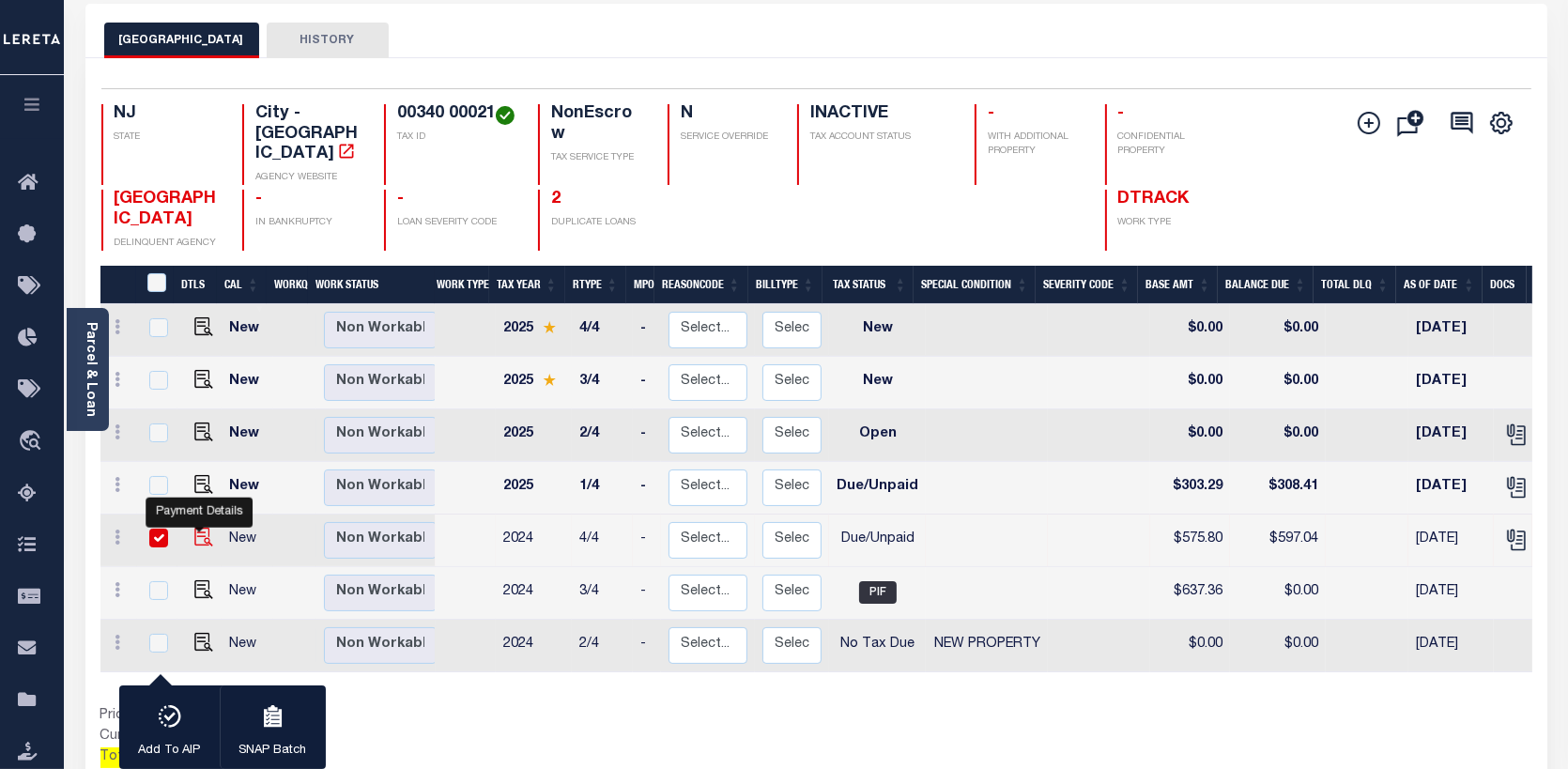
click at [194, 527] on img "" at bounding box center [203, 536] width 19 height 19
checkbox input "false"
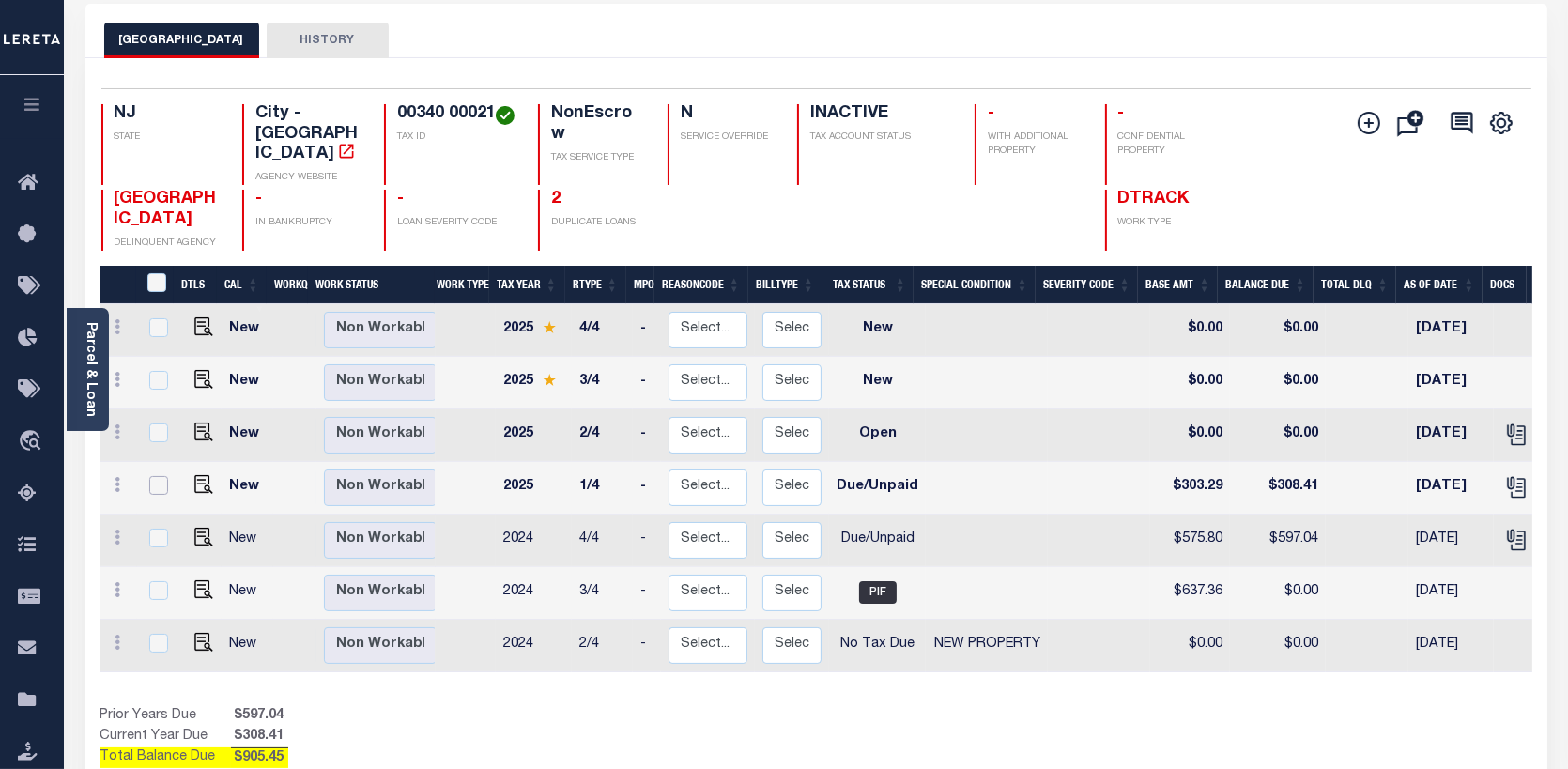
click at [161, 476] on input "checkbox" at bounding box center [158, 484] width 19 height 19
checkbox input "true"
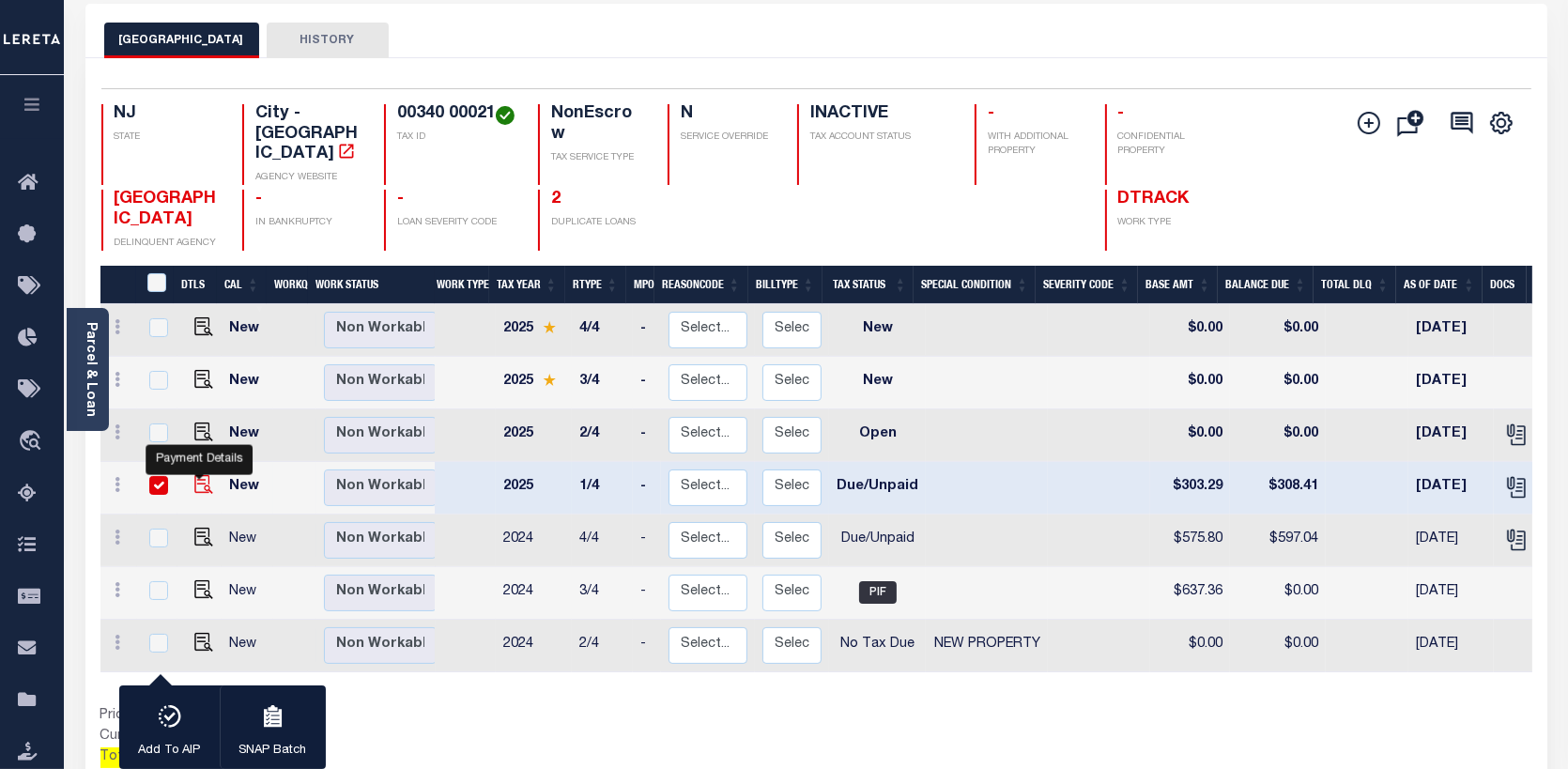
click at [198, 475] on img "" at bounding box center [203, 483] width 19 height 19
checkbox input "false"
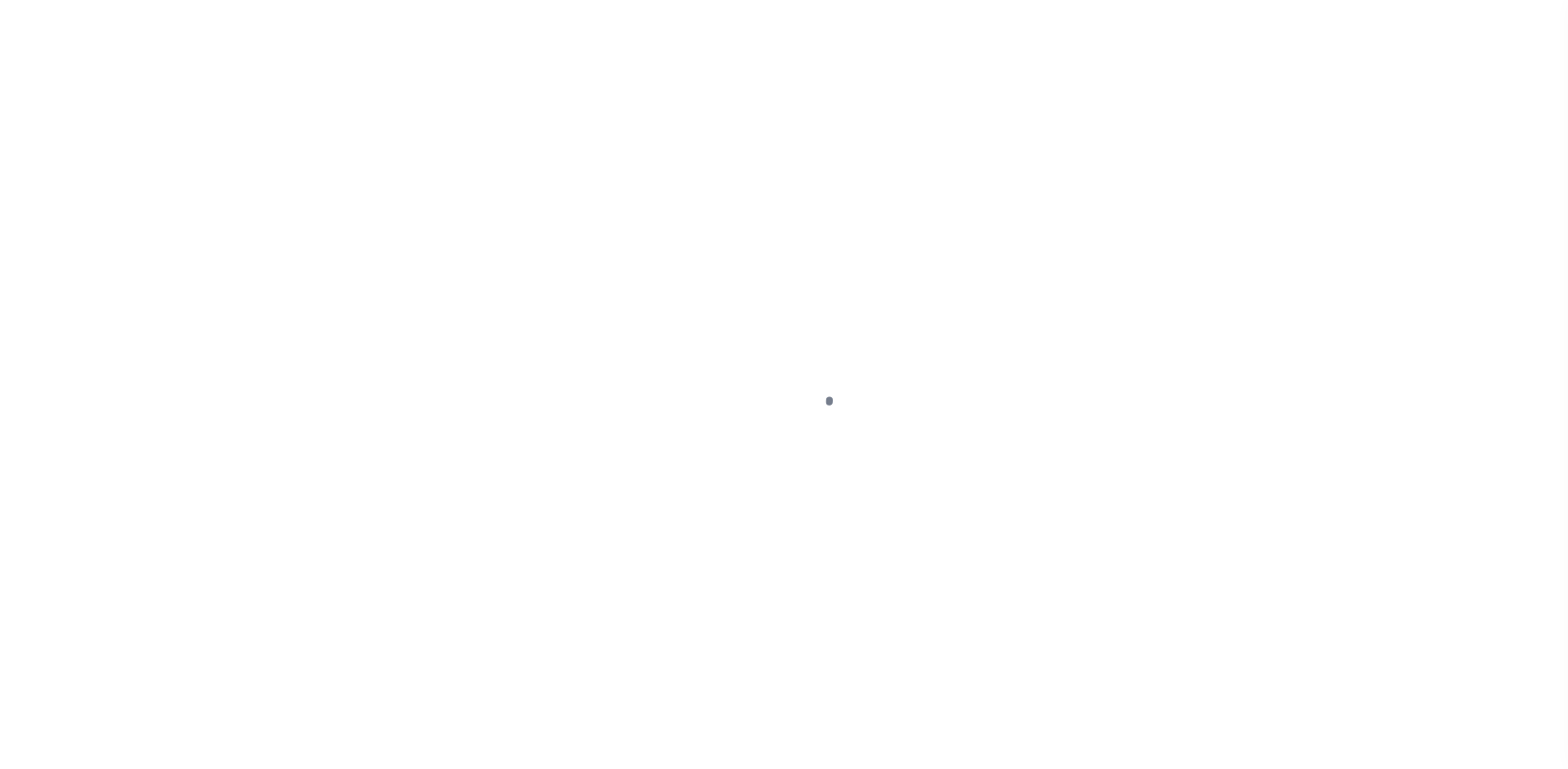
select select "DUE"
